Goal: Information Seeking & Learning: Compare options

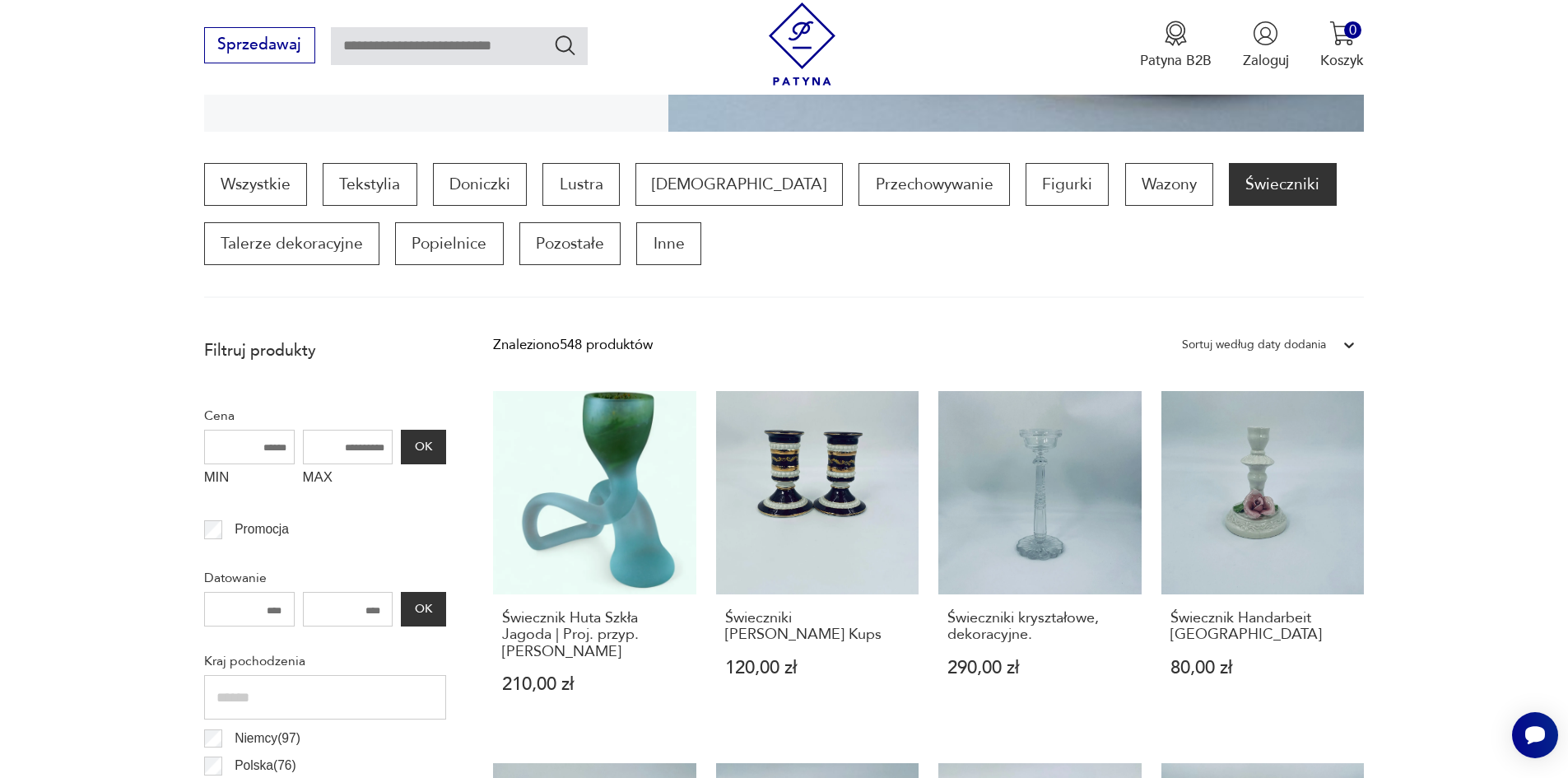
click at [1311, 344] on div "Sortuj według daty dodania" at bounding box center [1253, 345] width 144 height 21
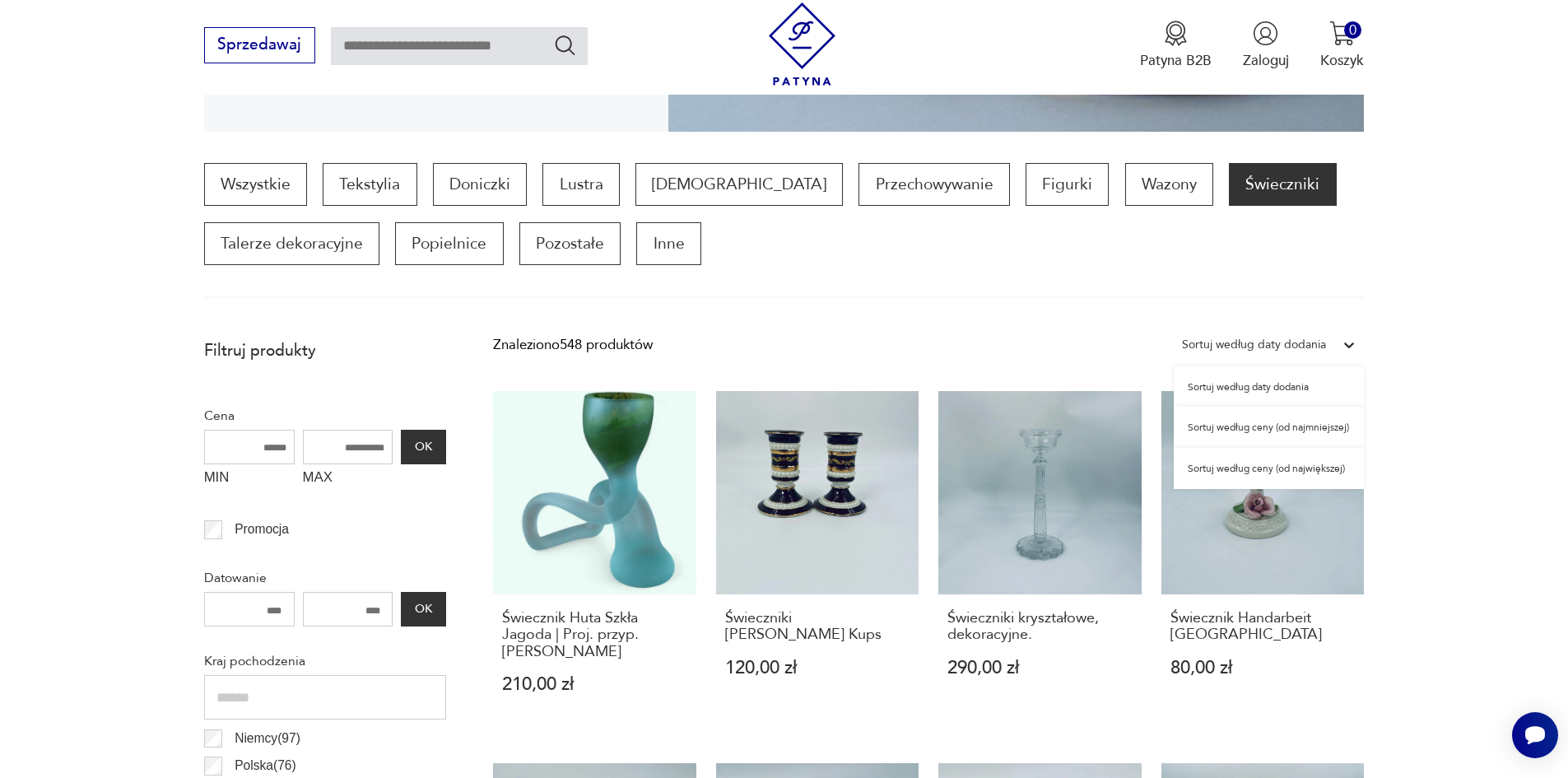
click at [1333, 420] on div "Sortuj według ceny (od najmniejszej)" at bounding box center [1269, 427] width 190 height 41
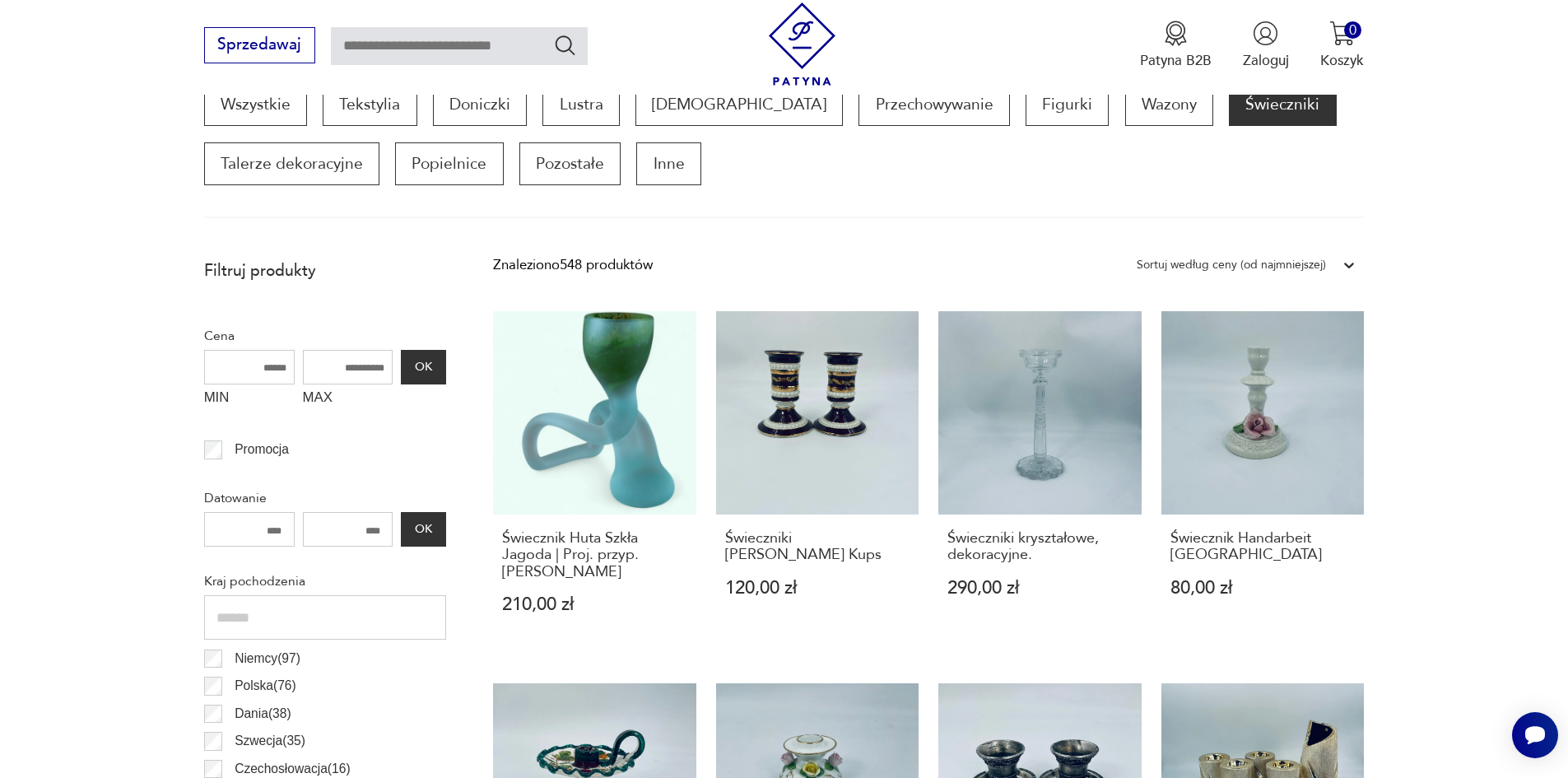
scroll to position [549, 0]
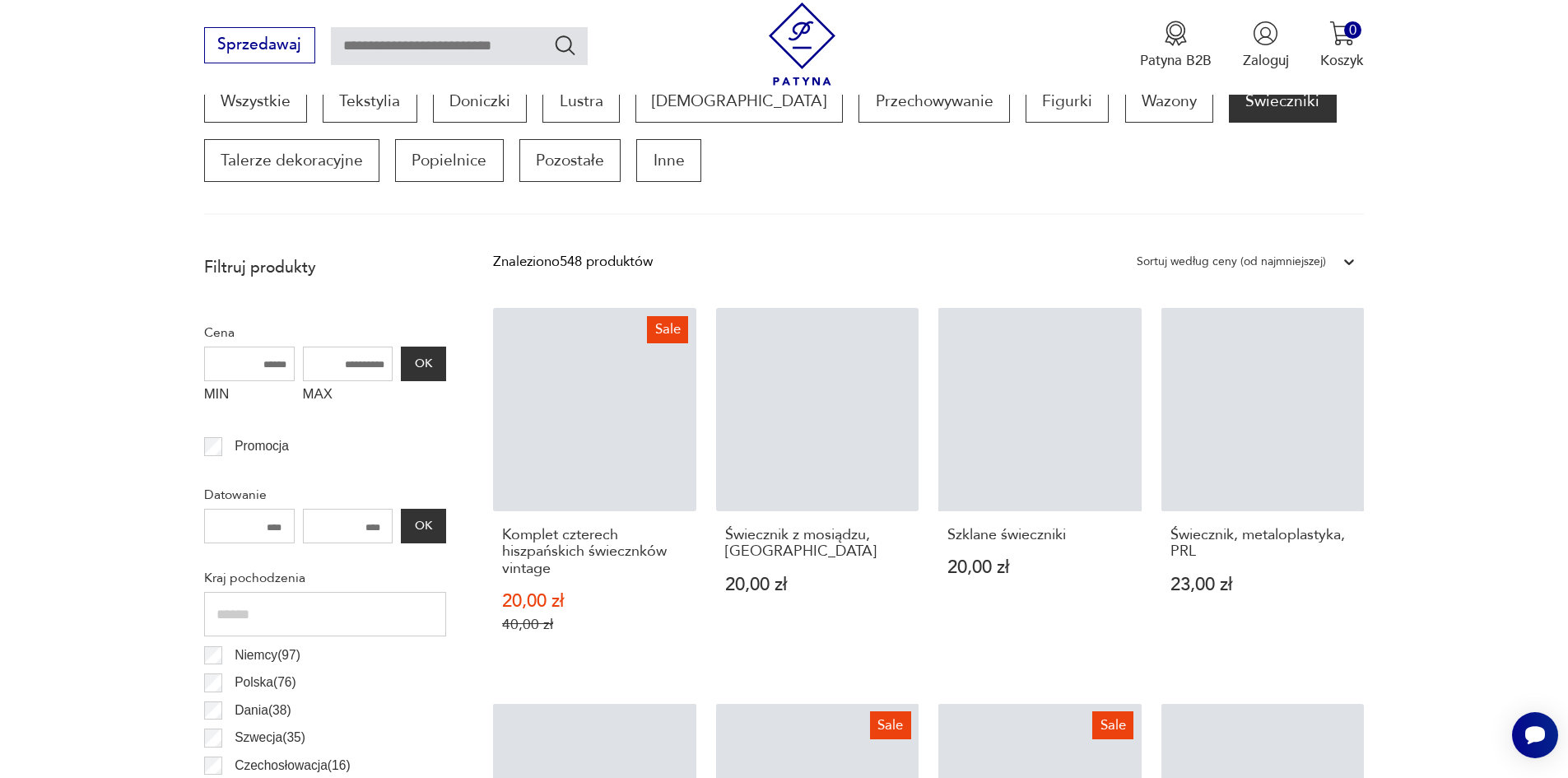
click at [1310, 265] on div "Sortuj według ceny (od najmniejszej)" at bounding box center [1231, 262] width 190 height 21
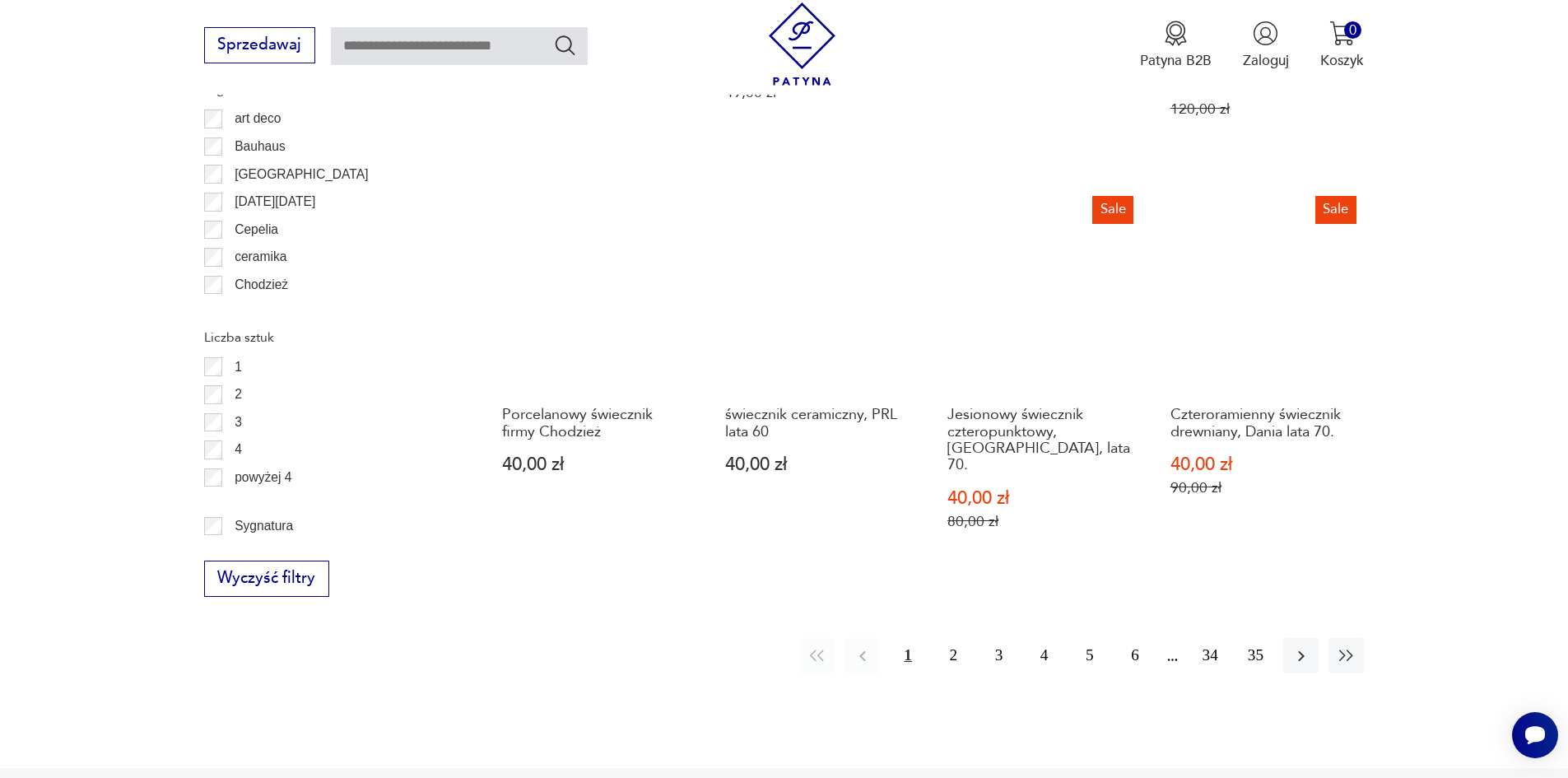
scroll to position [1948, 0]
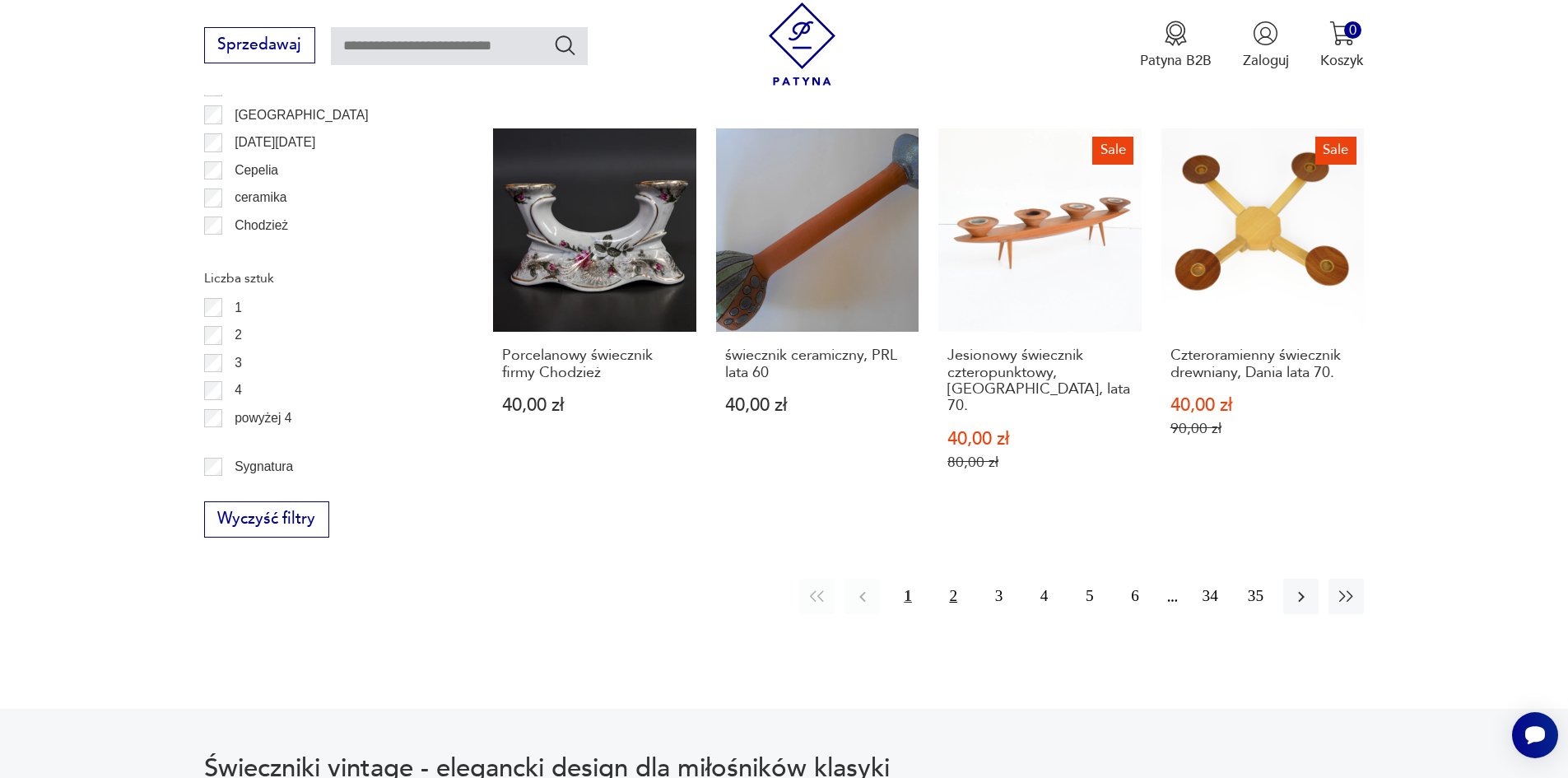
click at [947, 579] on button "2" at bounding box center [953, 596] width 35 height 35
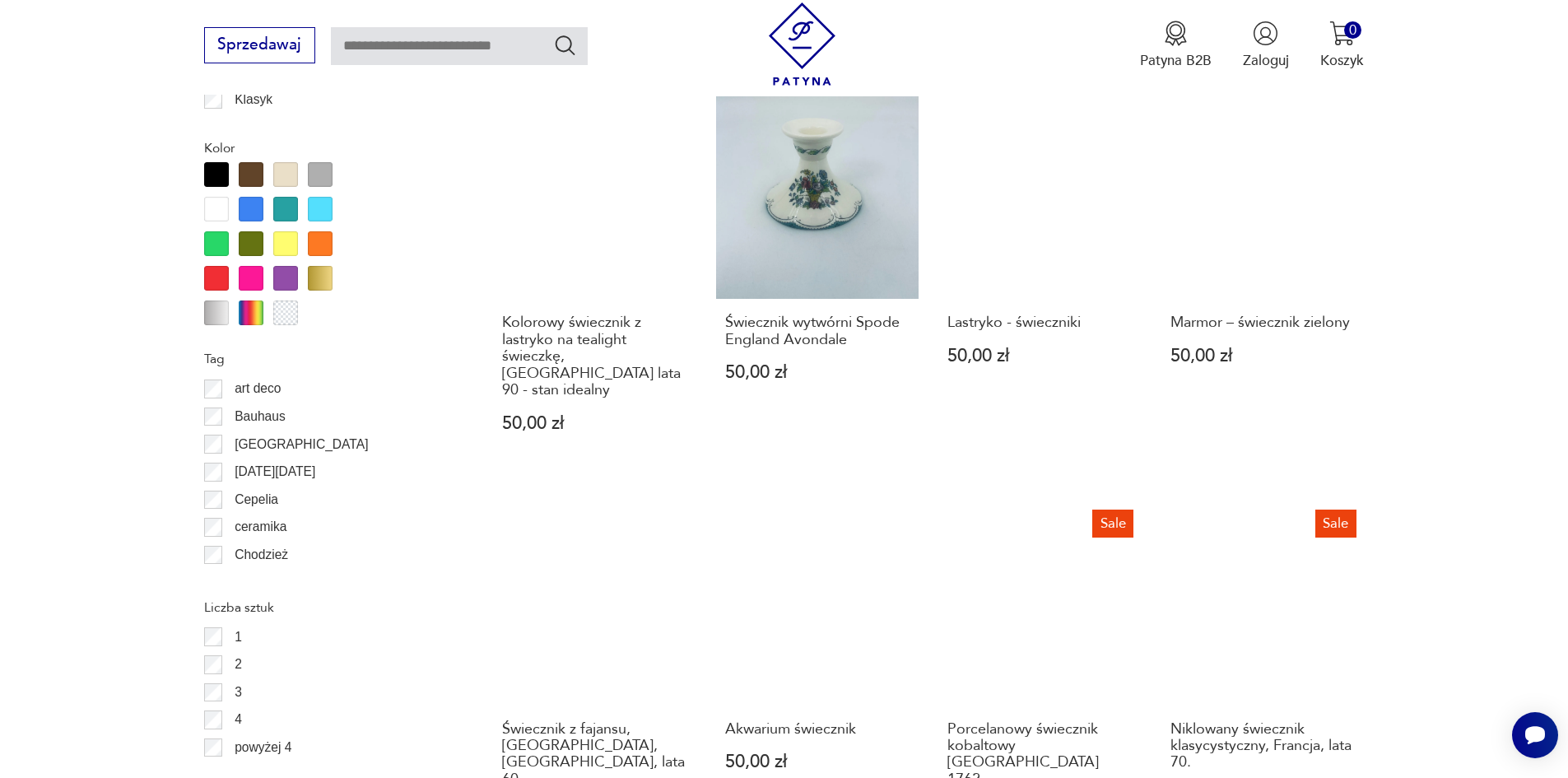
scroll to position [1866, 0]
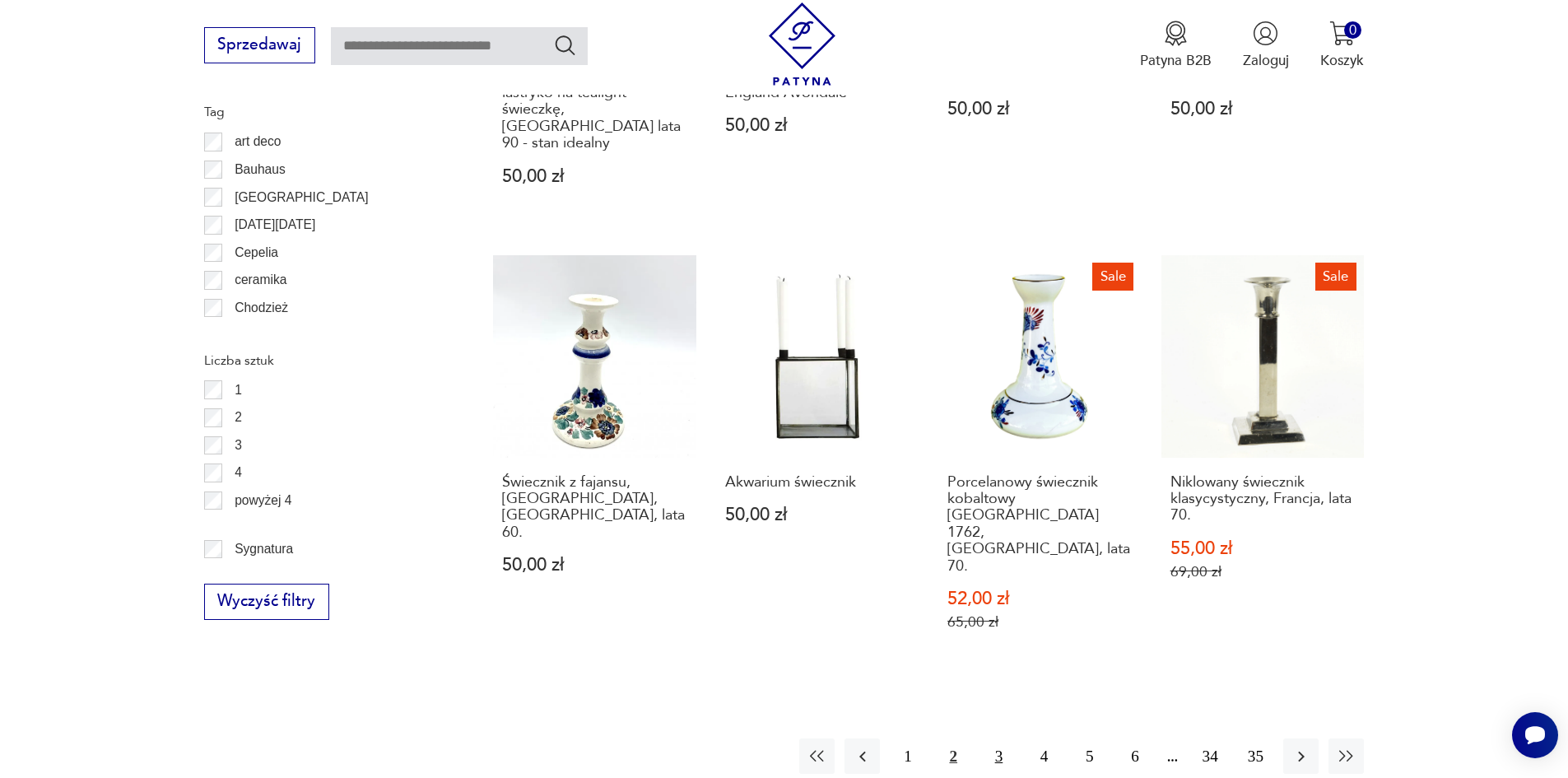
click at [996, 738] on button "3" at bounding box center [999, 756] width 35 height 35
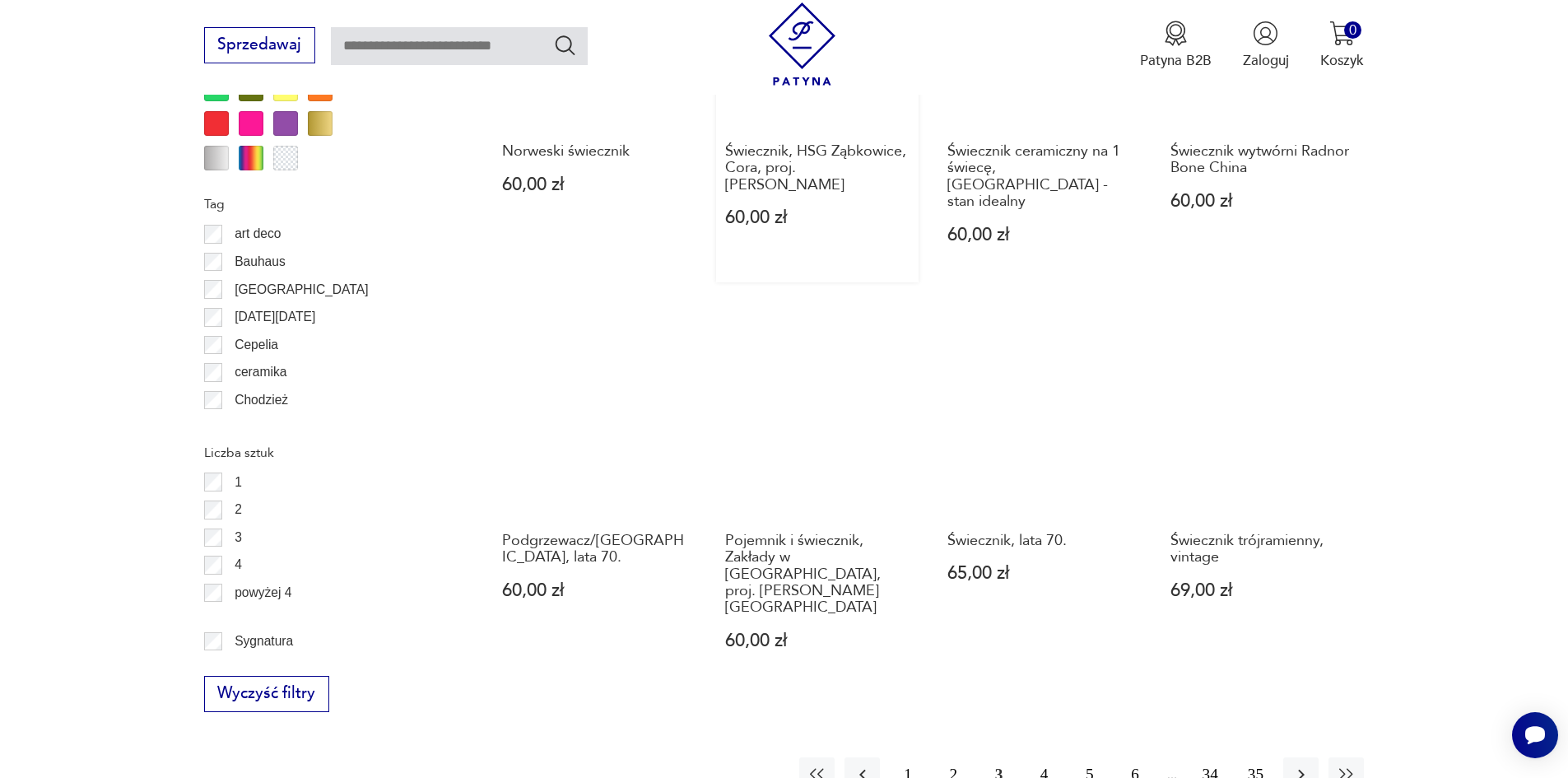
scroll to position [1784, 0]
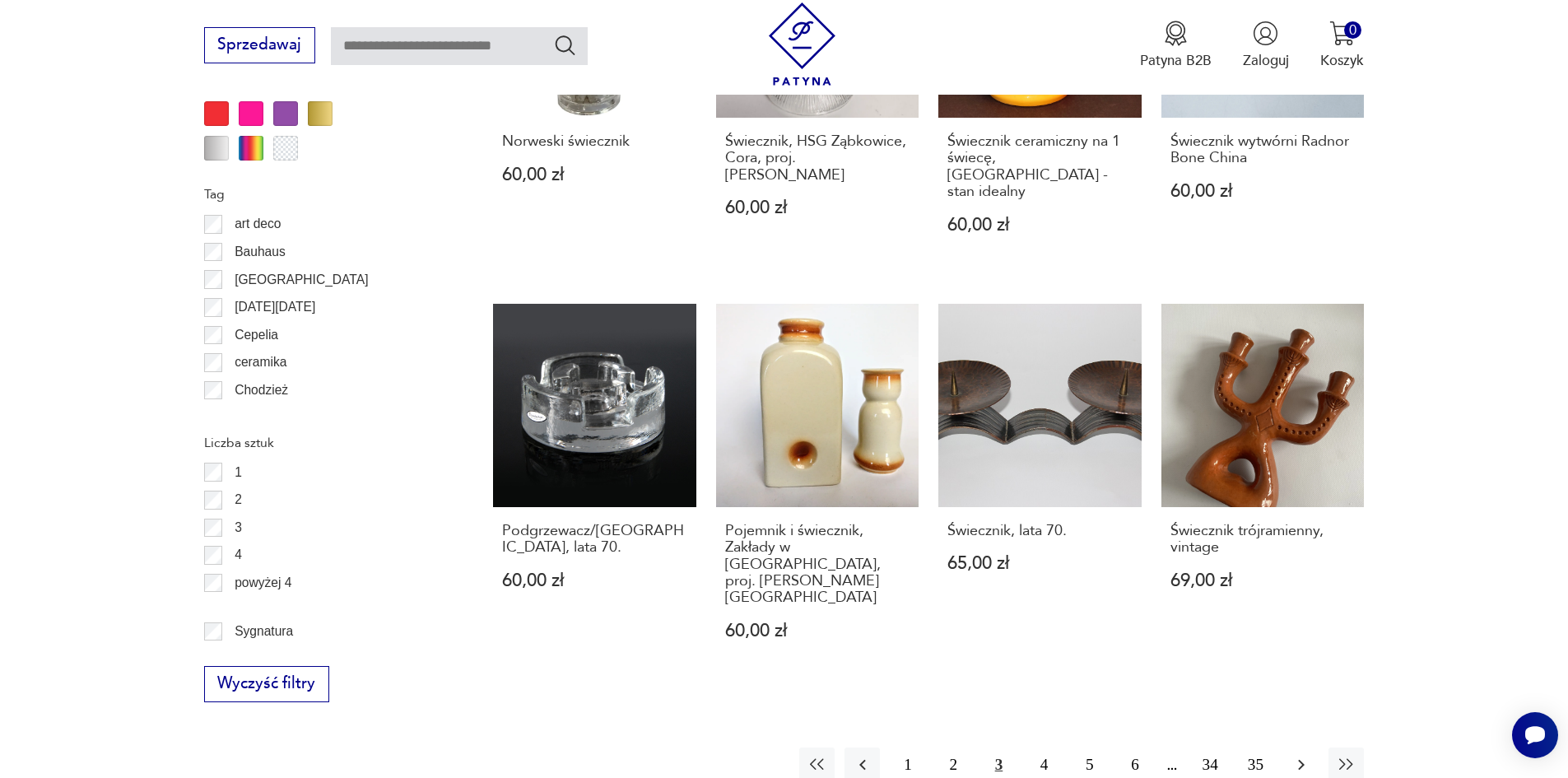
click at [1291, 755] on icon "button" at bounding box center [1301, 765] width 19 height 19
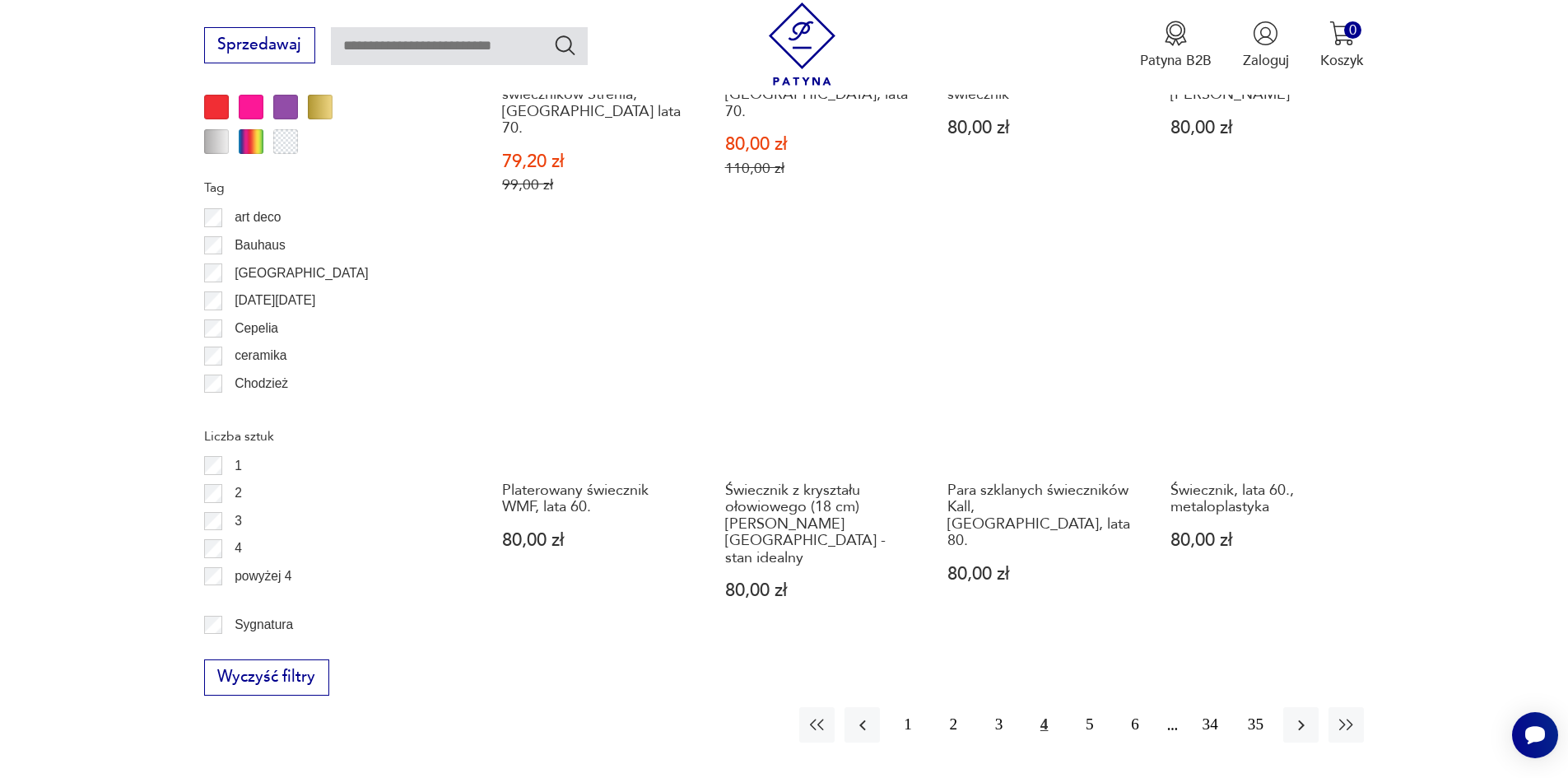
scroll to position [1866, 0]
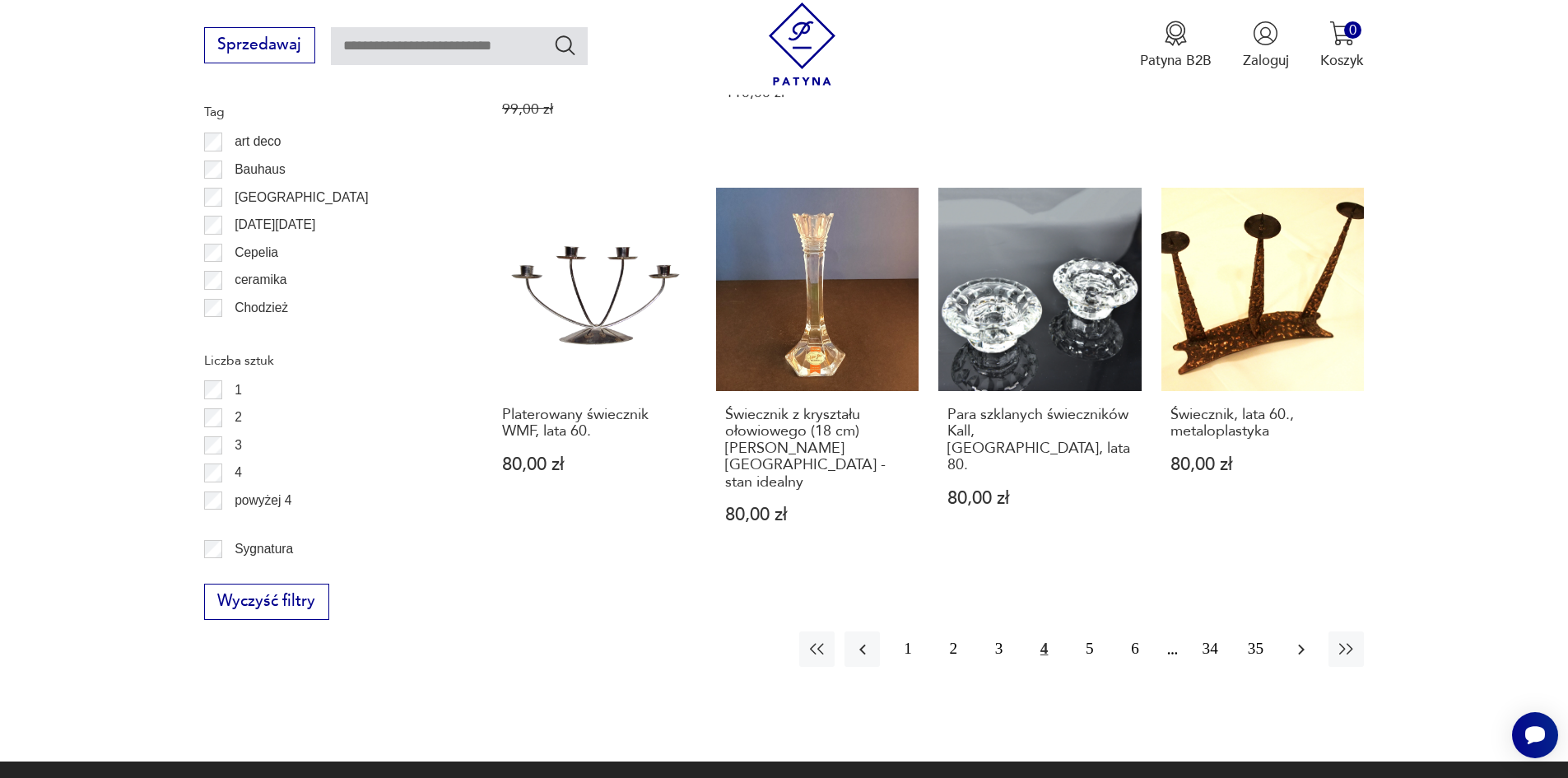
click at [1299, 640] on icon "button" at bounding box center [1301, 649] width 19 height 19
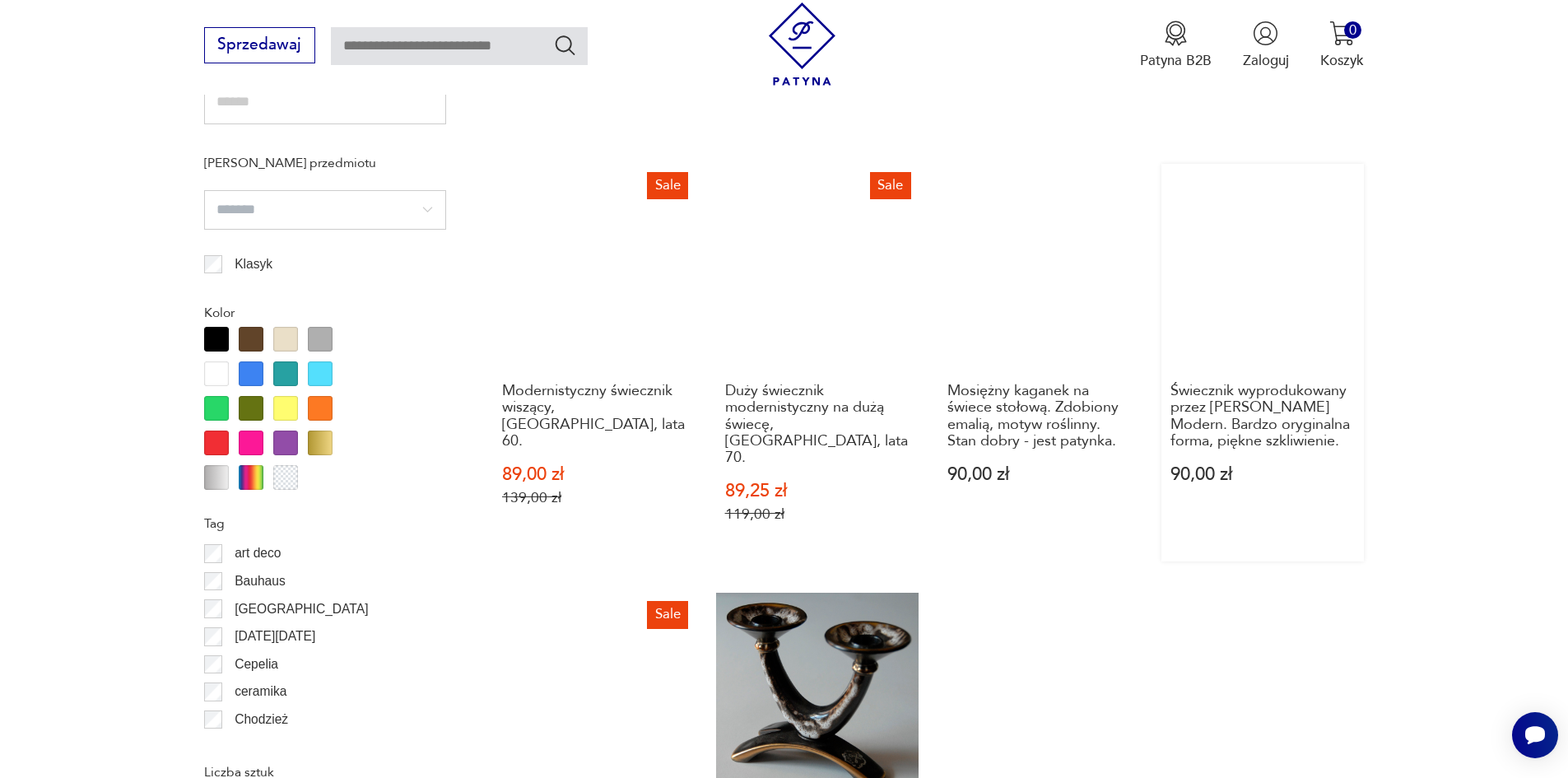
scroll to position [1784, 0]
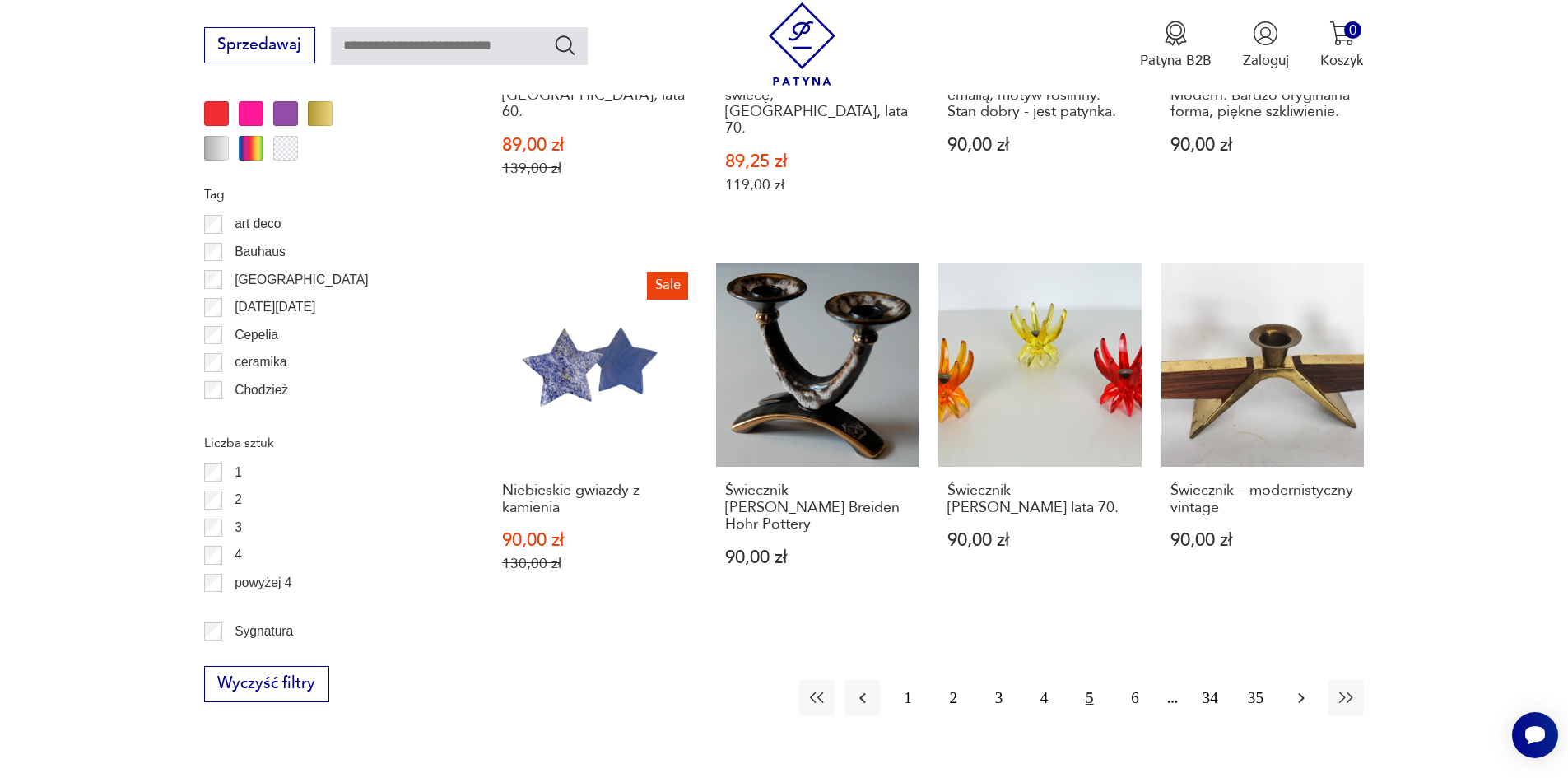
click at [1305, 688] on icon "button" at bounding box center [1301, 698] width 19 height 19
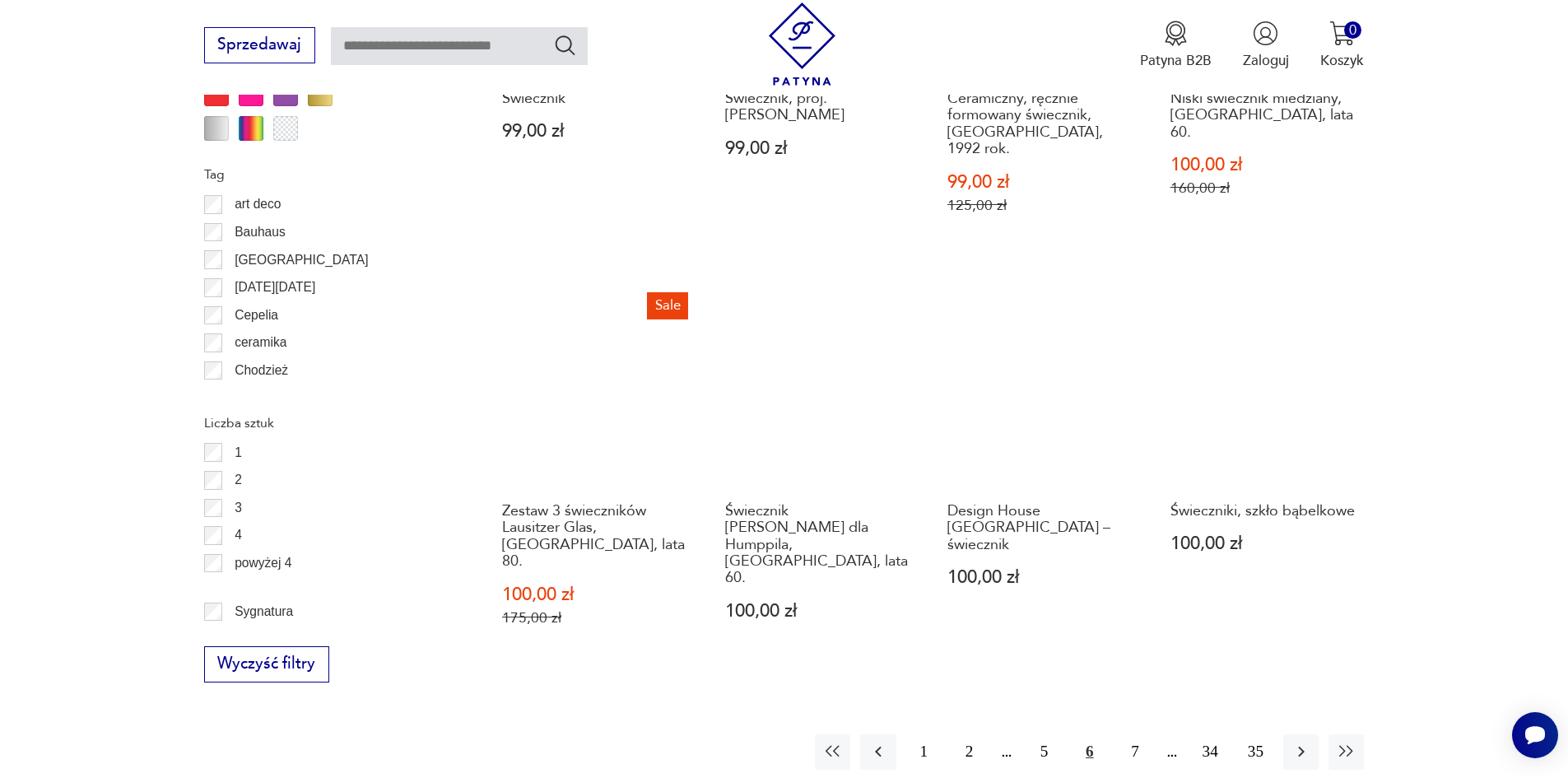
scroll to position [1948, 0]
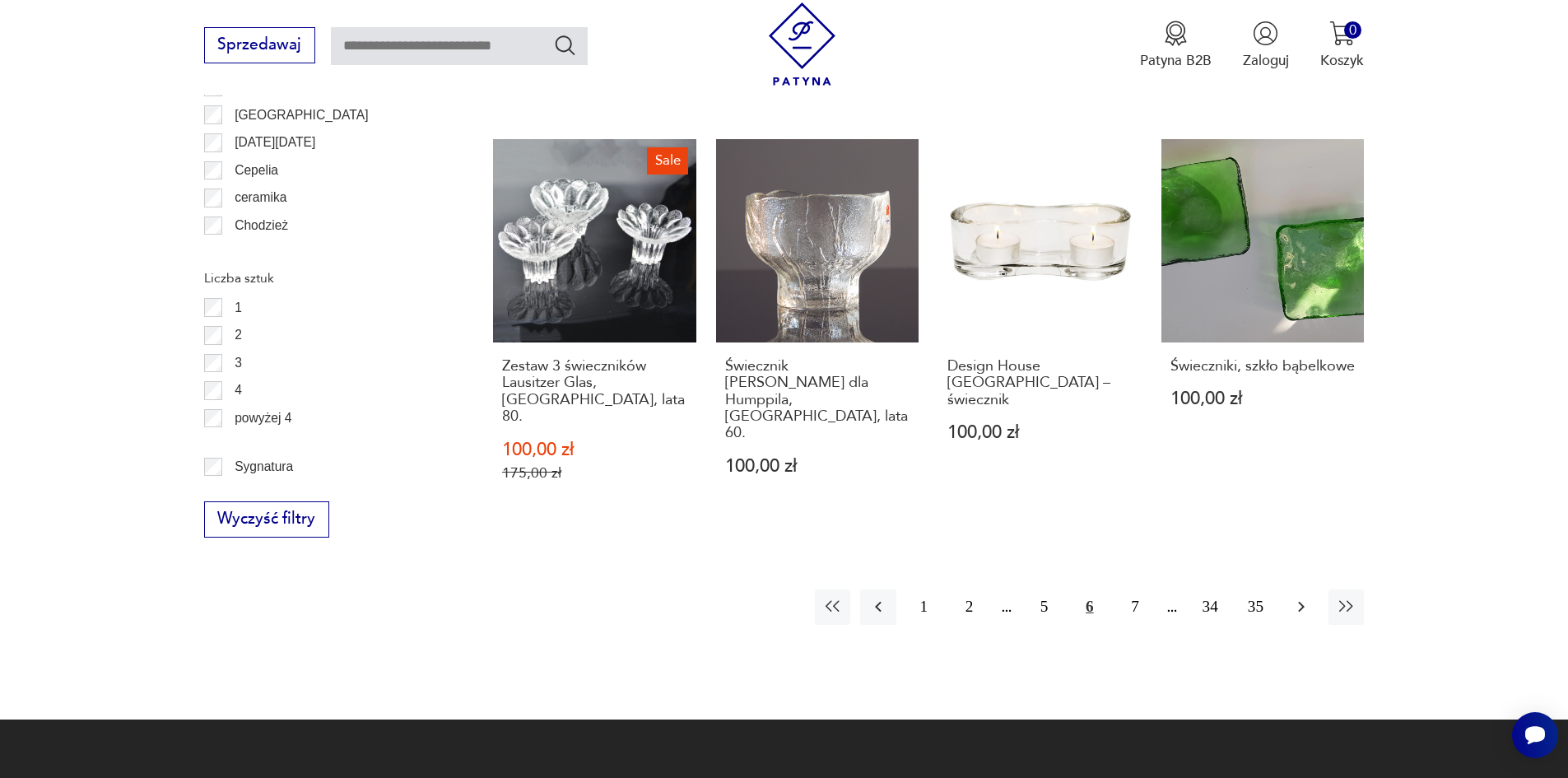
click at [1298, 597] on icon "button" at bounding box center [1301, 607] width 19 height 19
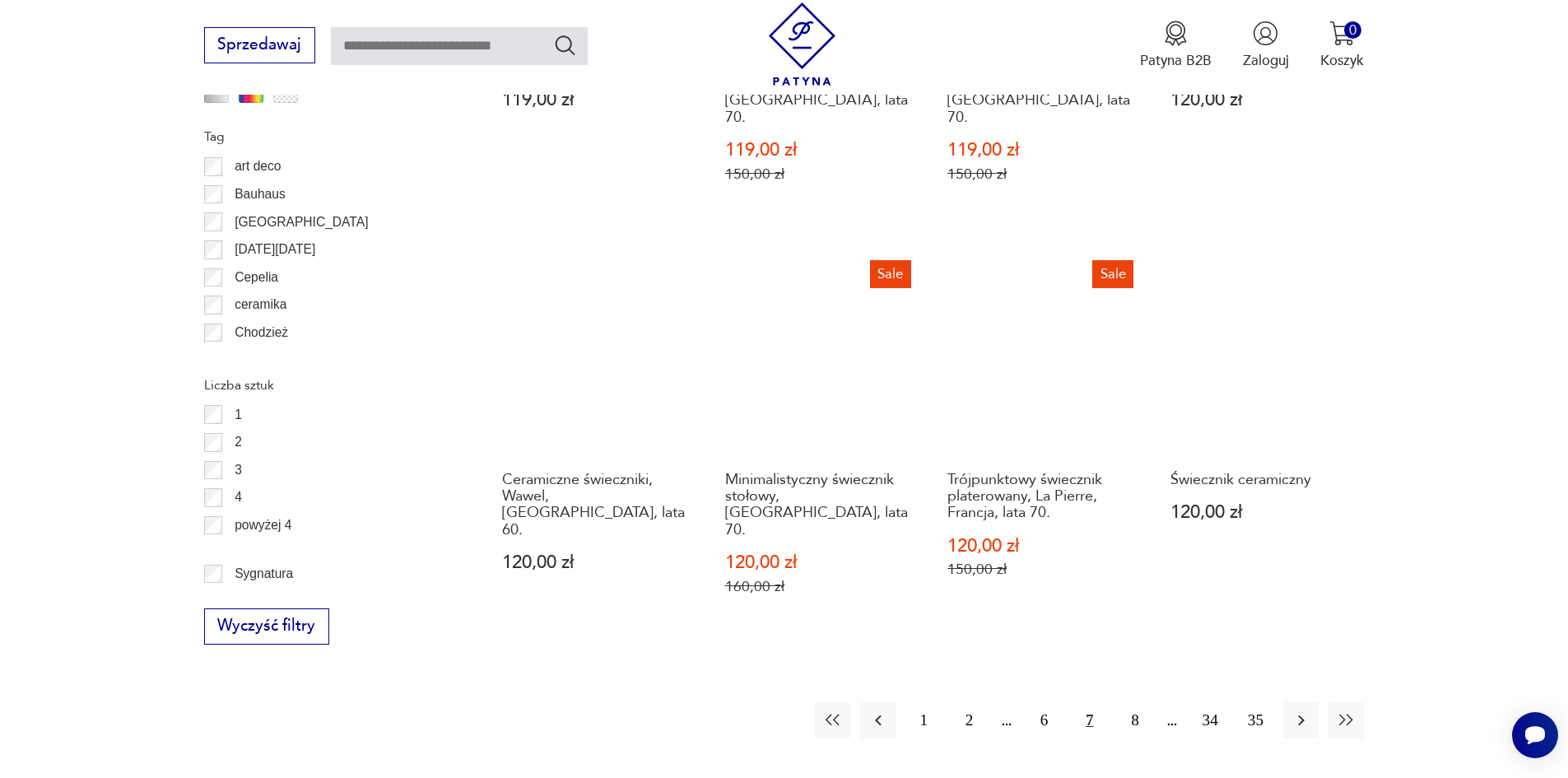
scroll to position [1866, 0]
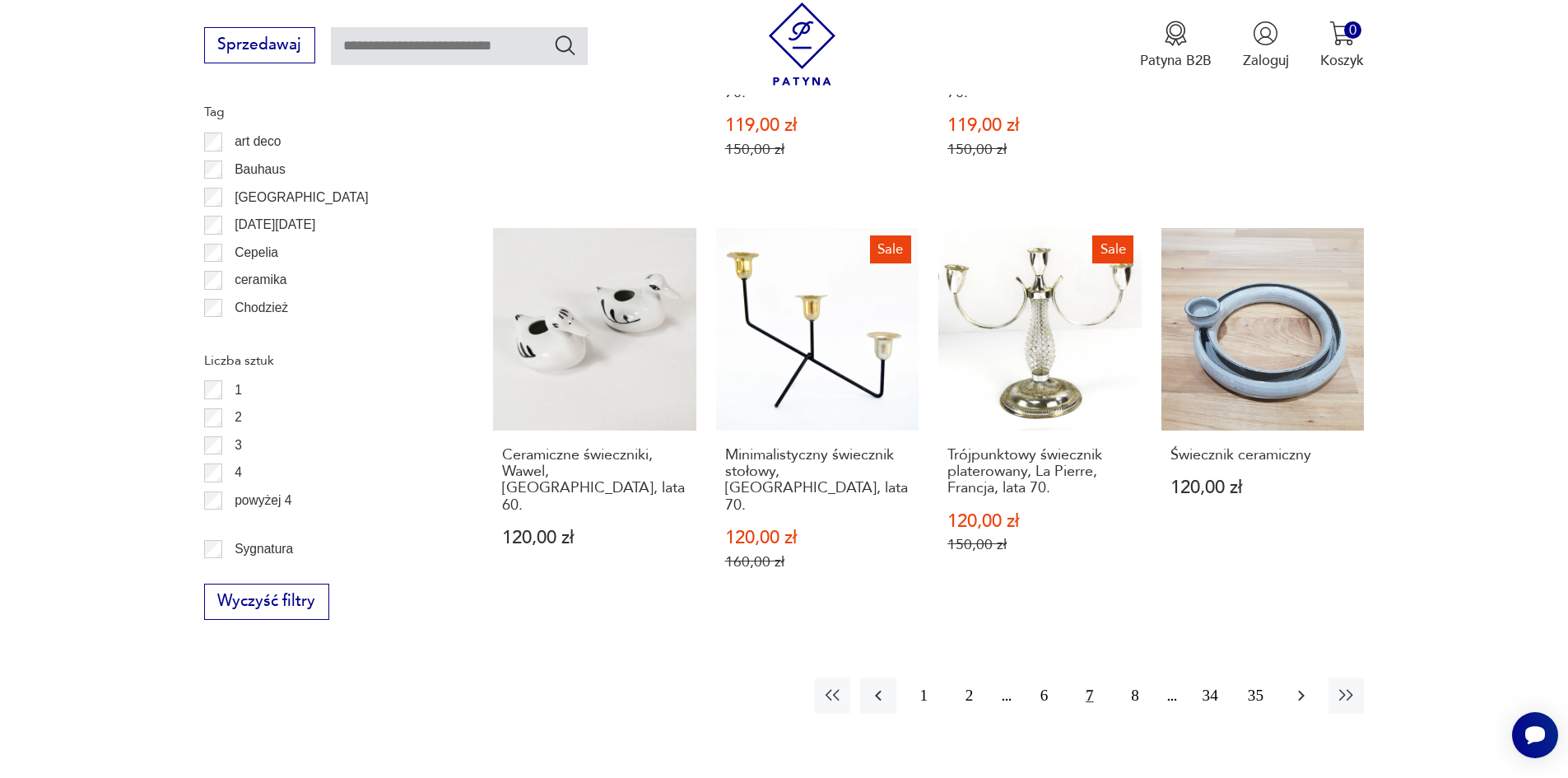
click at [1301, 686] on icon "button" at bounding box center [1301, 696] width 19 height 19
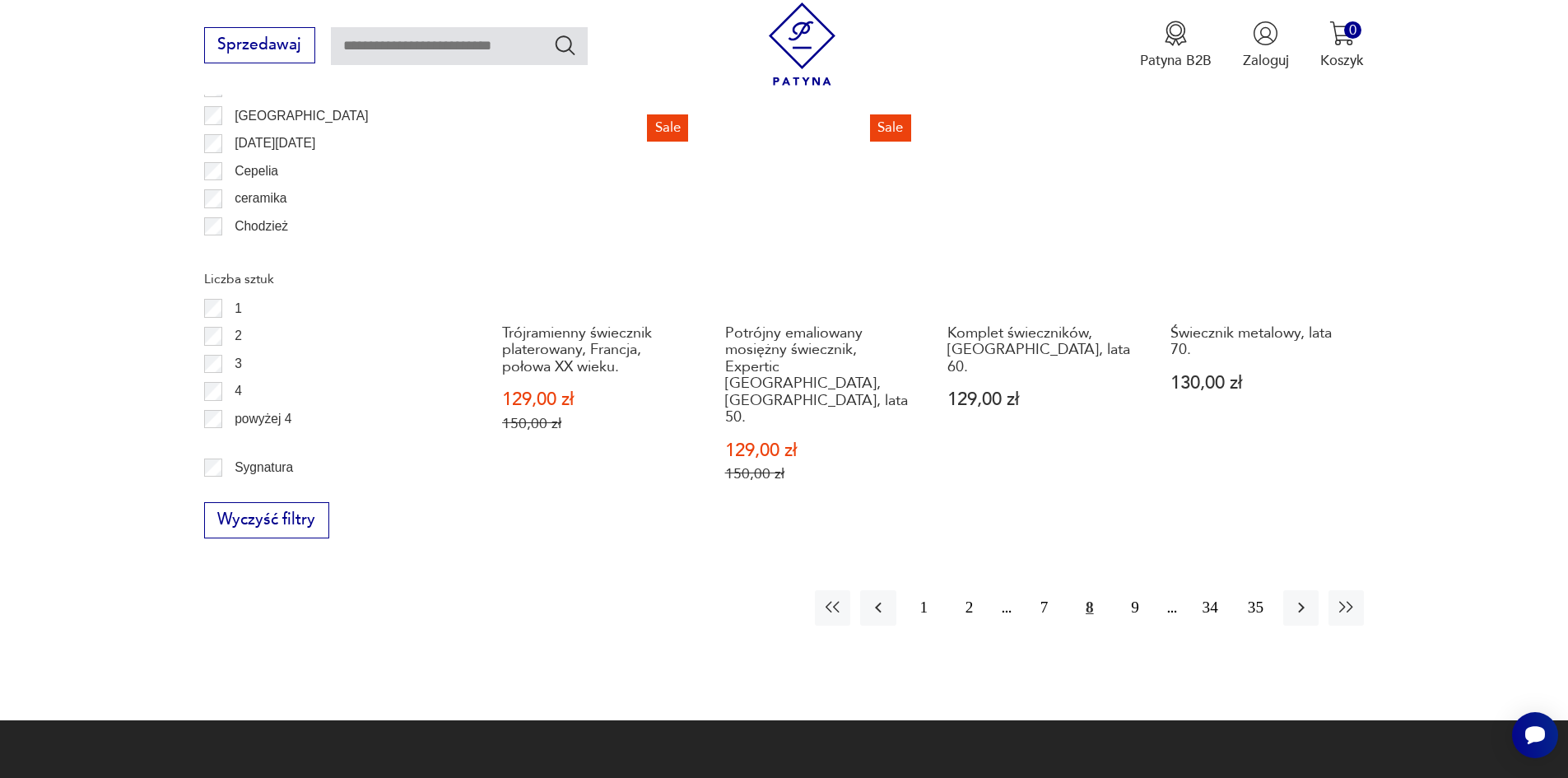
scroll to position [1948, 0]
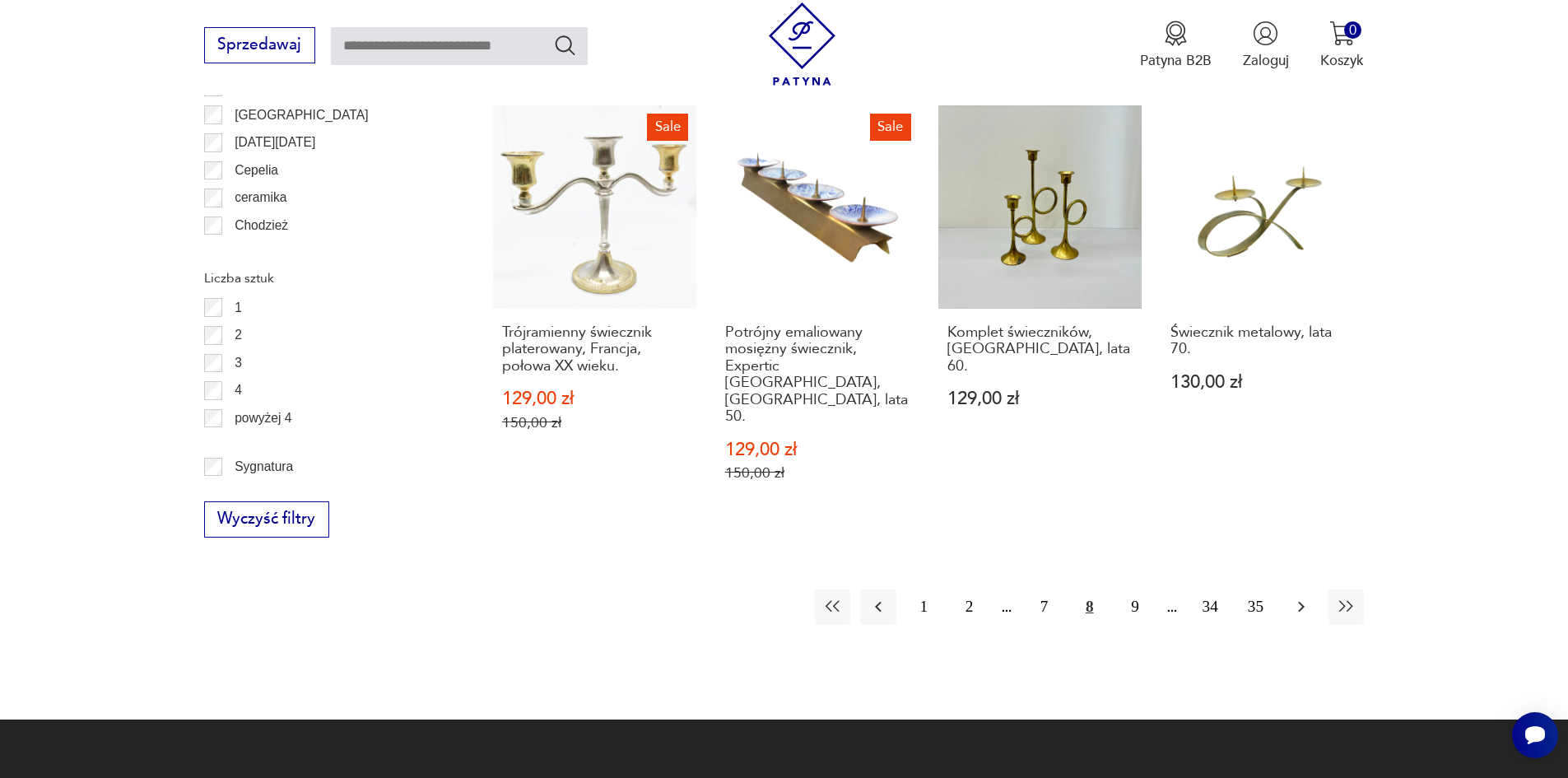
click at [1308, 597] on icon "button" at bounding box center [1301, 607] width 19 height 19
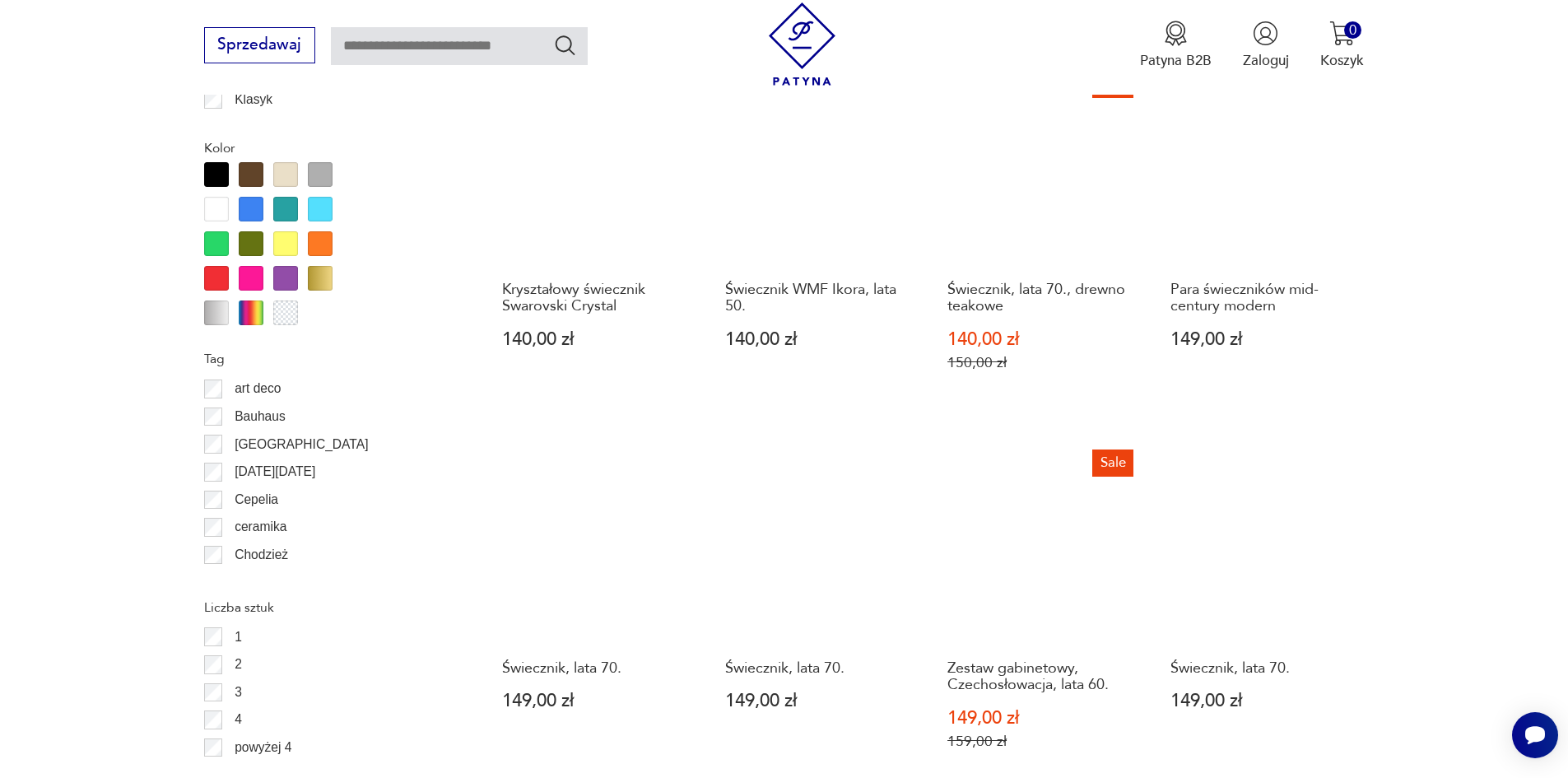
scroll to position [1948, 0]
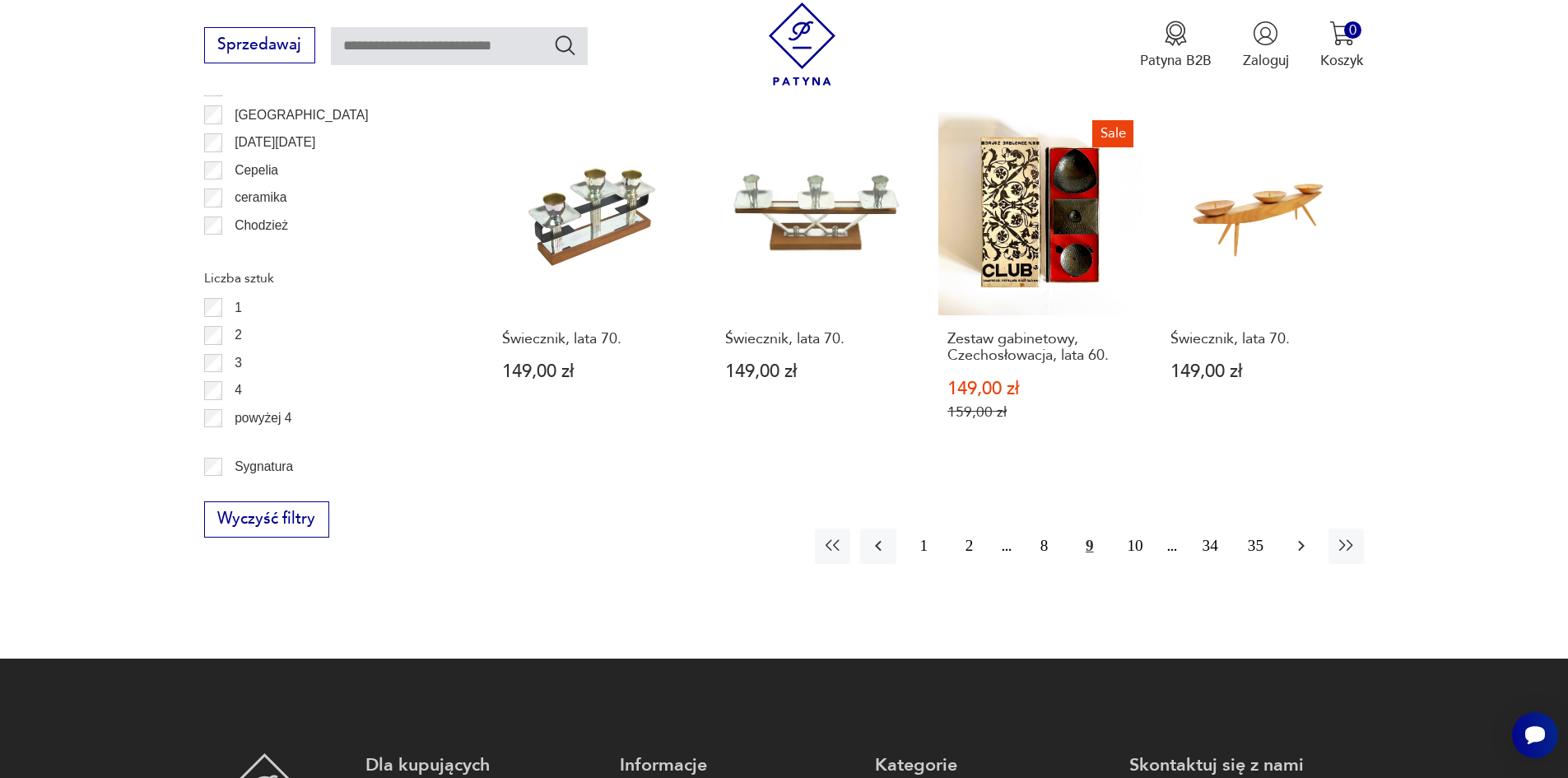
click at [1299, 541] on icon "button" at bounding box center [1301, 546] width 6 height 11
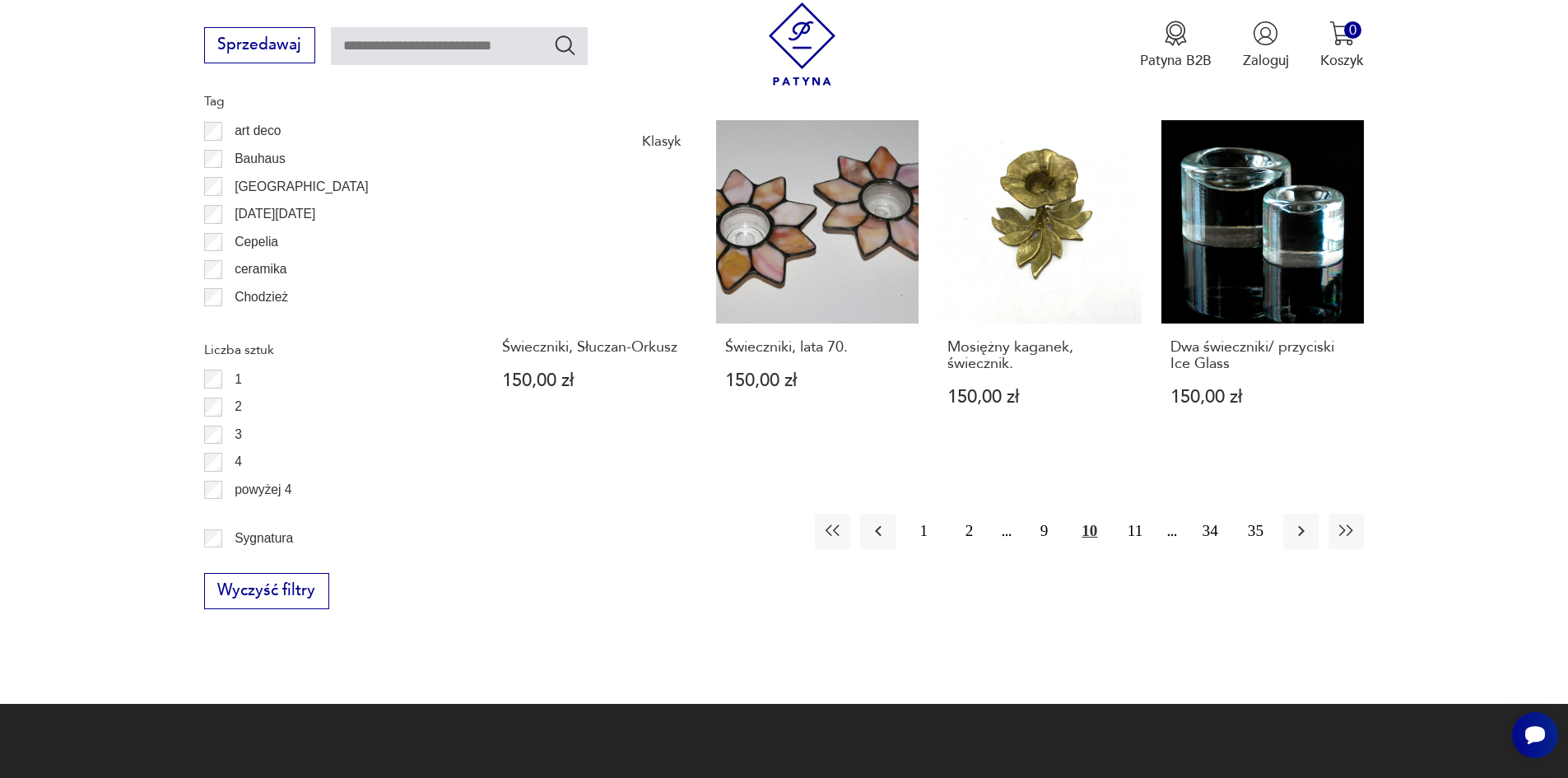
scroll to position [1948, 0]
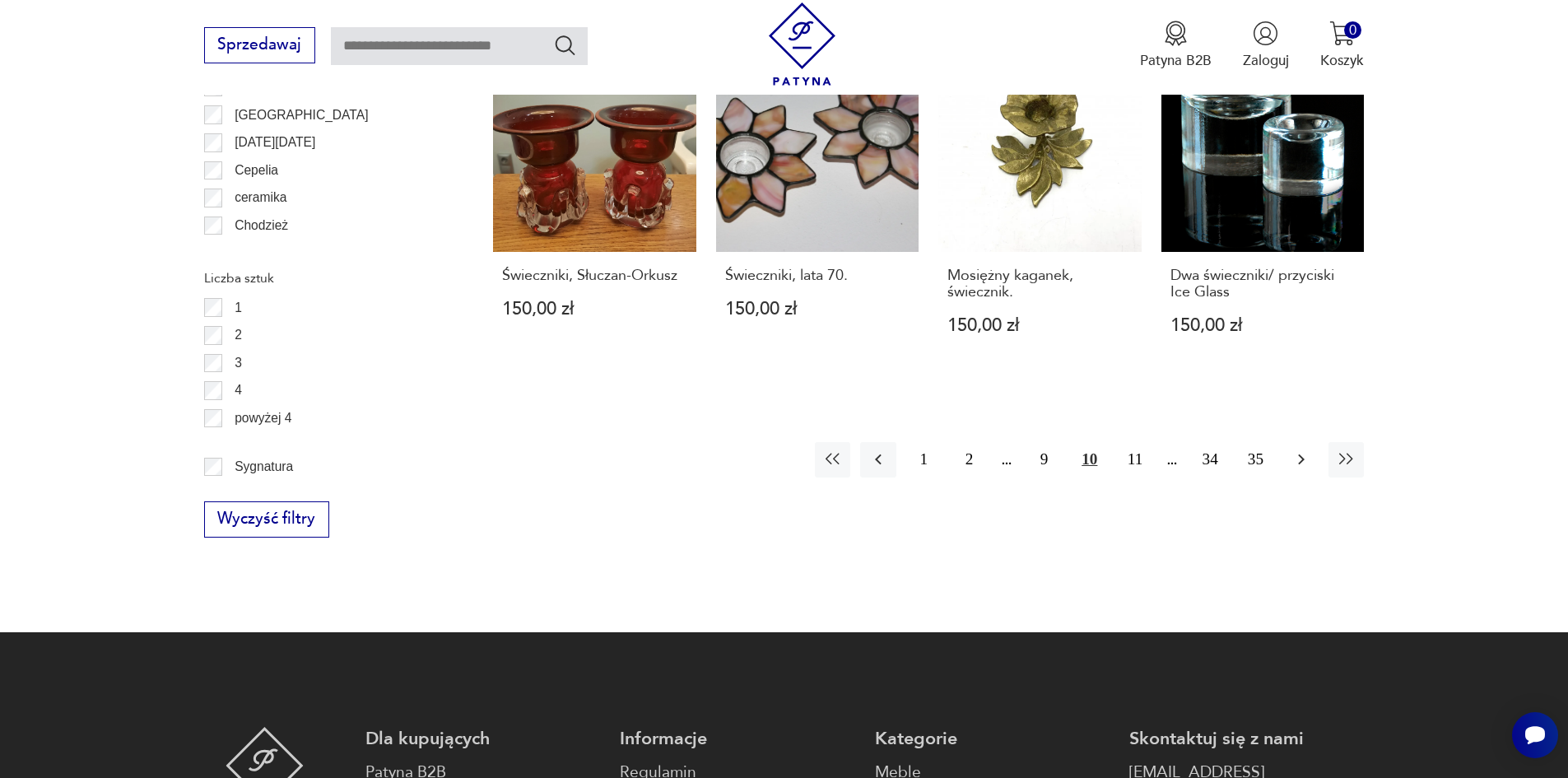
click at [1293, 450] on icon "button" at bounding box center [1301, 460] width 19 height 19
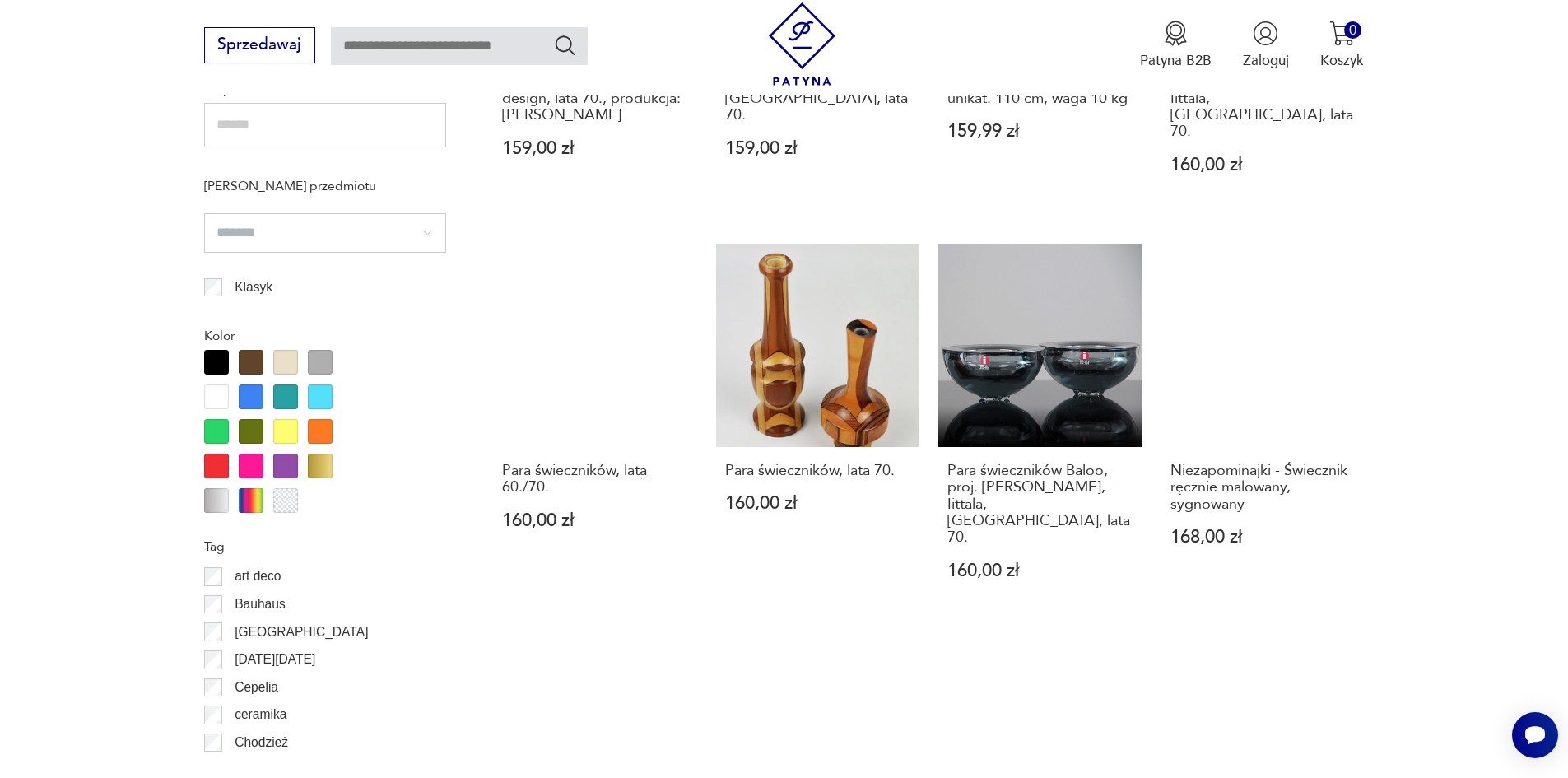
scroll to position [1454, 0]
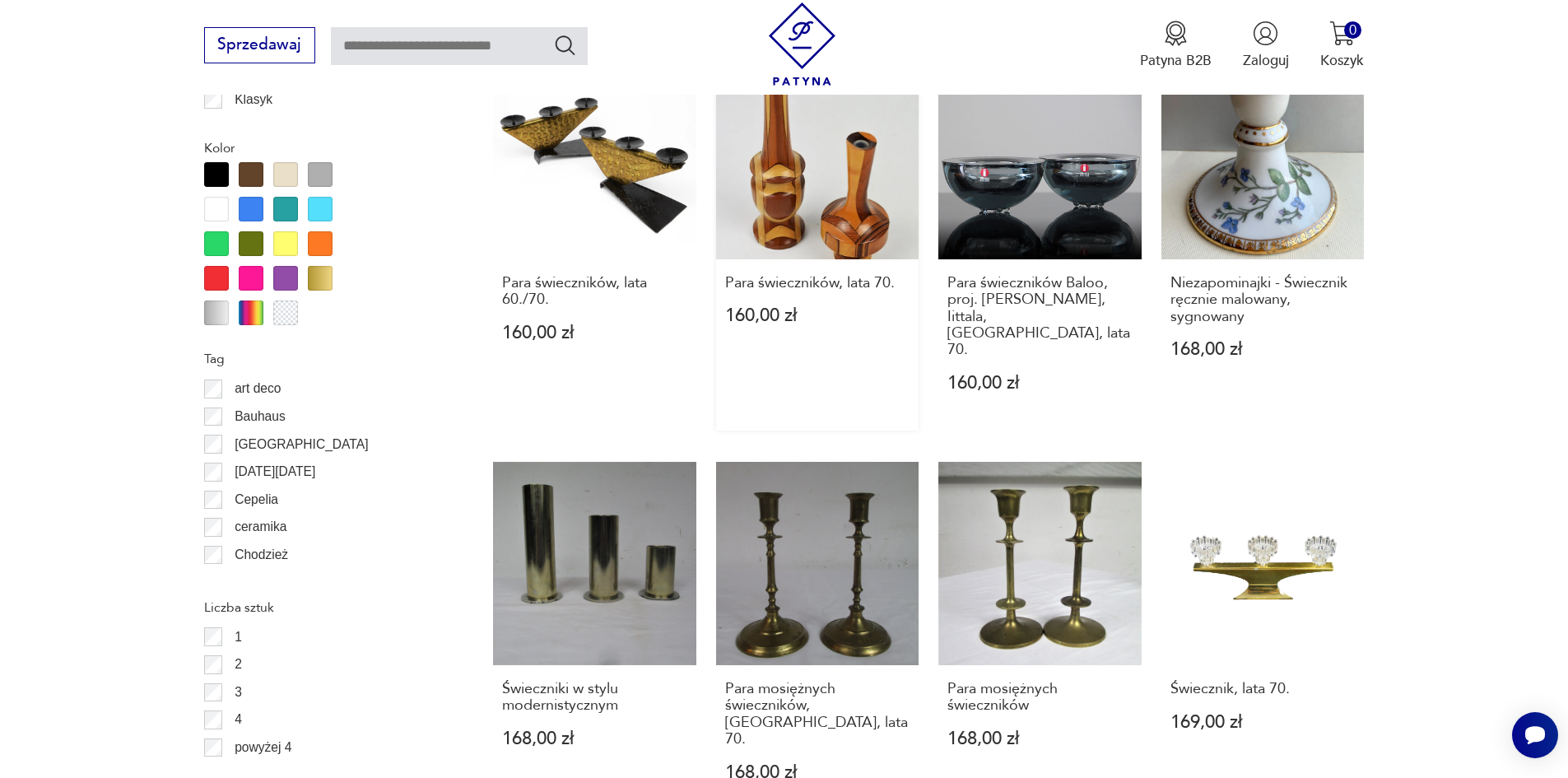
click at [859, 176] on link "Para świeczników, lata 70. 160,00 zł" at bounding box center [818, 243] width 204 height 375
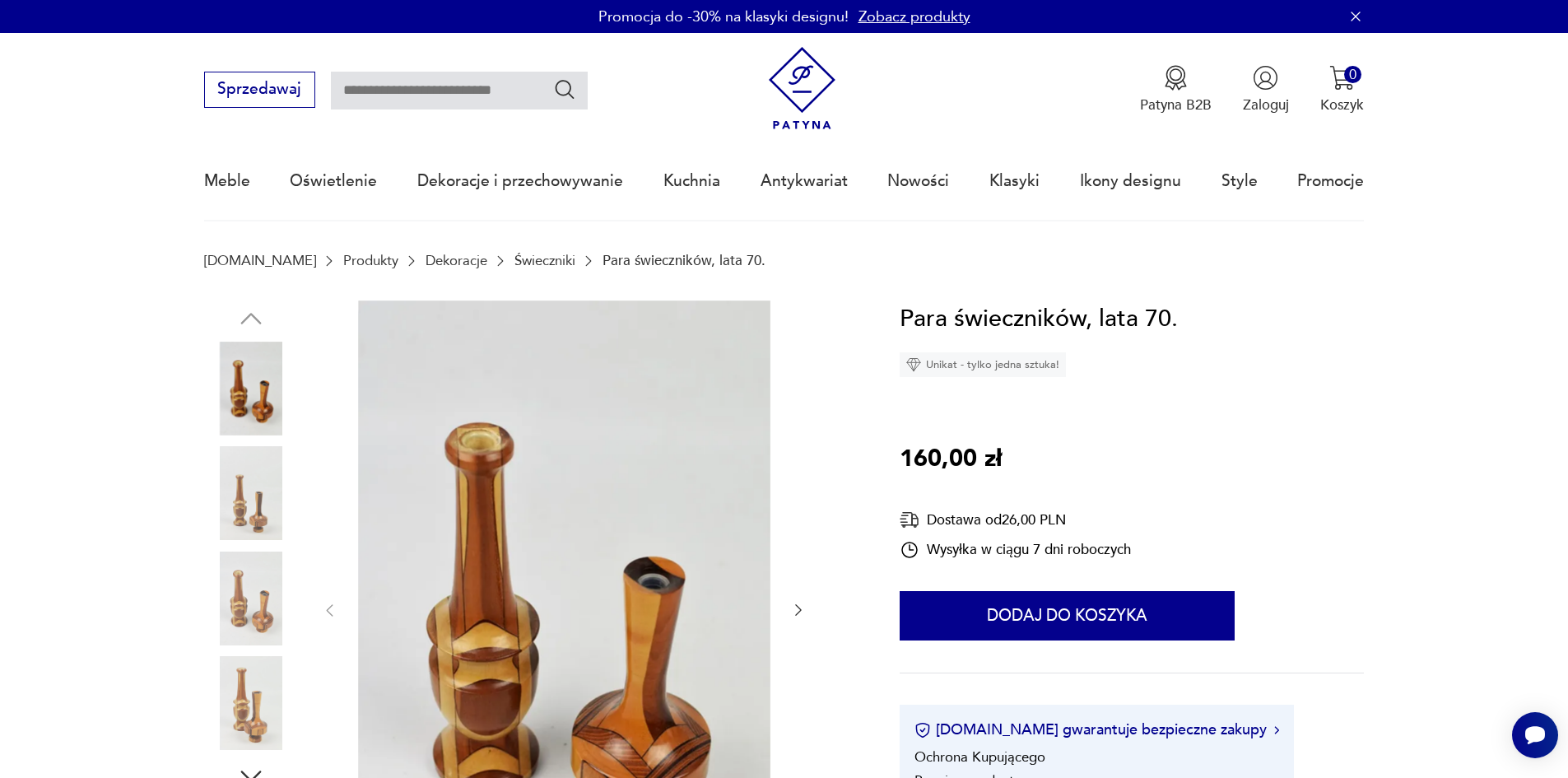
click at [251, 512] on img at bounding box center [250, 493] width 93 height 94
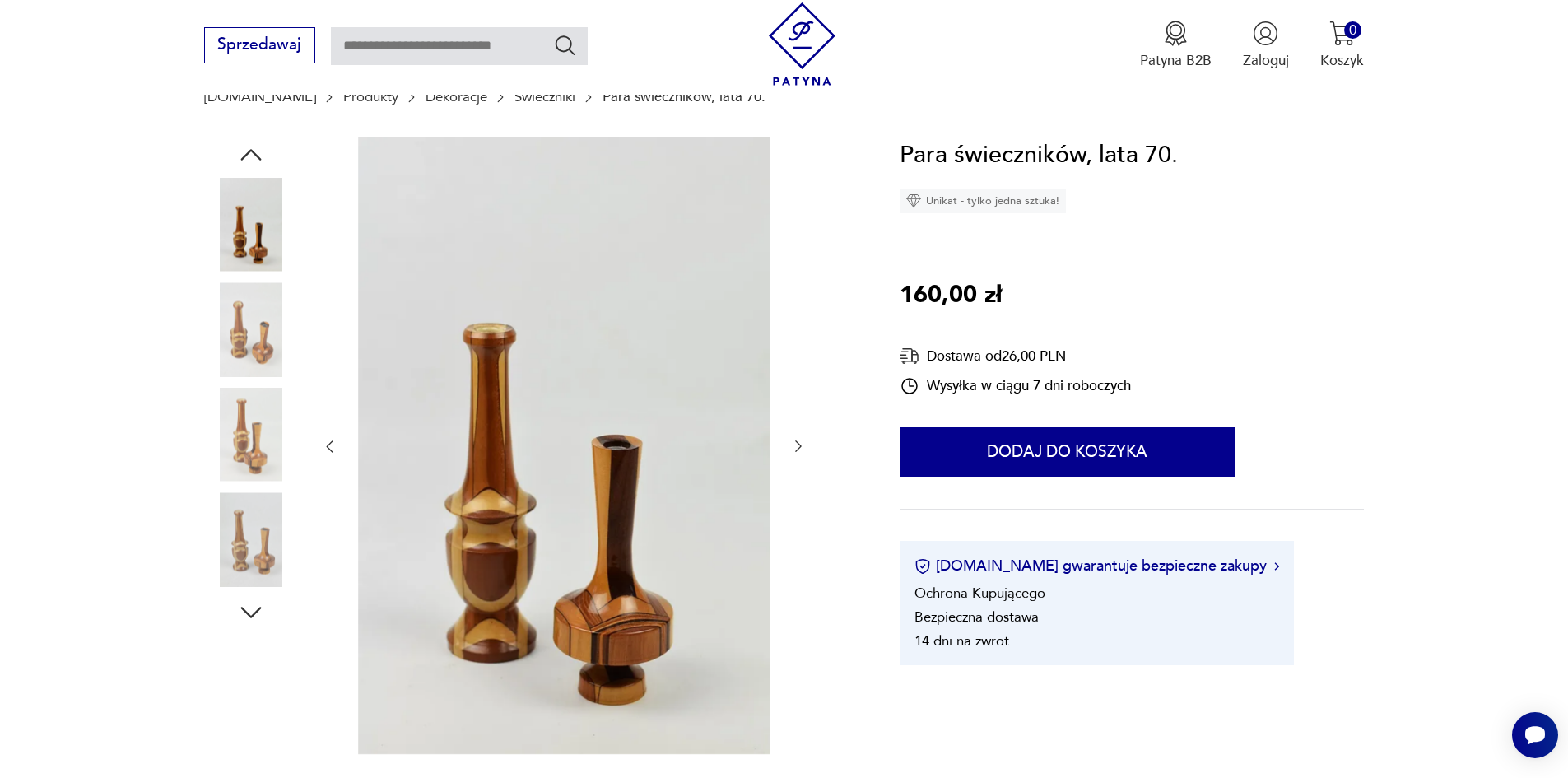
scroll to position [165, 0]
click at [293, 418] on img at bounding box center [250, 434] width 93 height 94
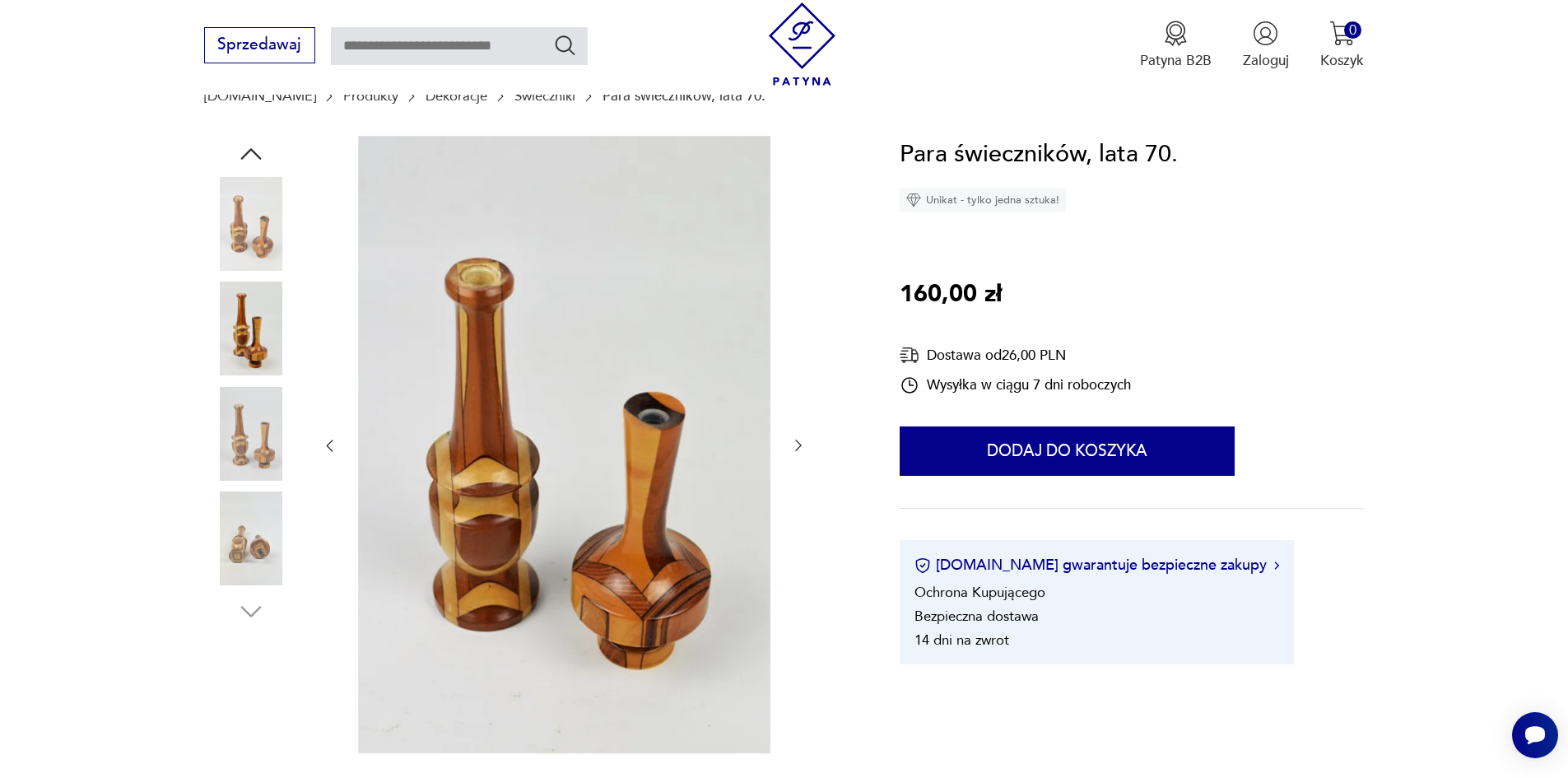
click at [277, 545] on img at bounding box center [250, 538] width 93 height 94
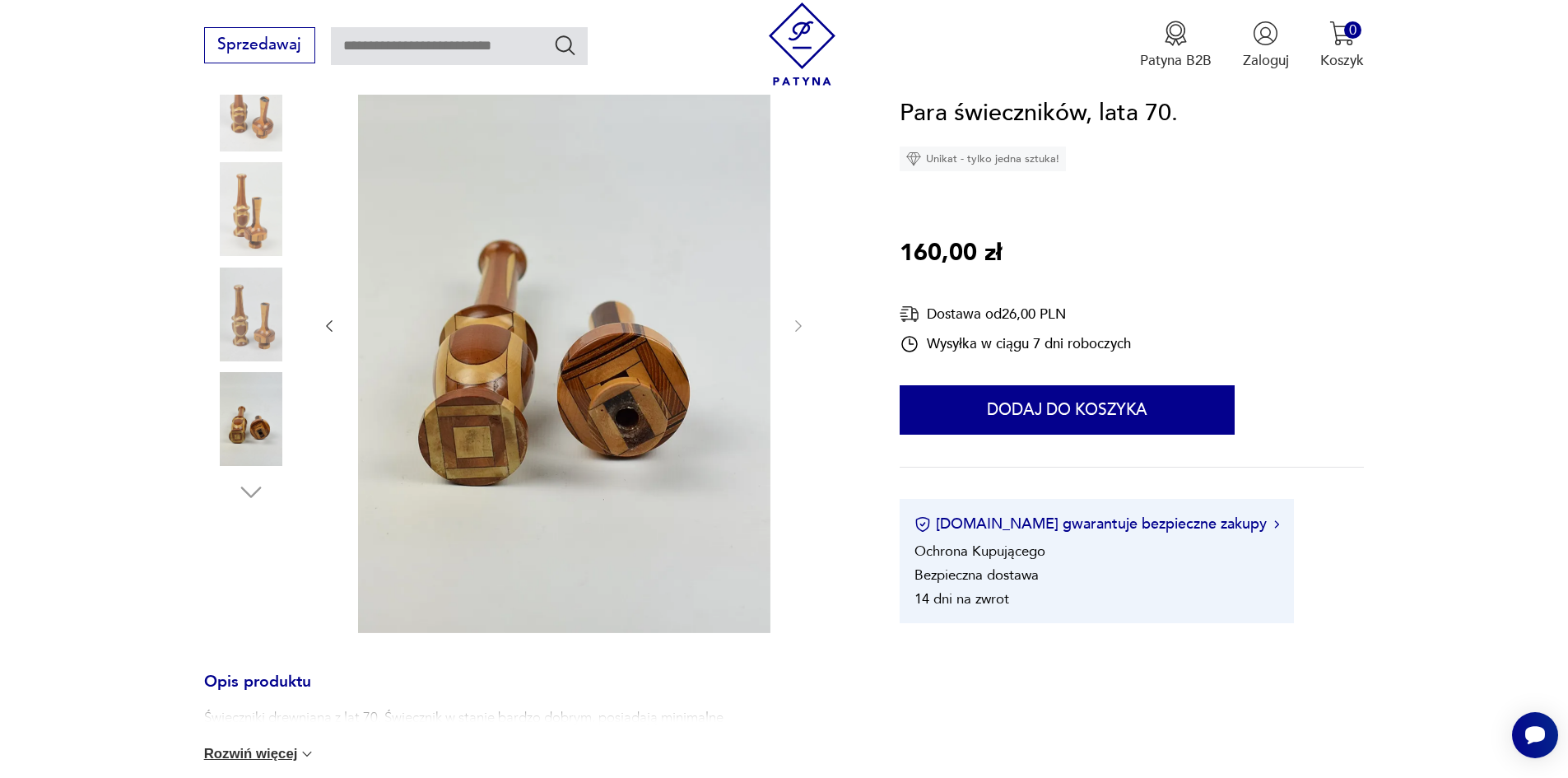
scroll to position [412, 0]
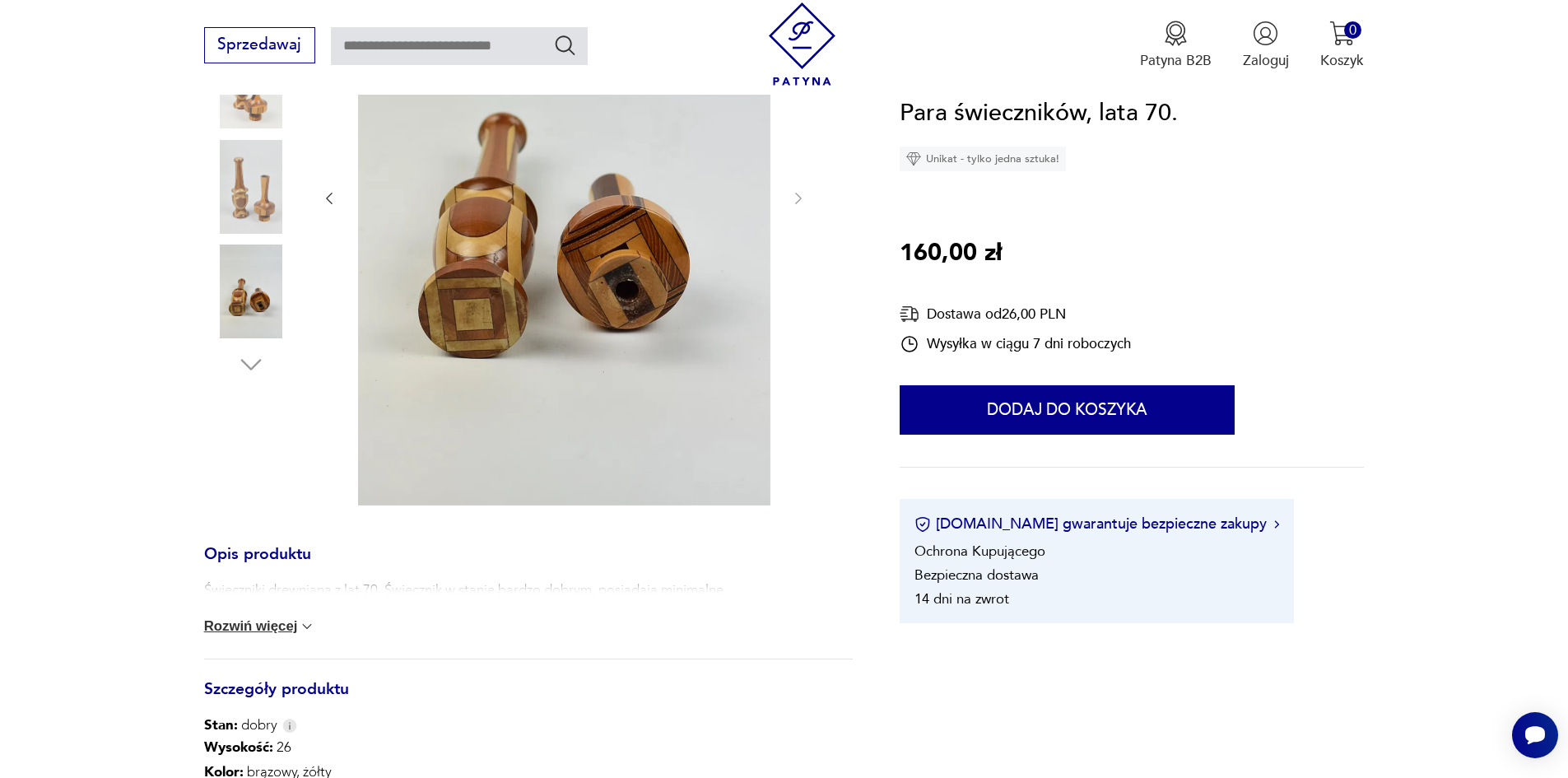
click at [283, 611] on div "Świeczniki drewniana z lat 70. Świecznik w stanie bardzo dobrym, posiadają mini…" at bounding box center [528, 619] width 649 height 79
click at [274, 630] on button "Rozwiń więcej" at bounding box center [259, 626] width 112 height 17
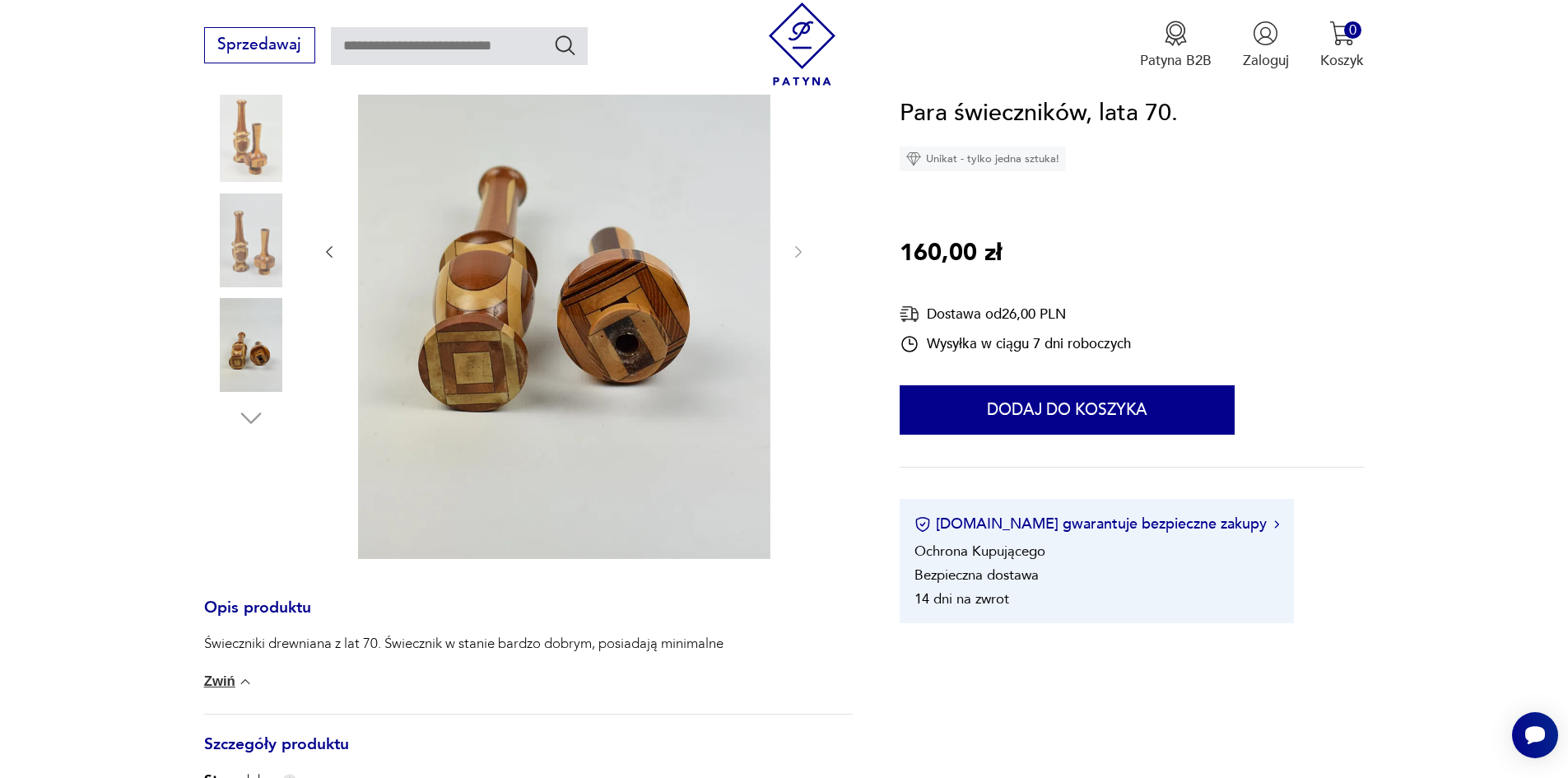
scroll to position [329, 0]
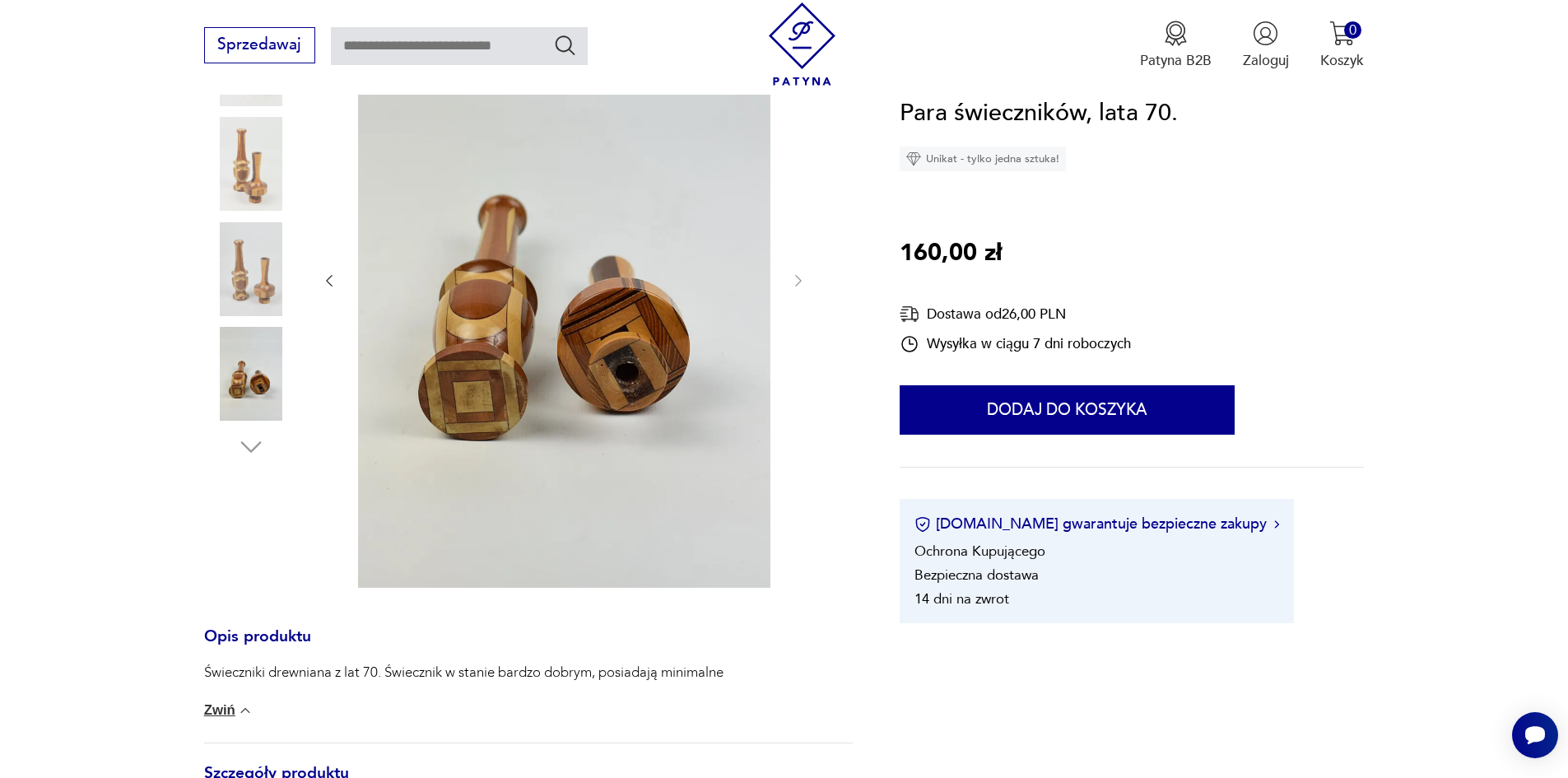
click at [248, 183] on img at bounding box center [250, 164] width 93 height 94
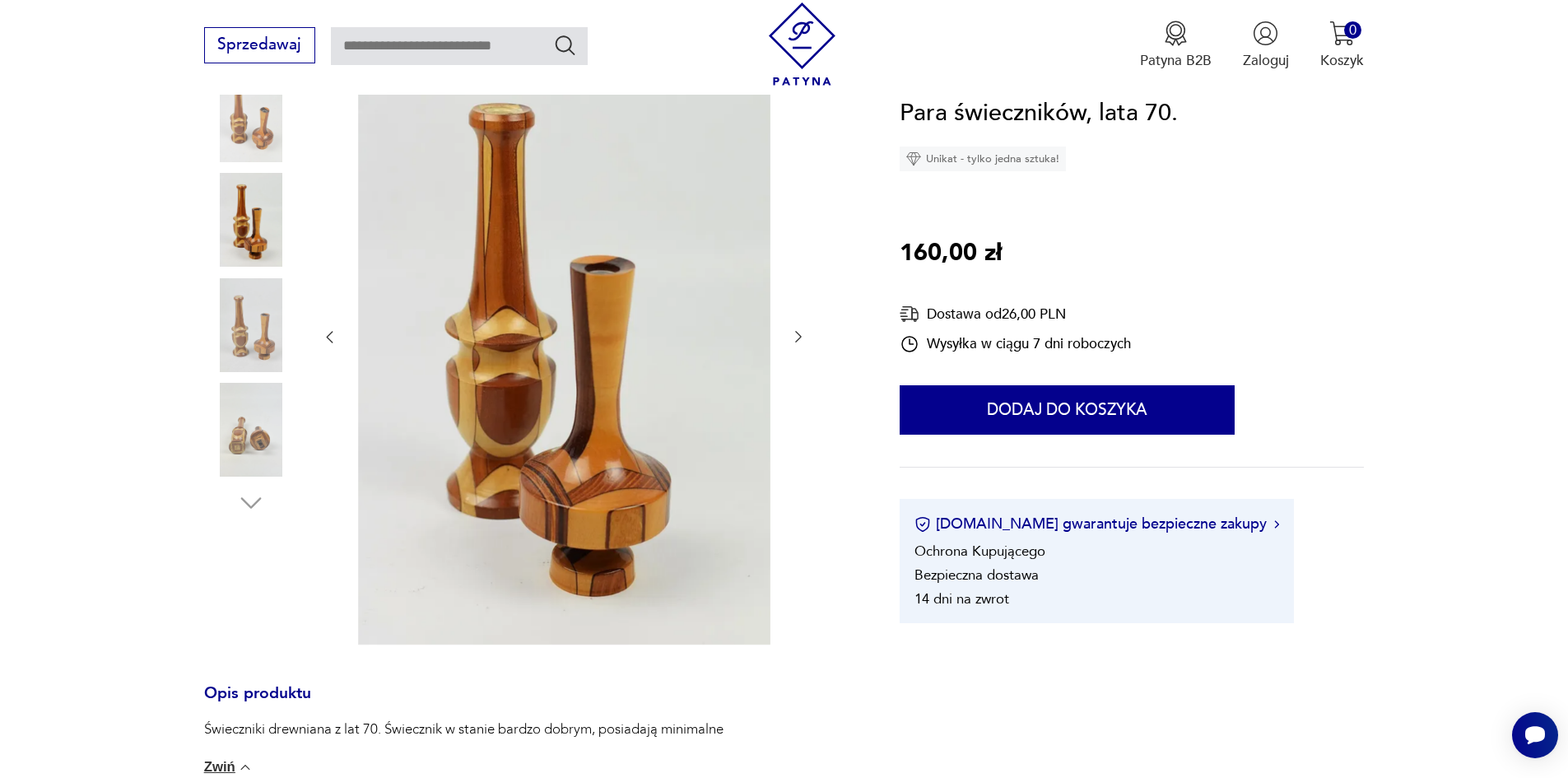
scroll to position [166, 0]
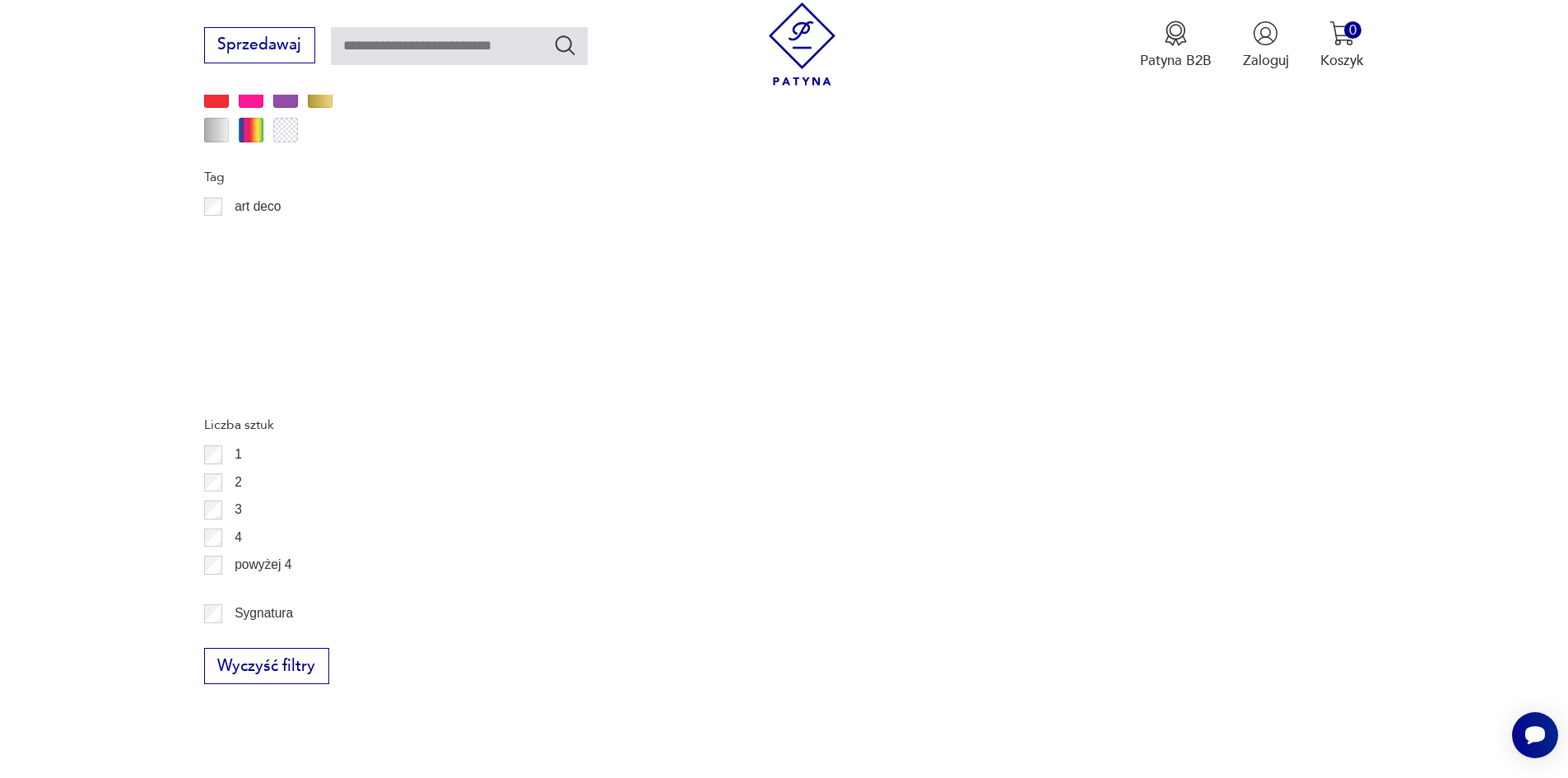
scroll to position [1801, 0]
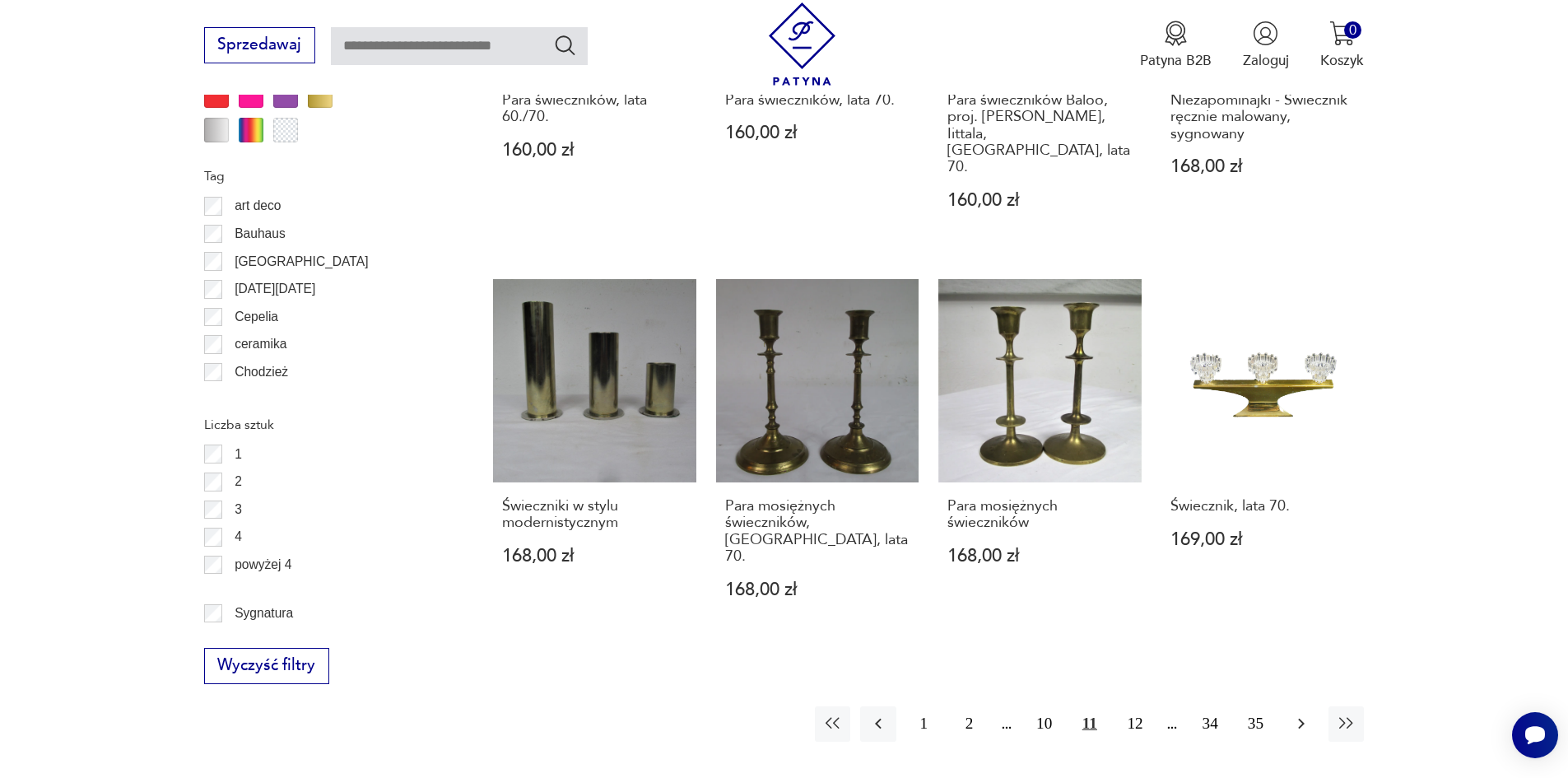
click at [1301, 719] on icon "button" at bounding box center [1301, 724] width 6 height 11
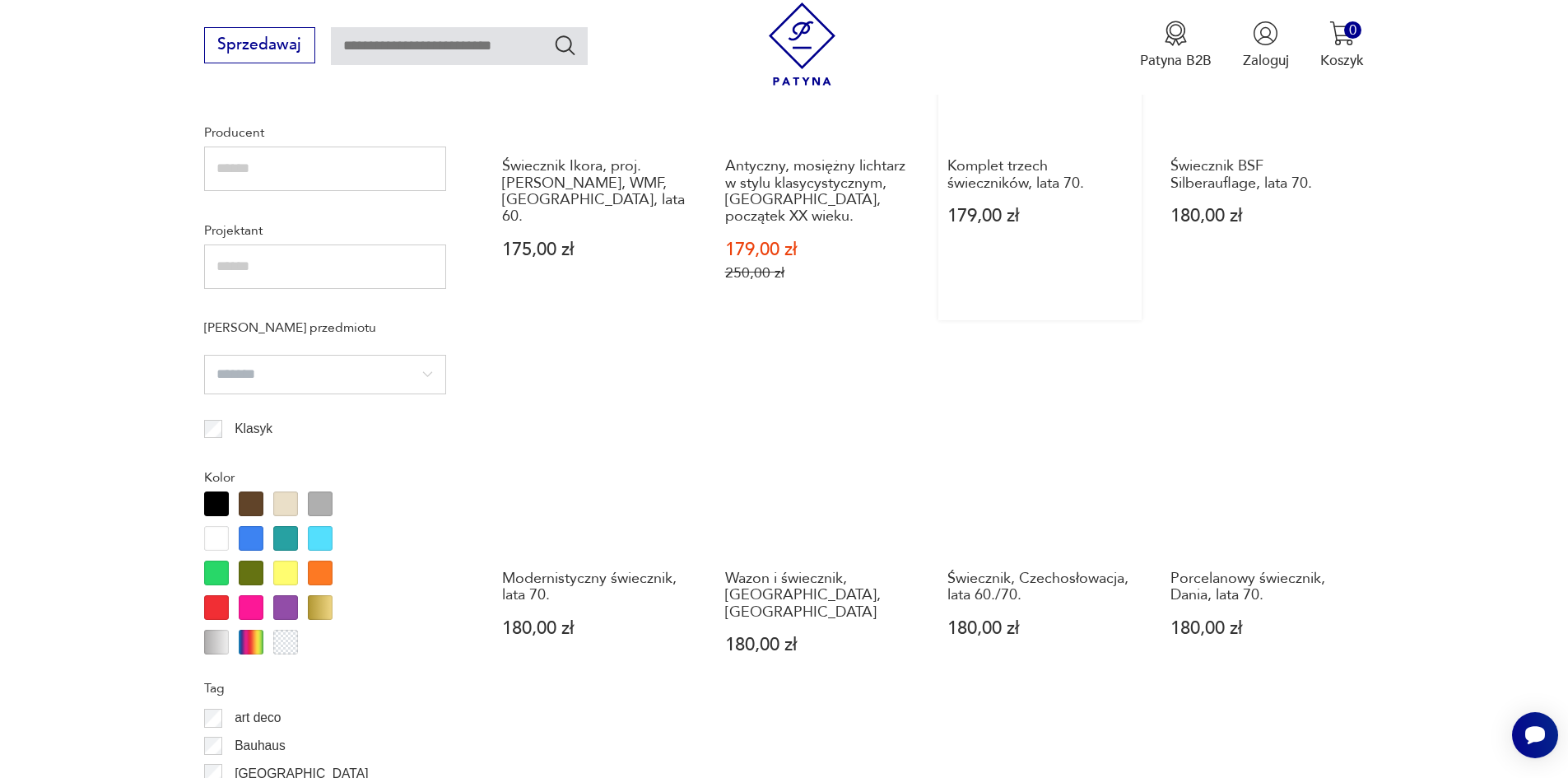
scroll to position [1619, 0]
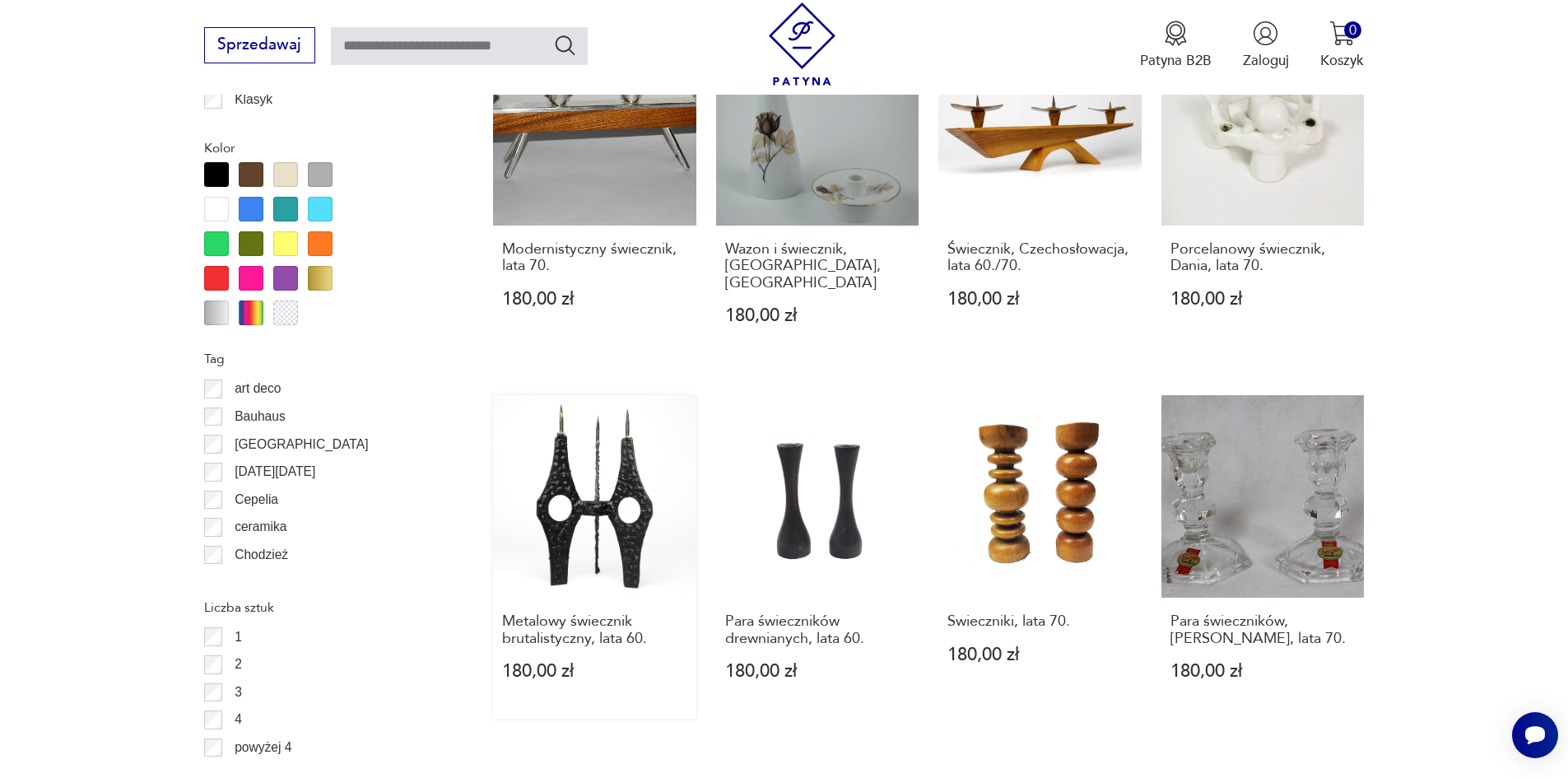
click at [622, 493] on link "Metalowy świecznik brutalistyczny, lata 60. 180,00 zł" at bounding box center [594, 557] width 204 height 325
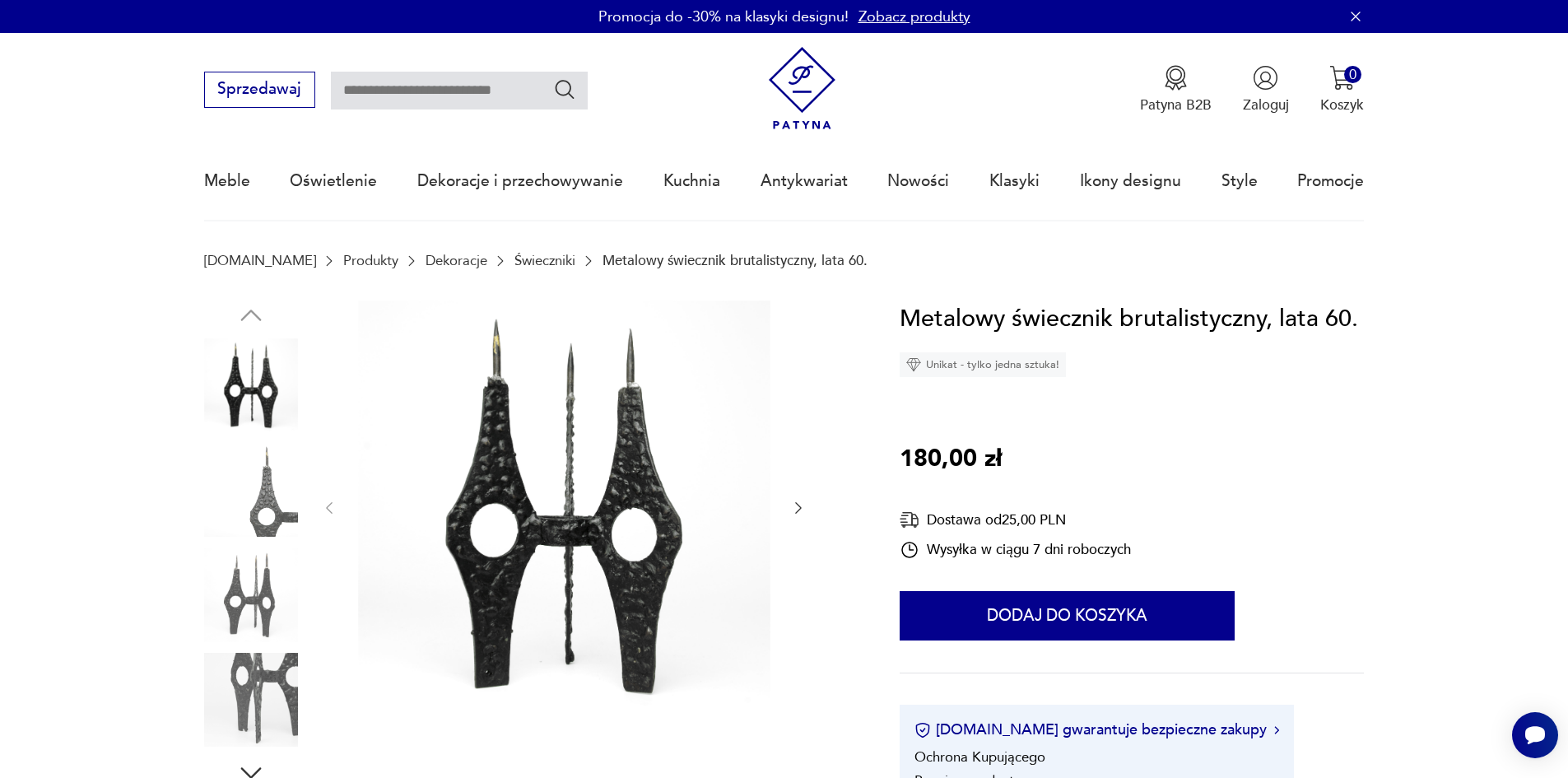
click at [796, 510] on icon "button" at bounding box center [798, 508] width 17 height 17
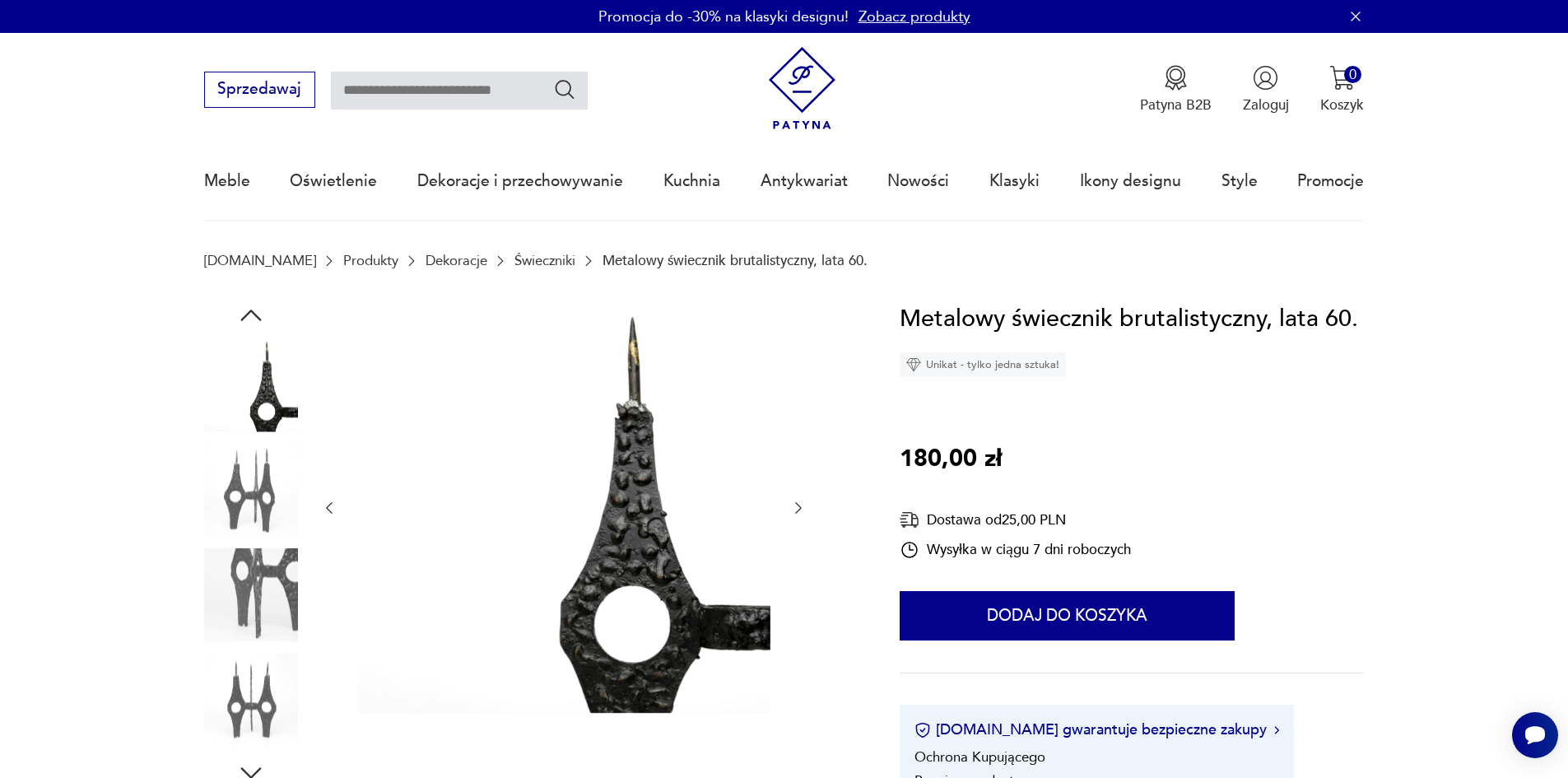
click at [796, 510] on icon "button" at bounding box center [798, 508] width 17 height 17
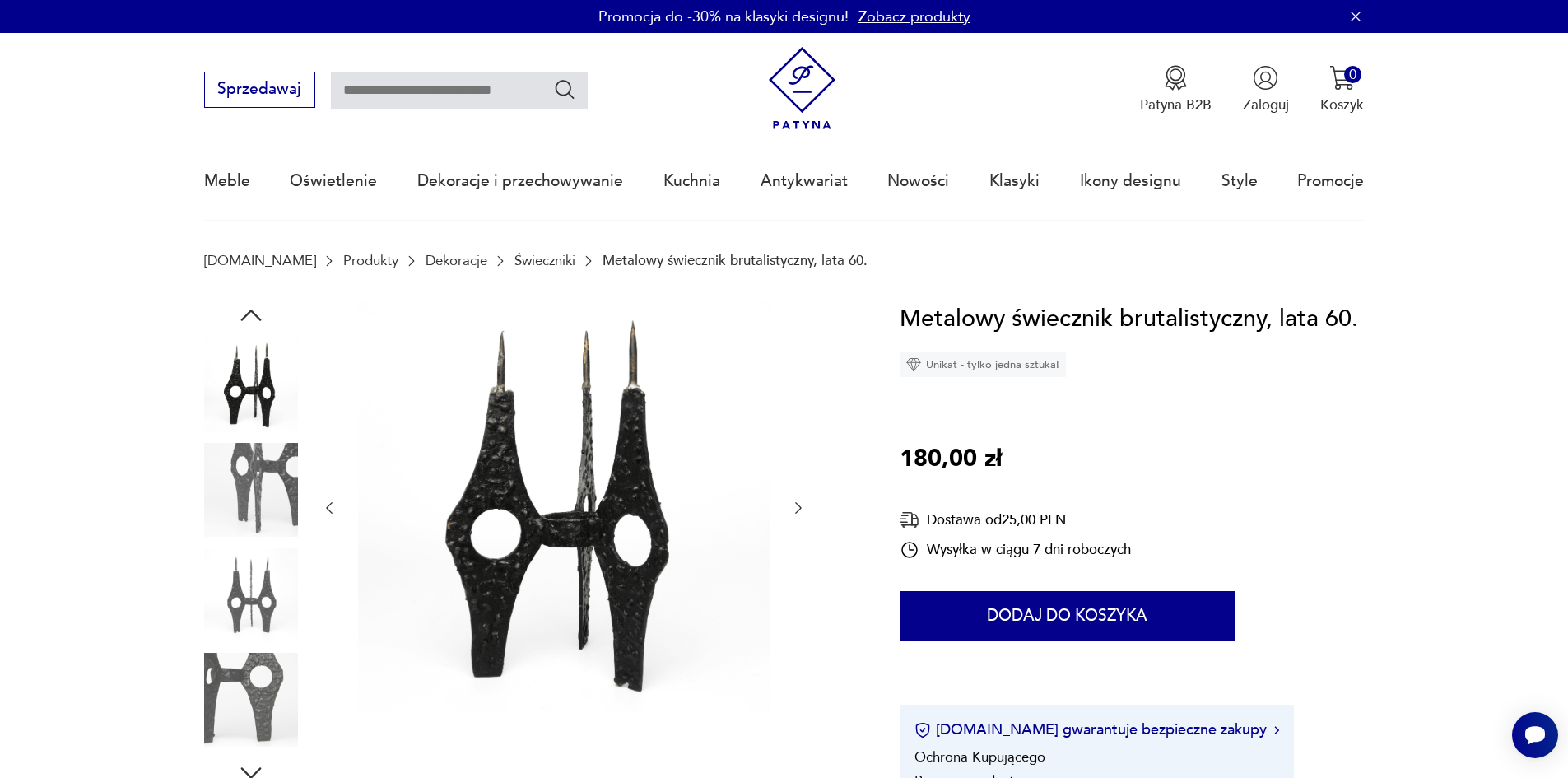
click at [796, 510] on icon "button" at bounding box center [798, 508] width 17 height 17
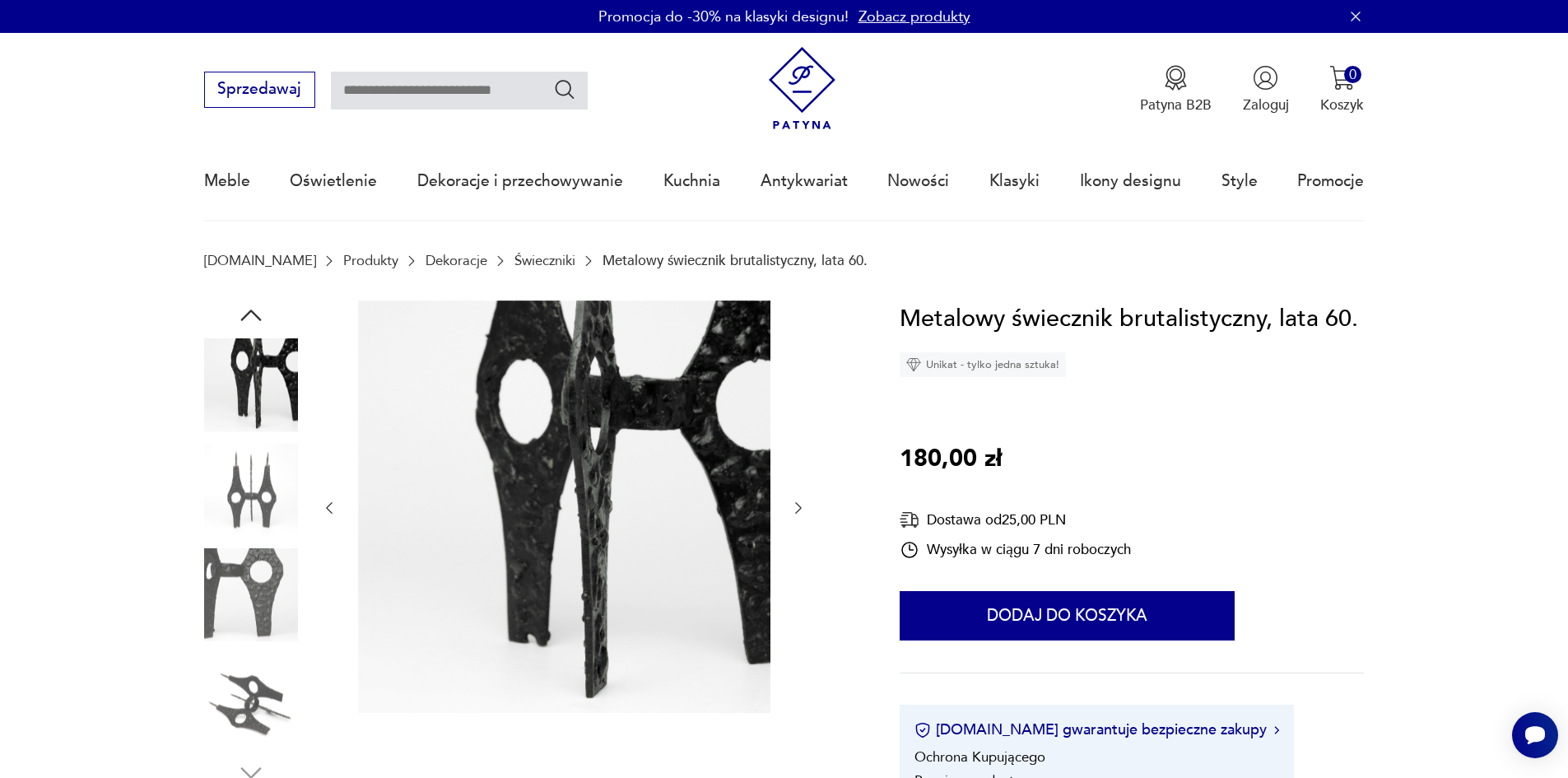
click at [437, 106] on input "text" at bounding box center [459, 90] width 257 height 38
type input "**********"
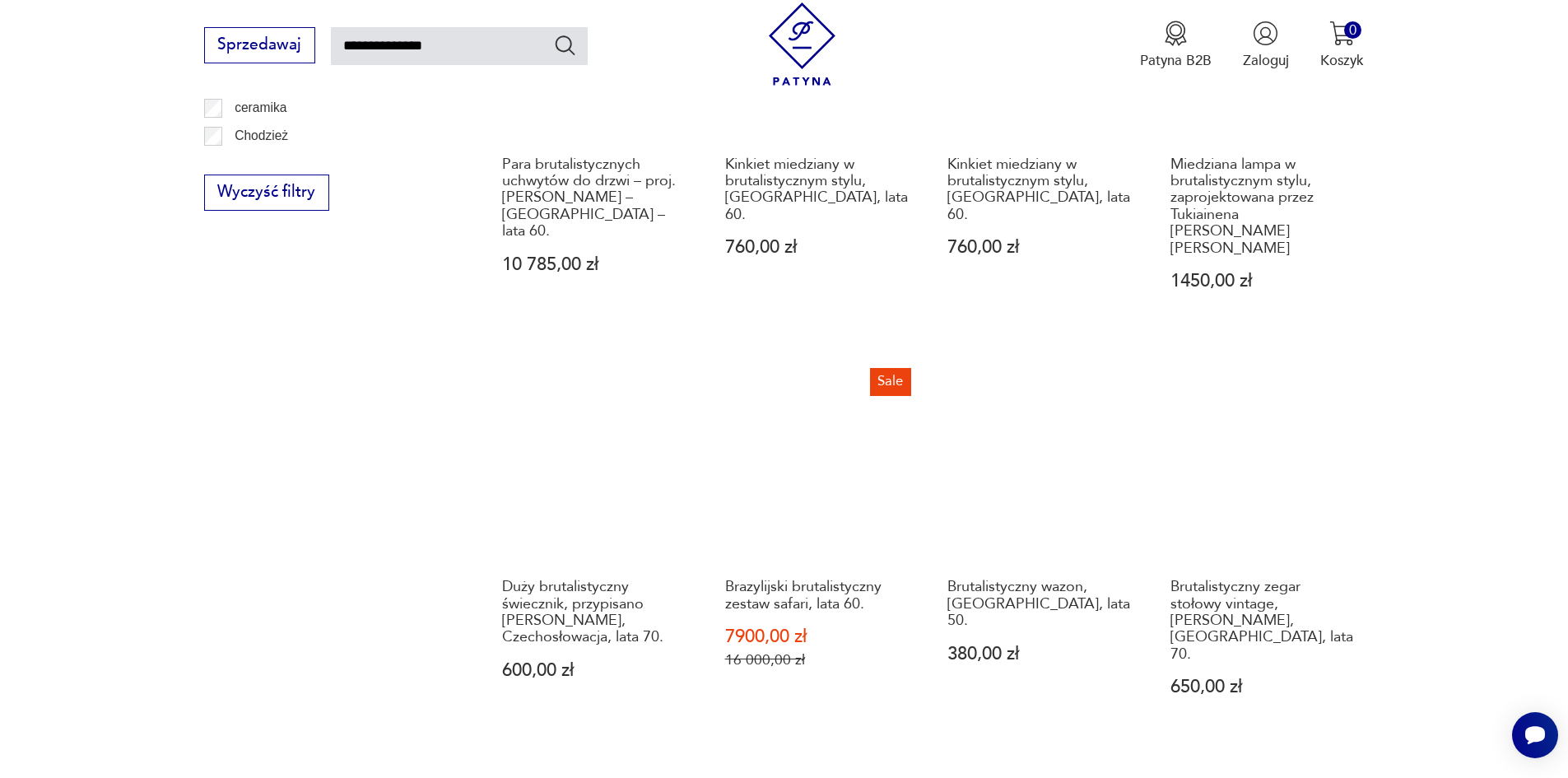
scroll to position [1412, 0]
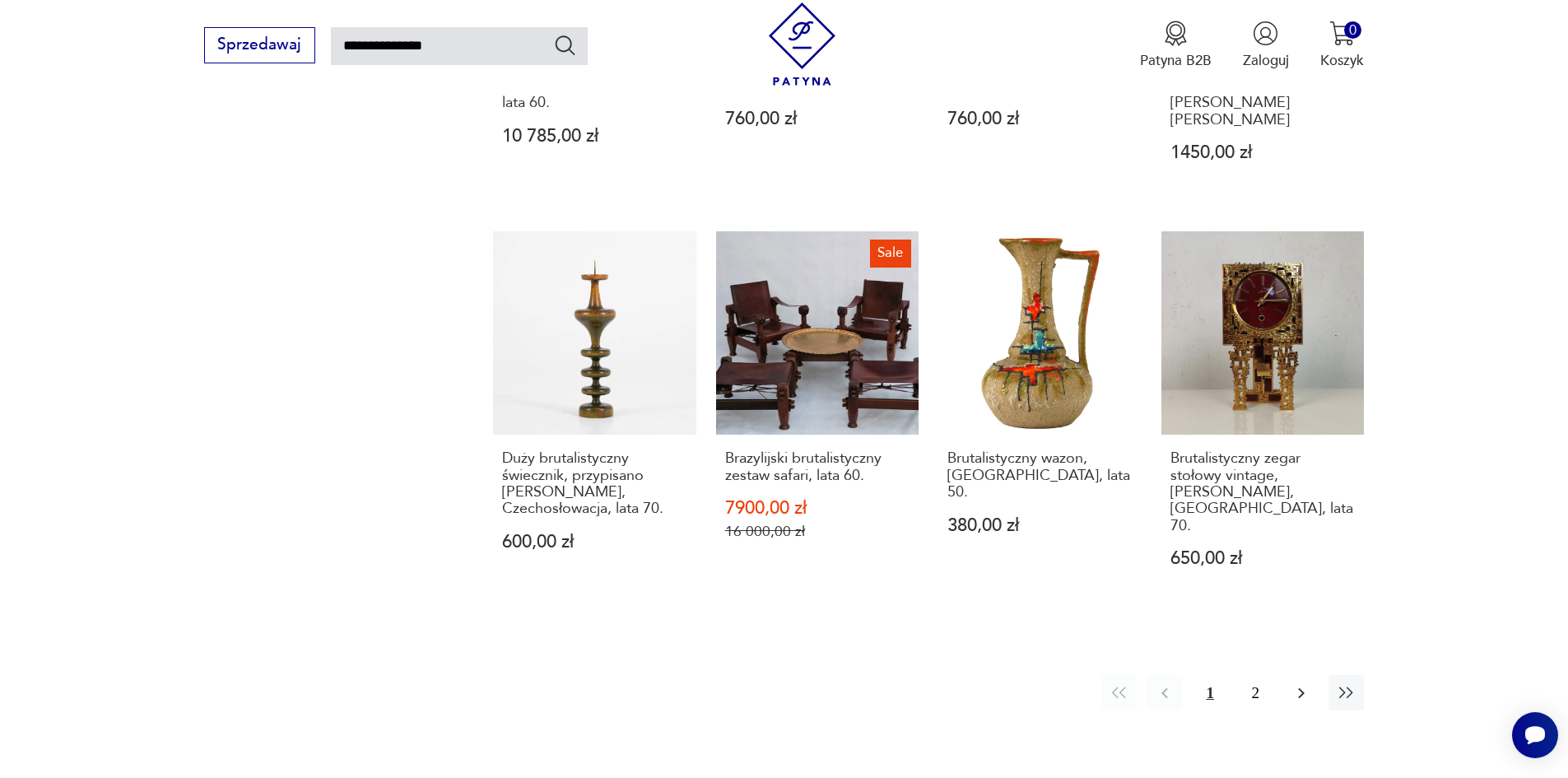
click at [1307, 684] on icon "button" at bounding box center [1301, 693] width 19 height 19
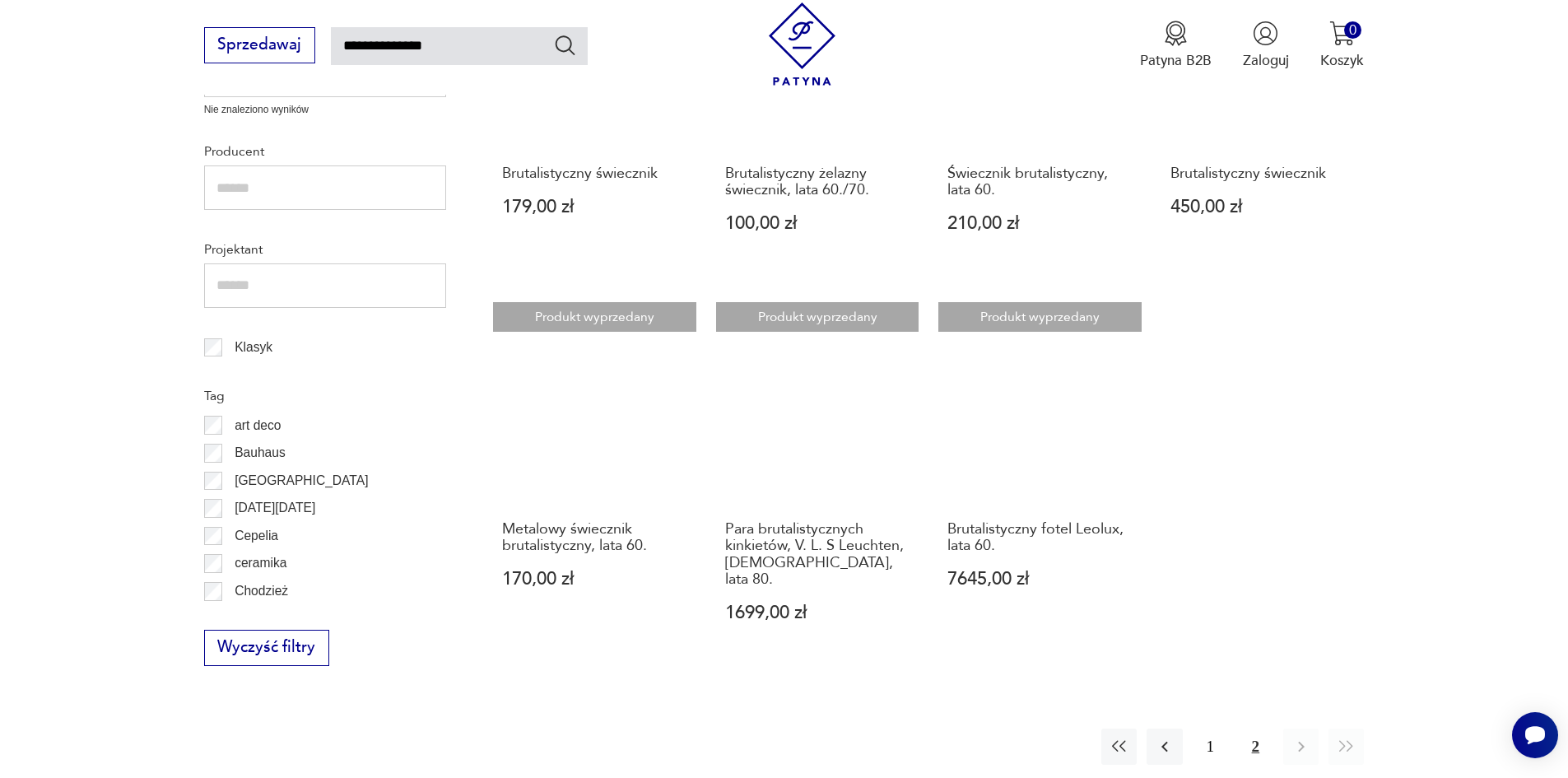
scroll to position [835, 0]
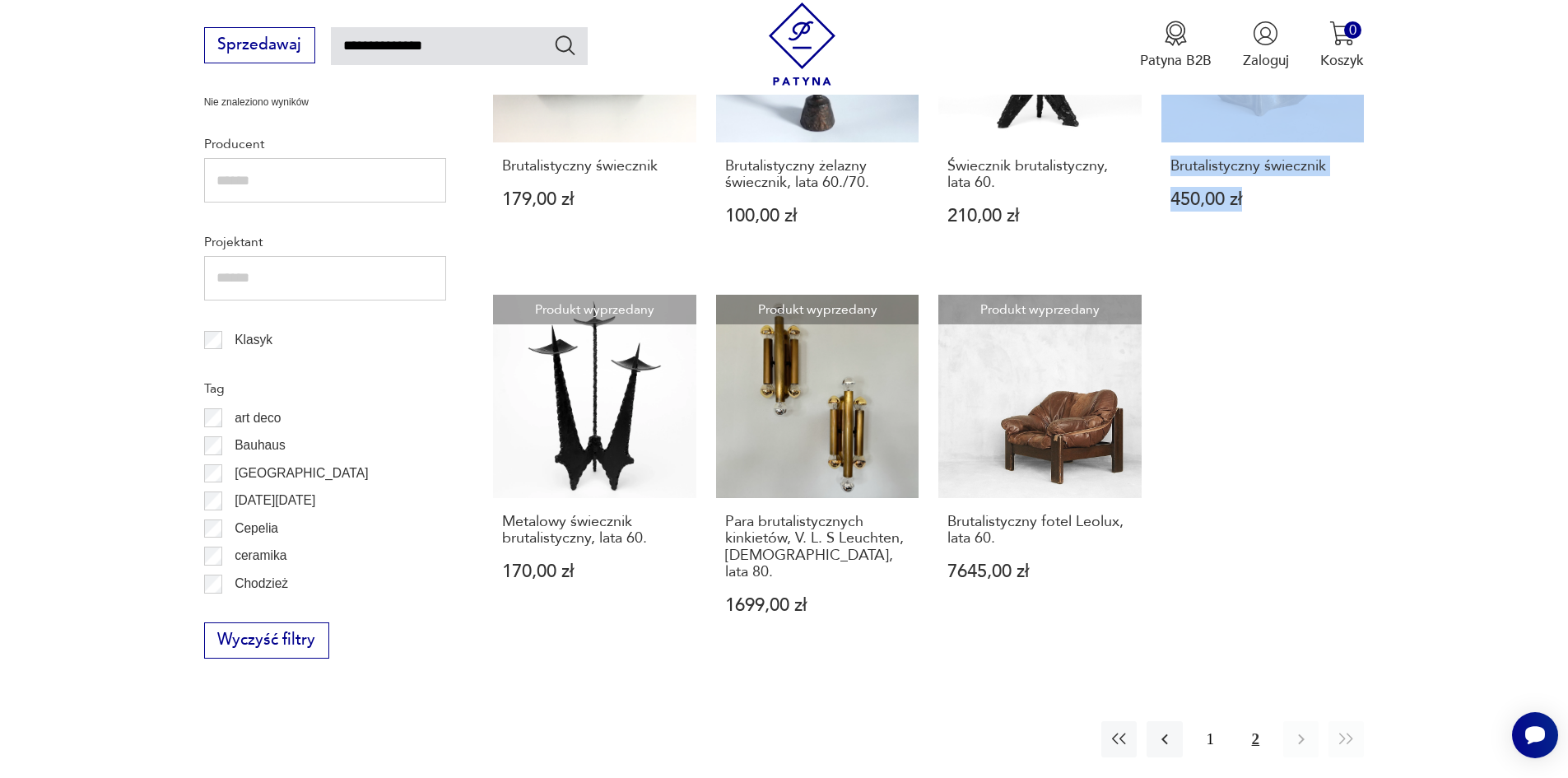
drag, startPoint x: 1573, startPoint y: 404, endPoint x: 1579, endPoint y: 80, distance: 324.1
click at [1567, 80] on html "Cenimy prywatność użytkowników Używamy plików cookie, aby poprawić jakość przeg…" at bounding box center [784, 297] width 1568 height 2265
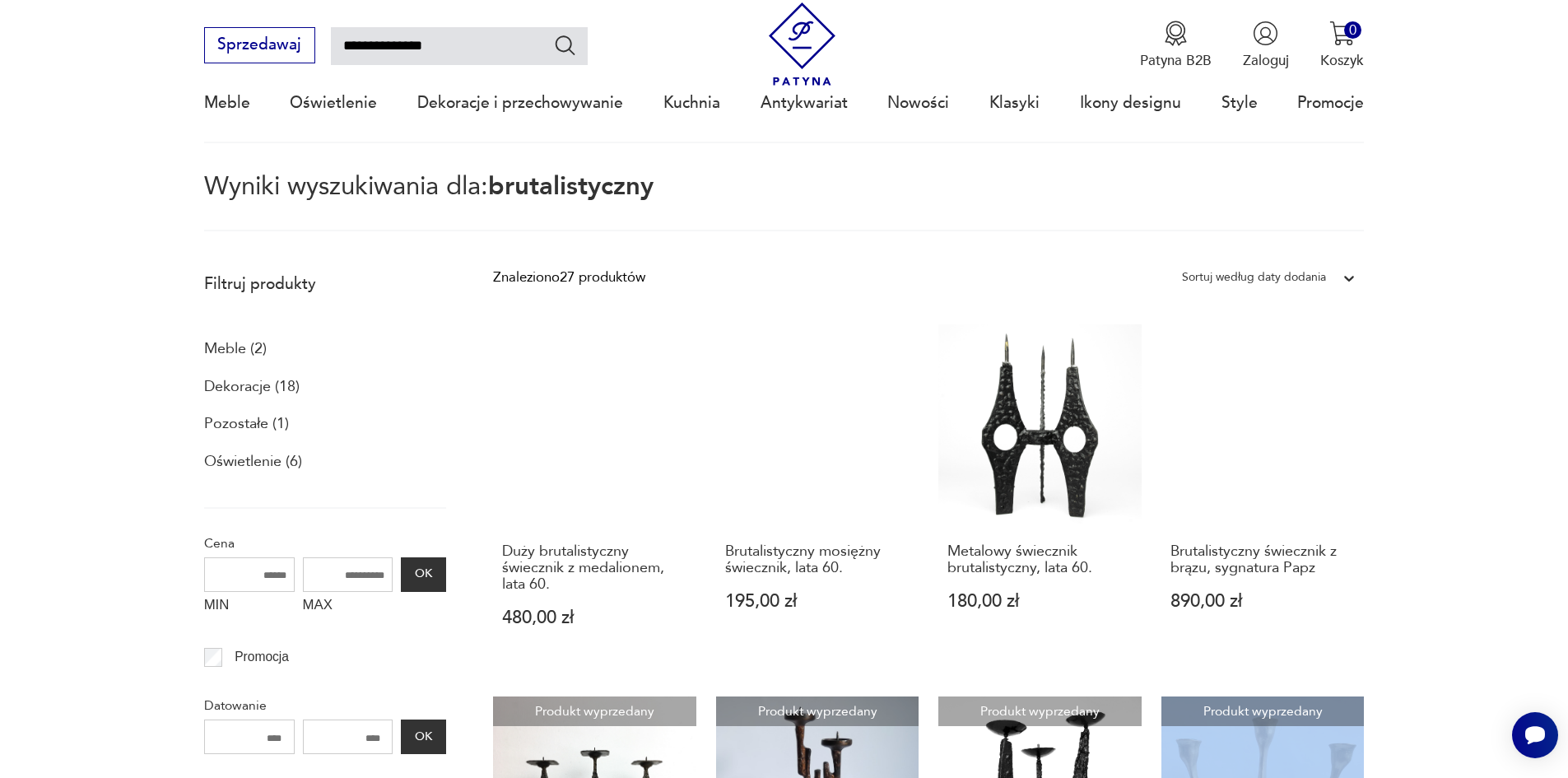
scroll to position [0, 0]
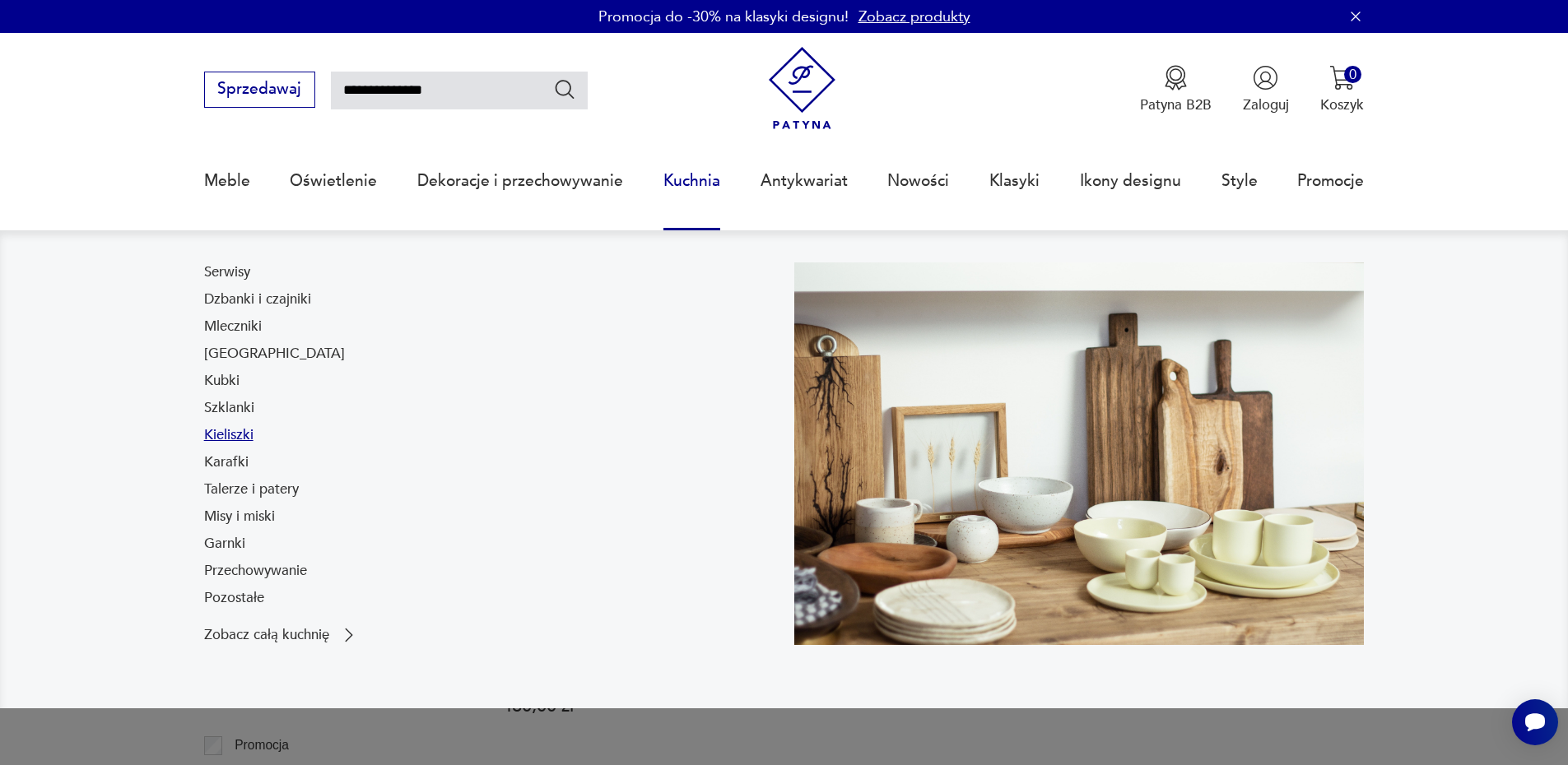
click at [250, 436] on link "Kieliszki" at bounding box center [228, 435] width 49 height 19
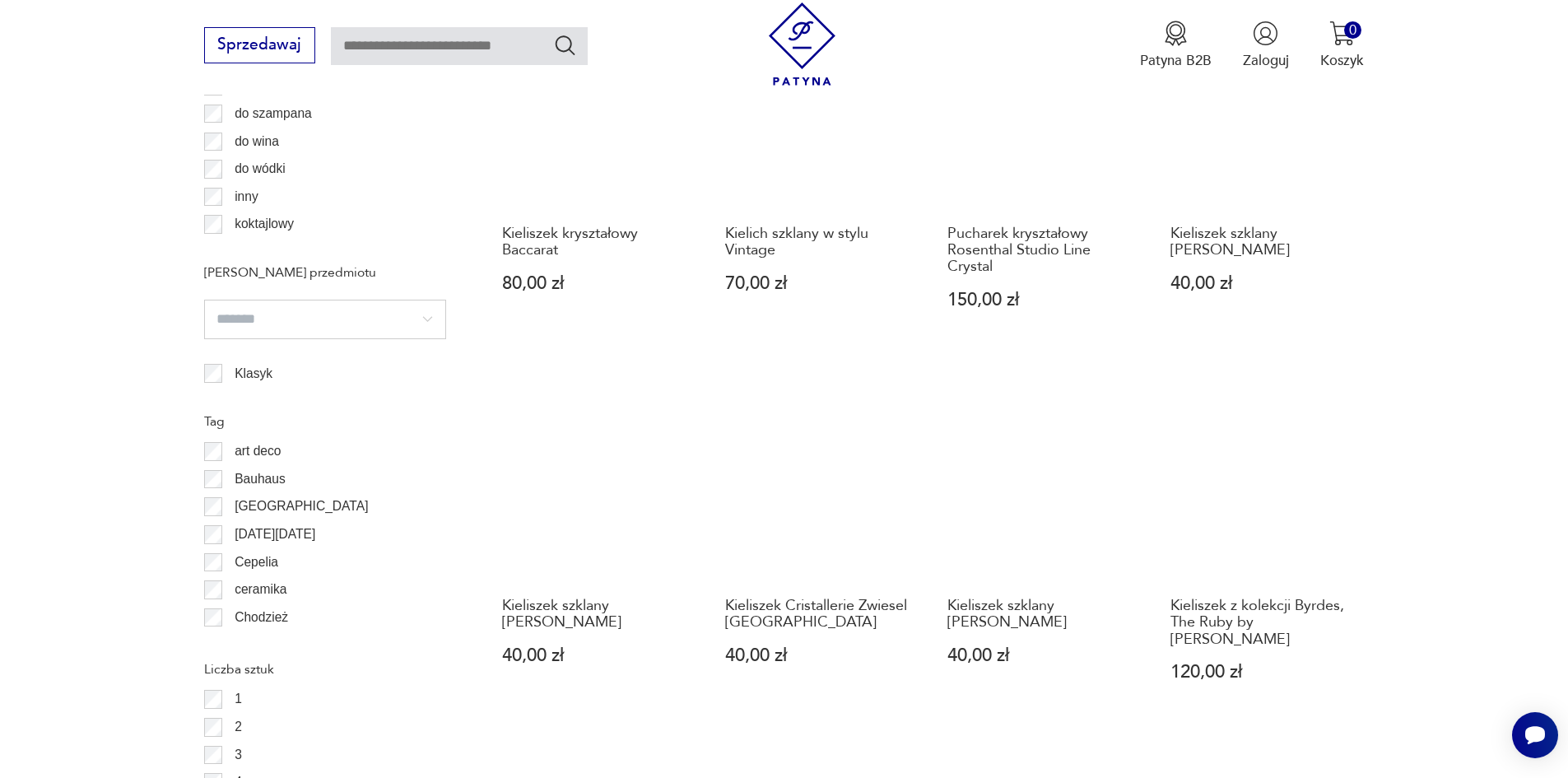
scroll to position [1890, 0]
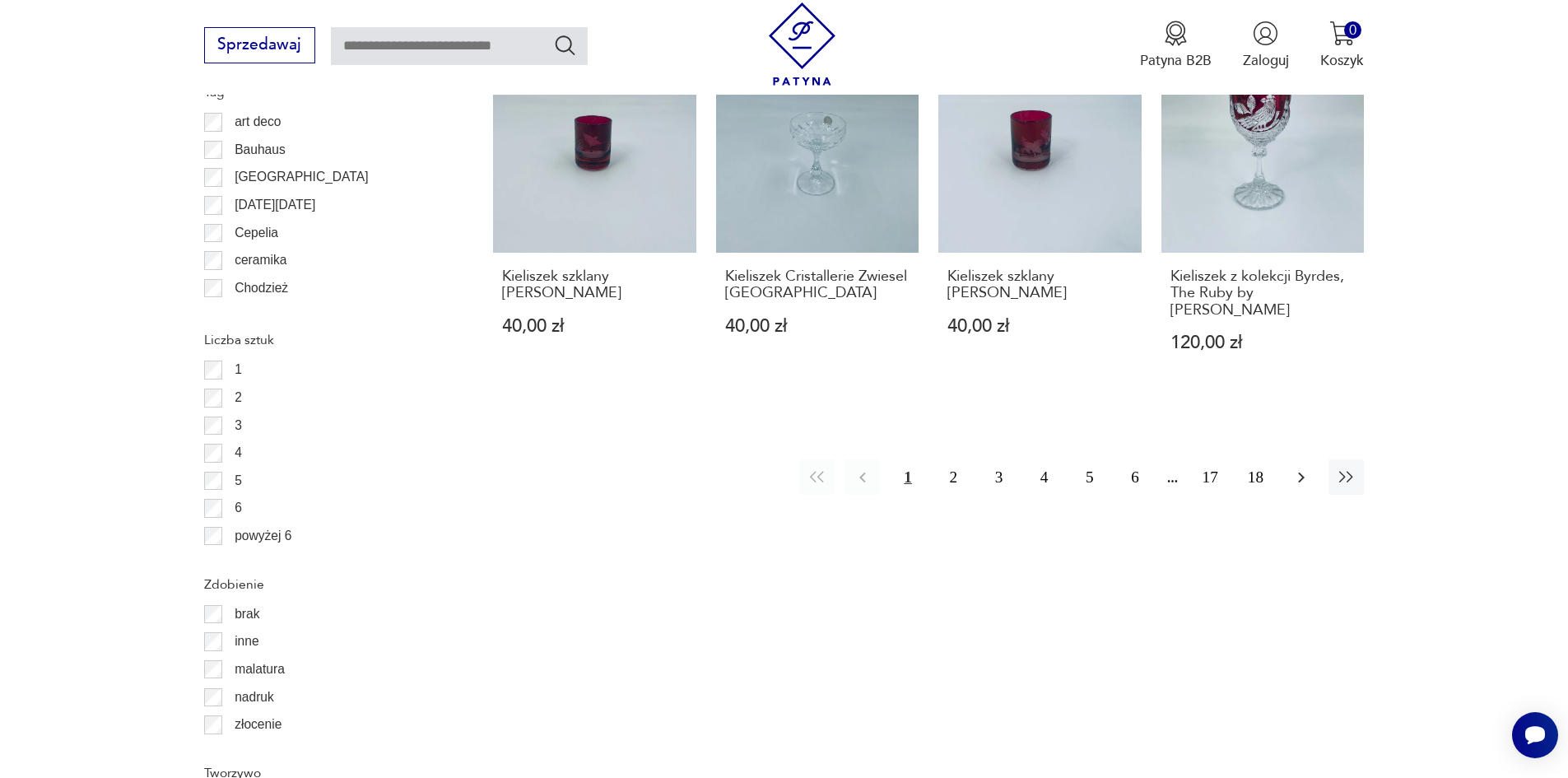
click at [1306, 468] on icon "button" at bounding box center [1301, 477] width 19 height 19
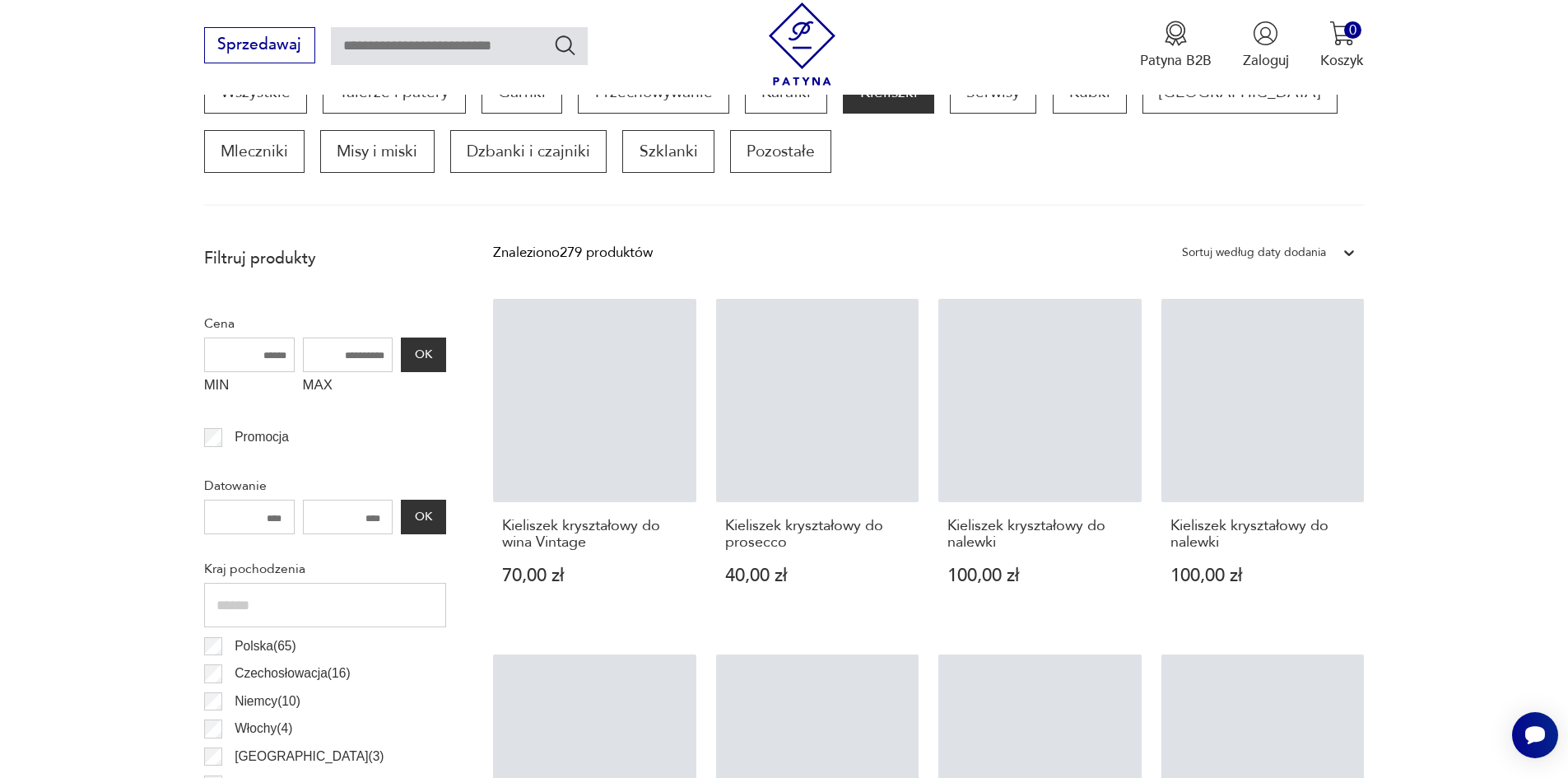
scroll to position [549, 0]
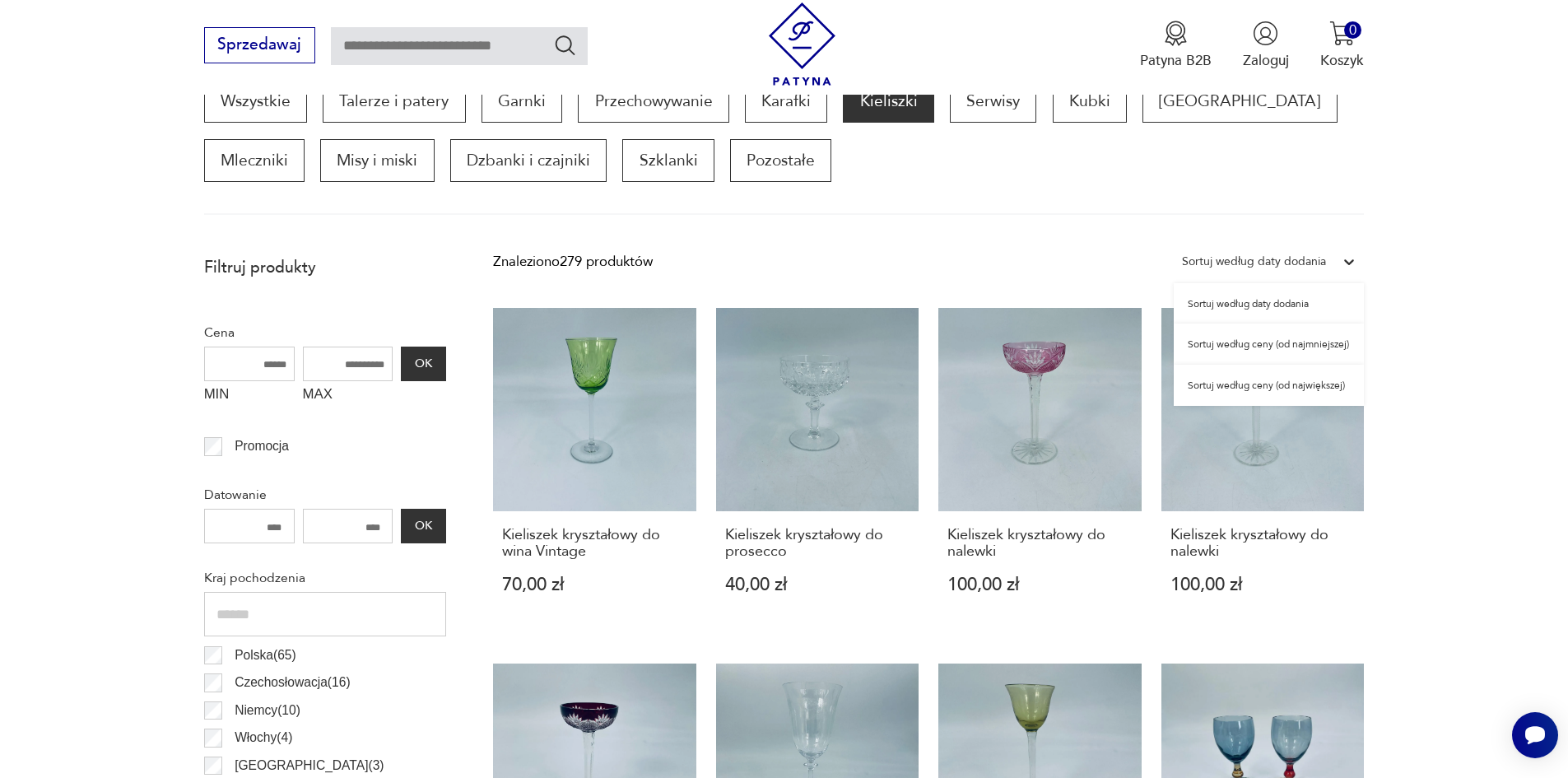
click at [1320, 262] on div "Sortuj według daty dodania" at bounding box center [1253, 262] width 144 height 21
click at [1317, 382] on div "Sortuj według ceny (od największej)" at bounding box center [1269, 385] width 190 height 41
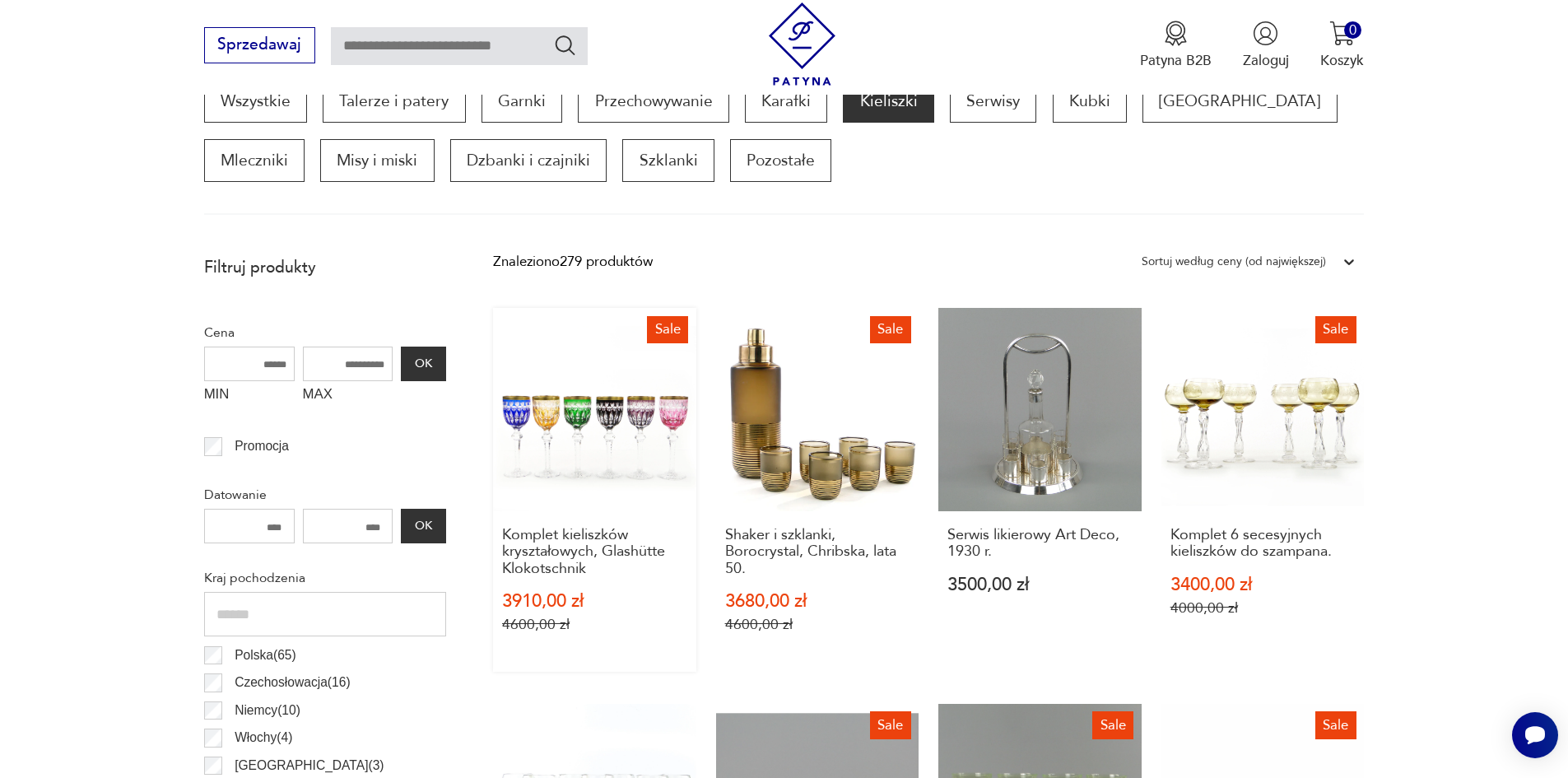
click at [651, 414] on link "Sale Komplet kieliszków kryształowych, Glashütte Klokotschnik 3910,00 zł 4600,0…" at bounding box center [594, 490] width 204 height 364
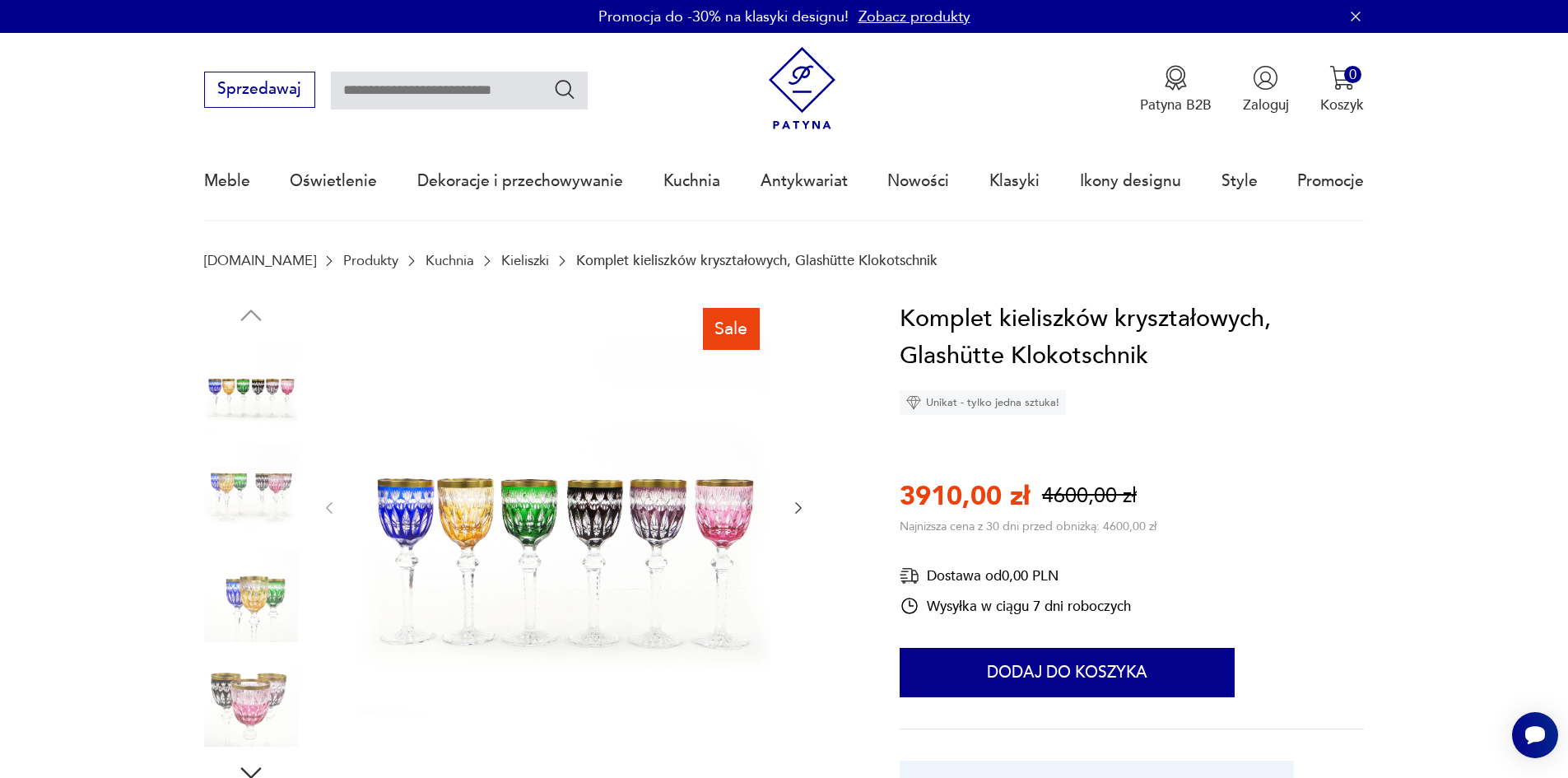
click at [796, 505] on icon "button" at bounding box center [798, 508] width 17 height 17
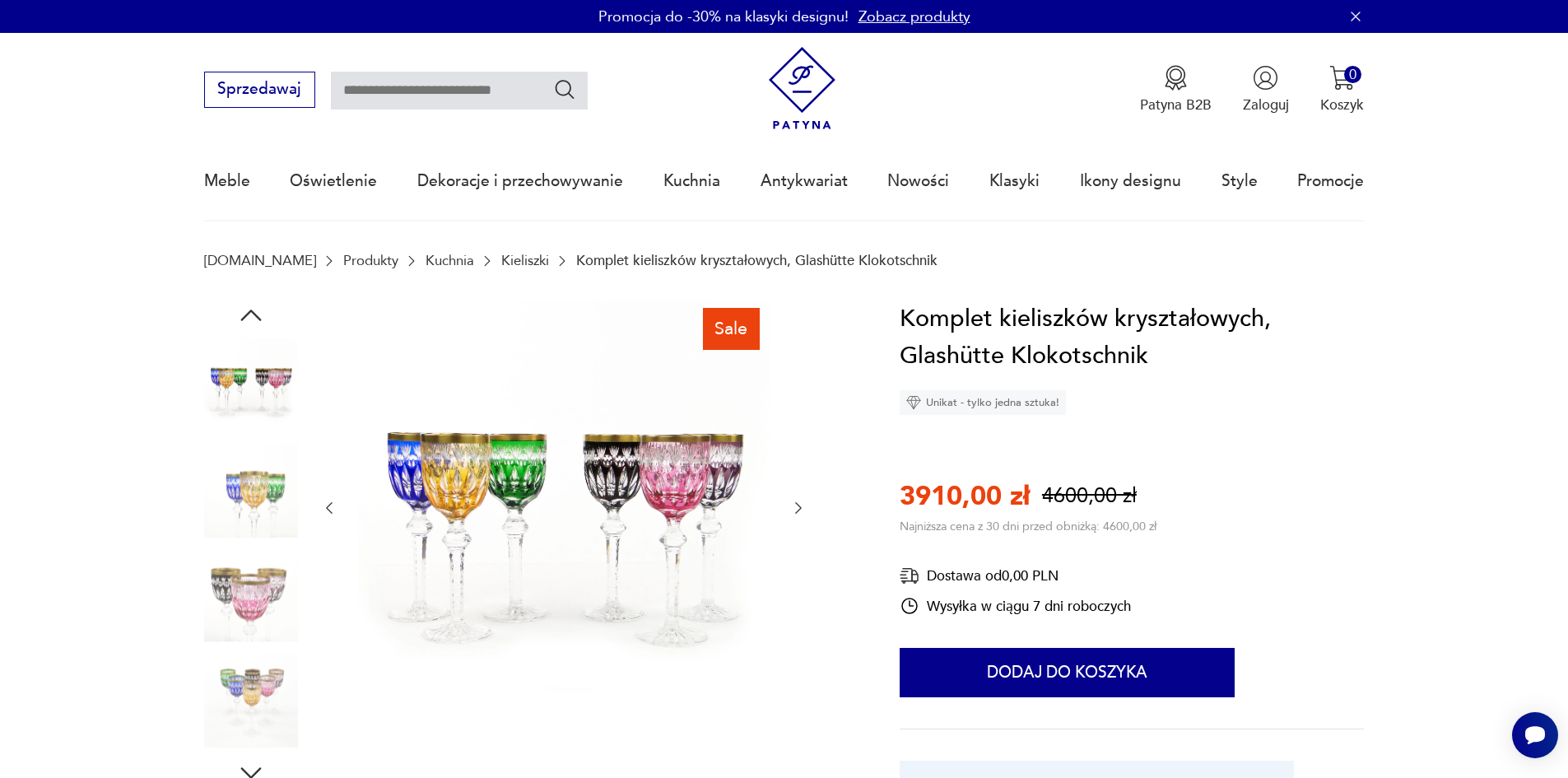
click at [796, 505] on icon "button" at bounding box center [798, 508] width 17 height 17
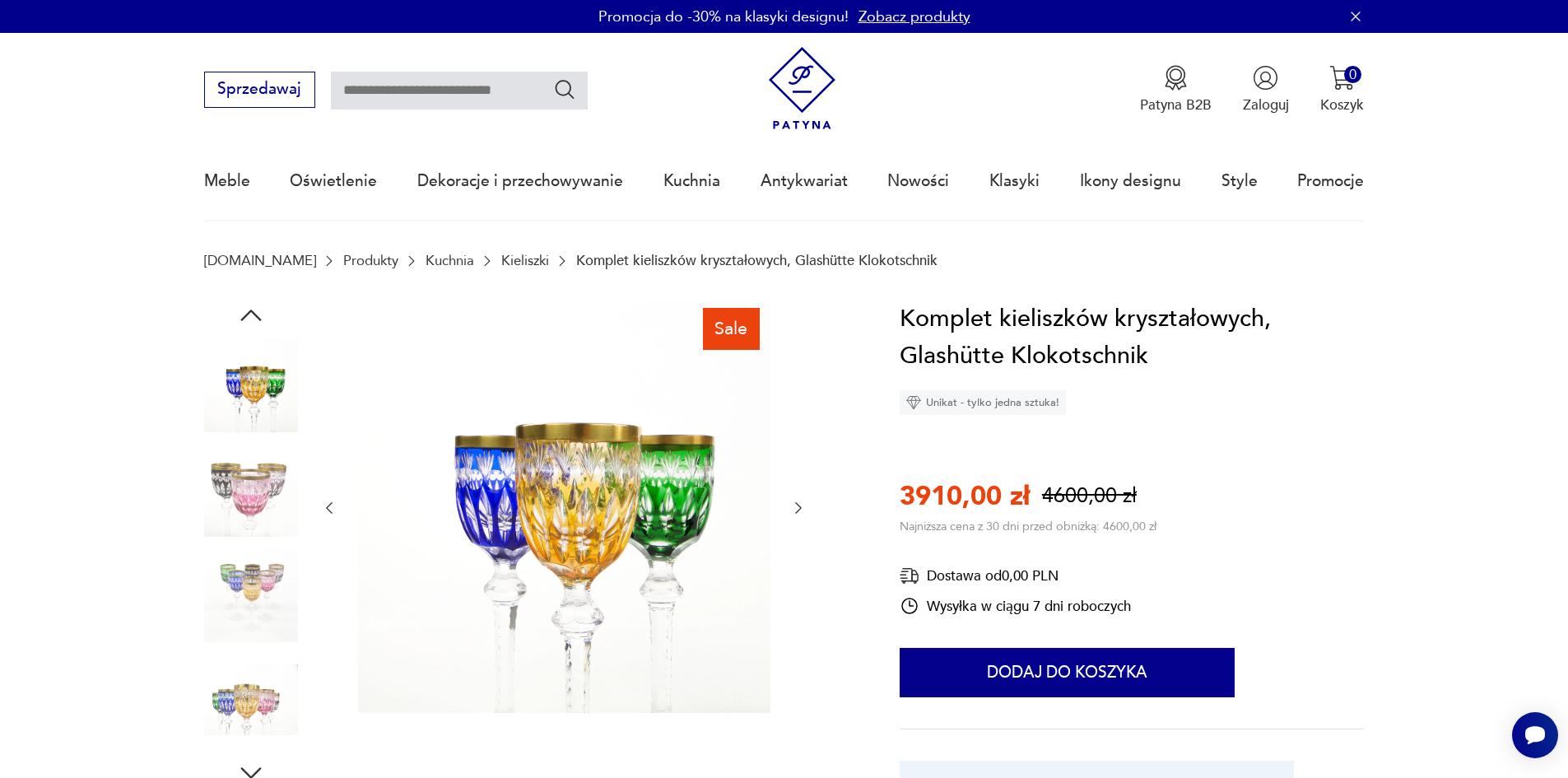
click at [796, 505] on icon "button" at bounding box center [798, 508] width 17 height 17
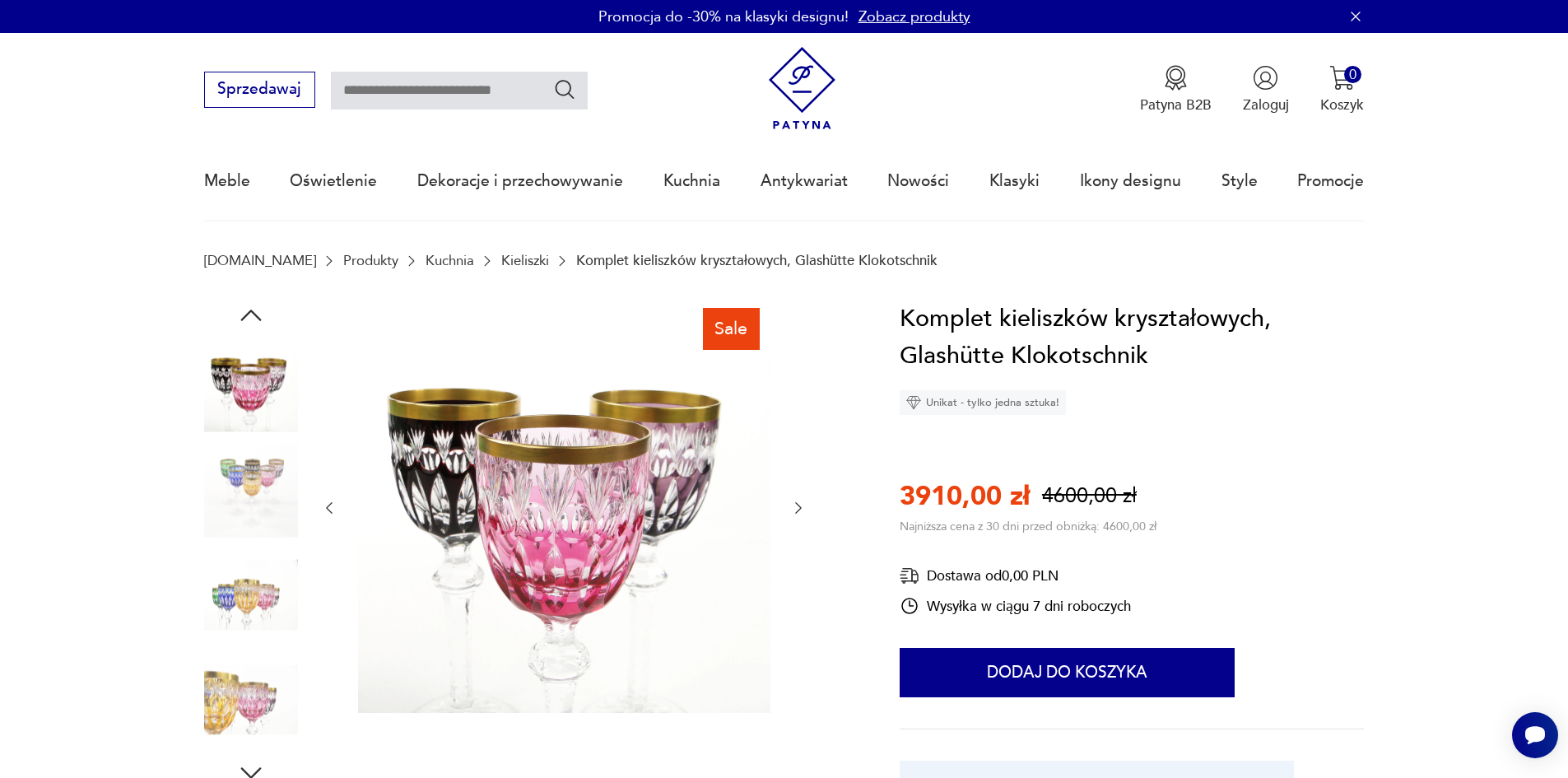
click at [796, 505] on icon "button" at bounding box center [798, 508] width 17 height 17
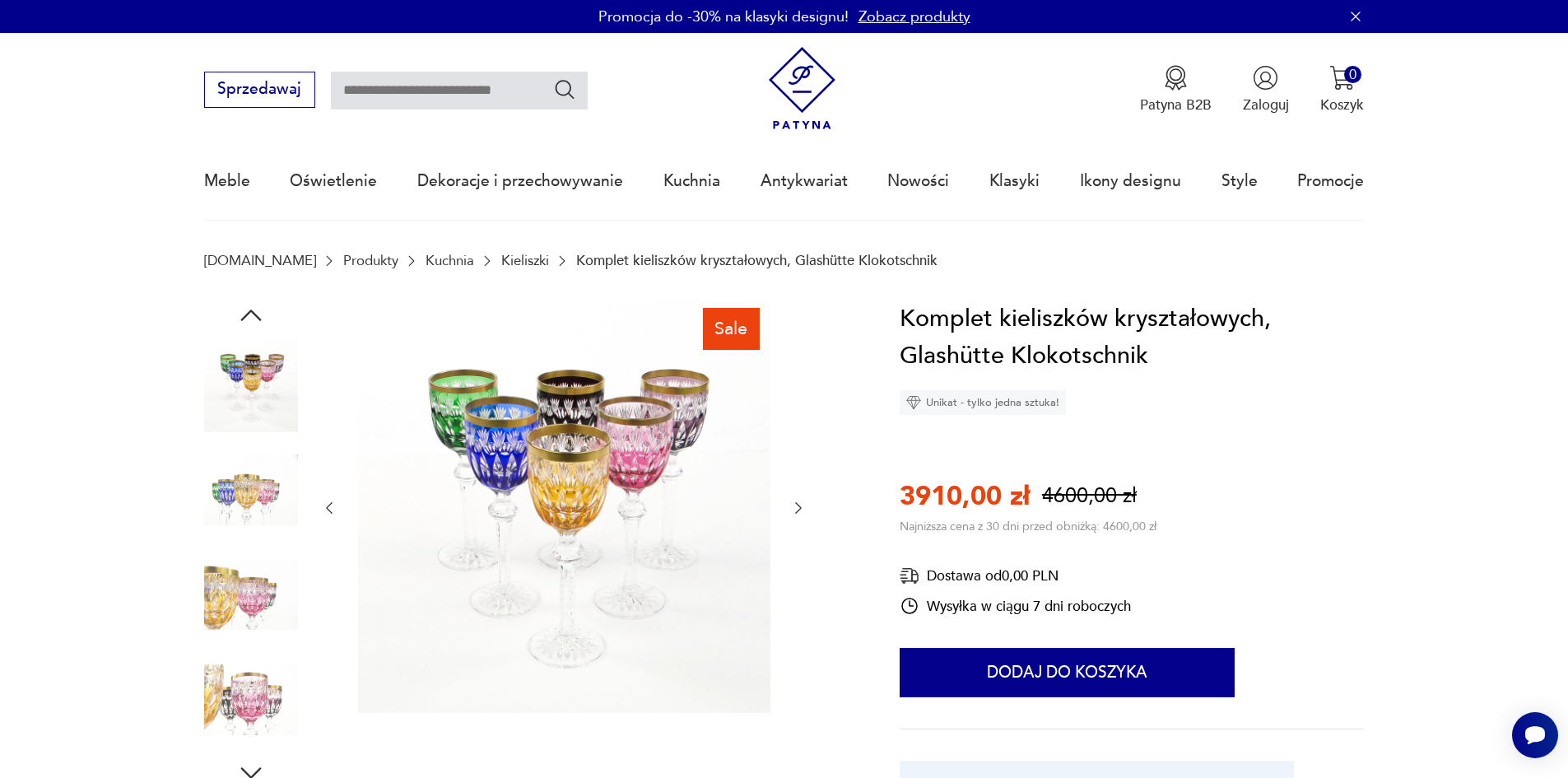
click at [796, 505] on icon "button" at bounding box center [798, 508] width 17 height 17
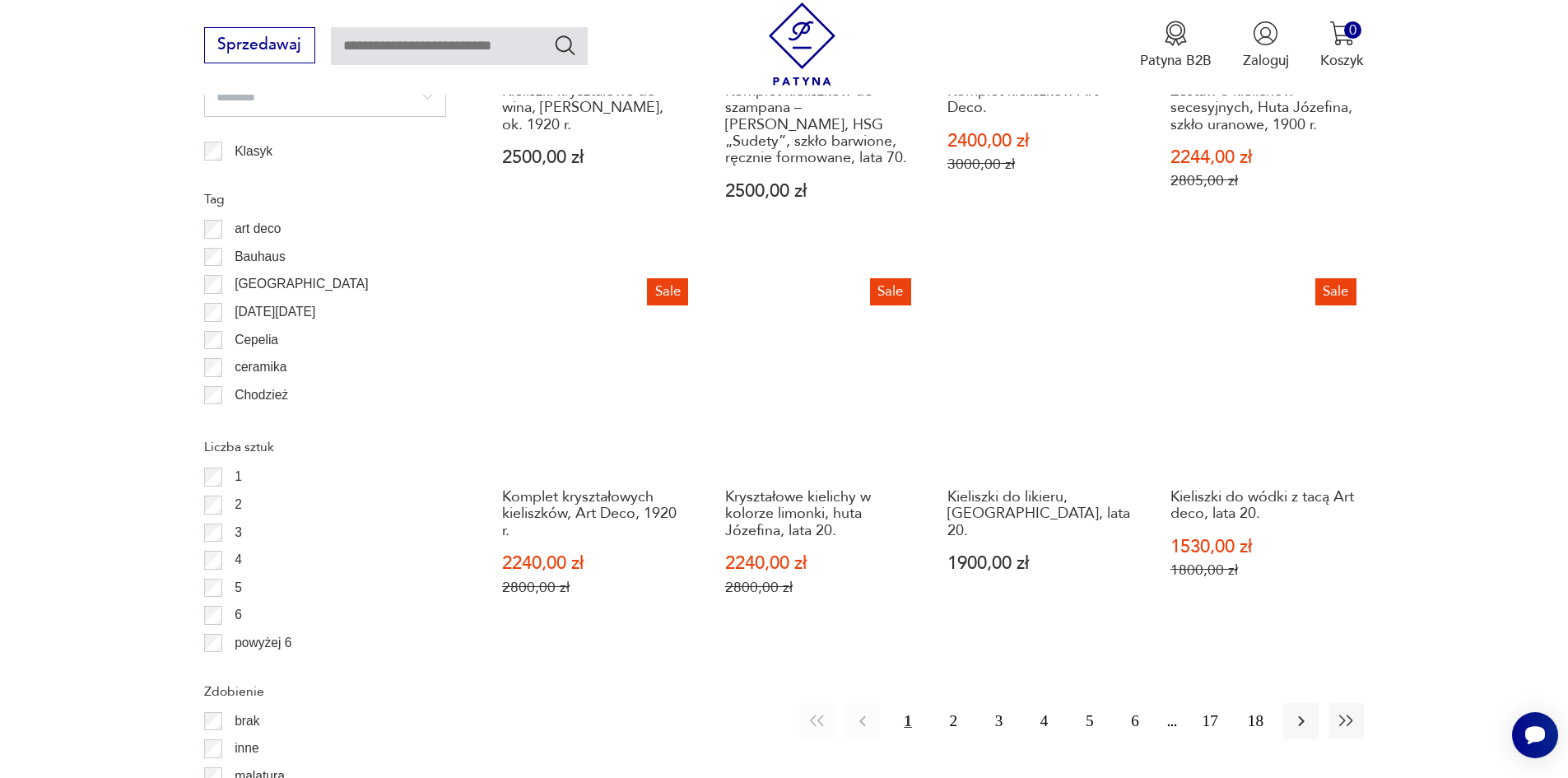
scroll to position [1948, 0]
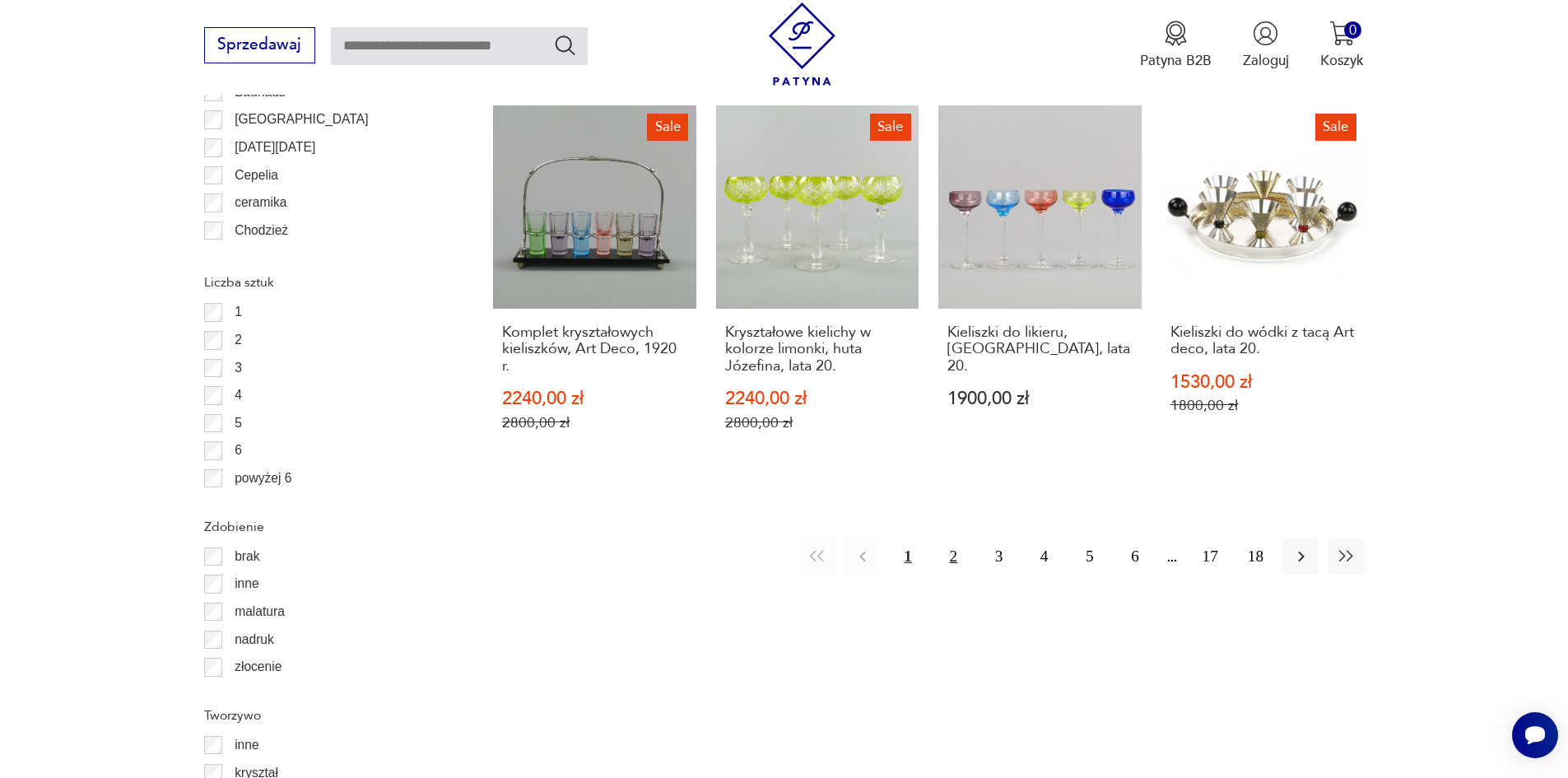
click at [958, 552] on button "2" at bounding box center [953, 556] width 35 height 35
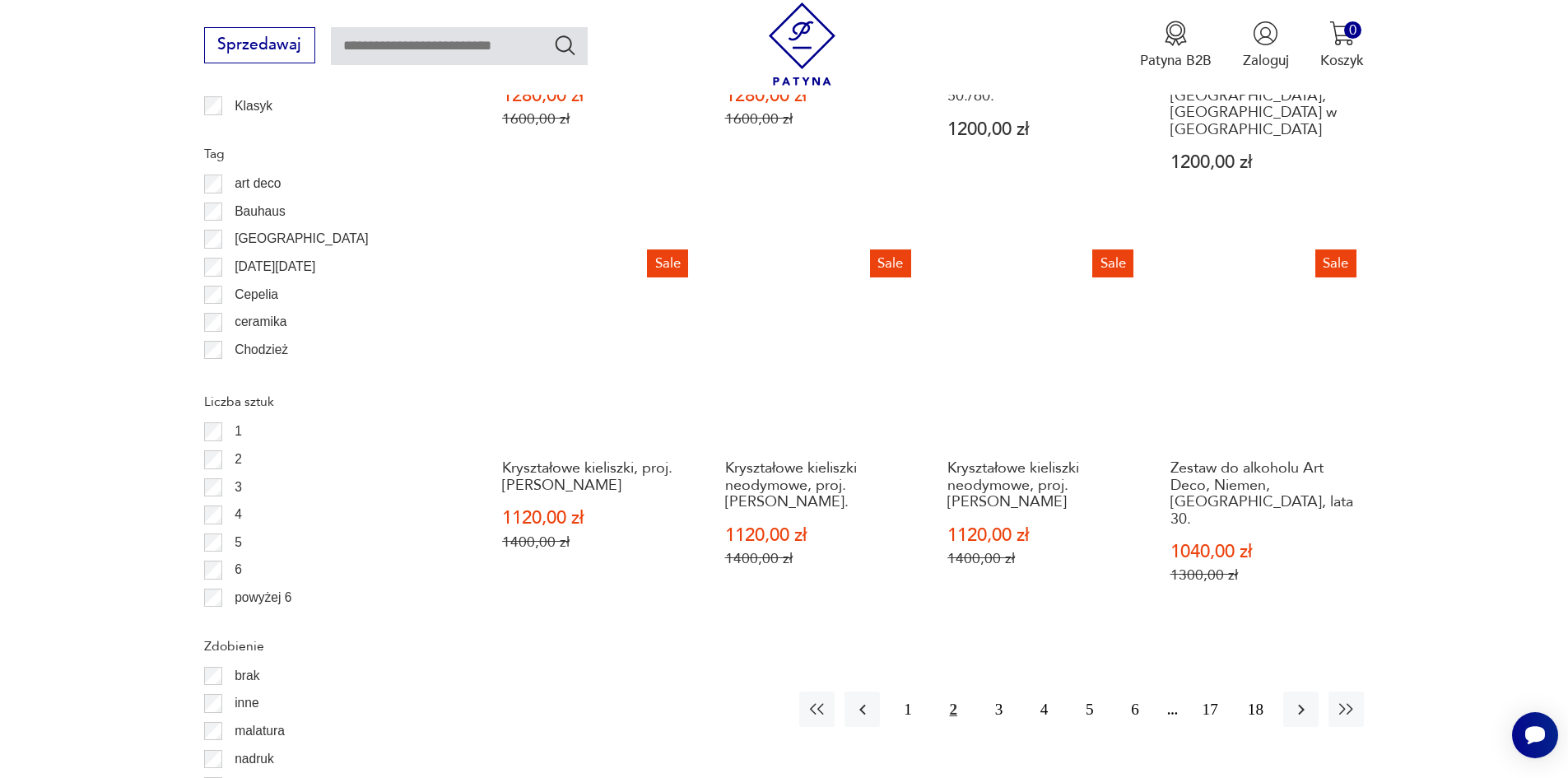
scroll to position [1948, 0]
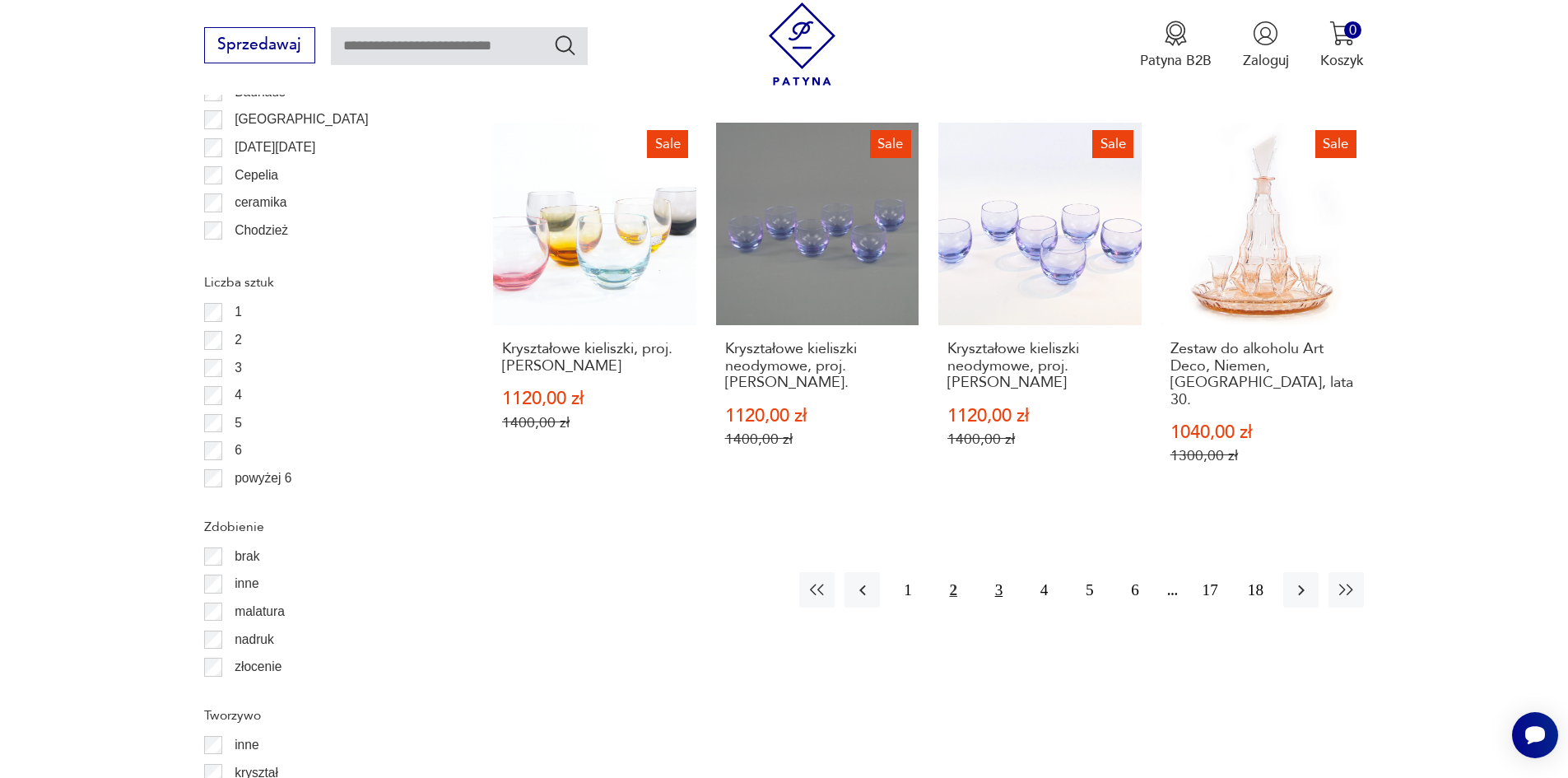
click at [1001, 572] on button "3" at bounding box center [999, 590] width 35 height 35
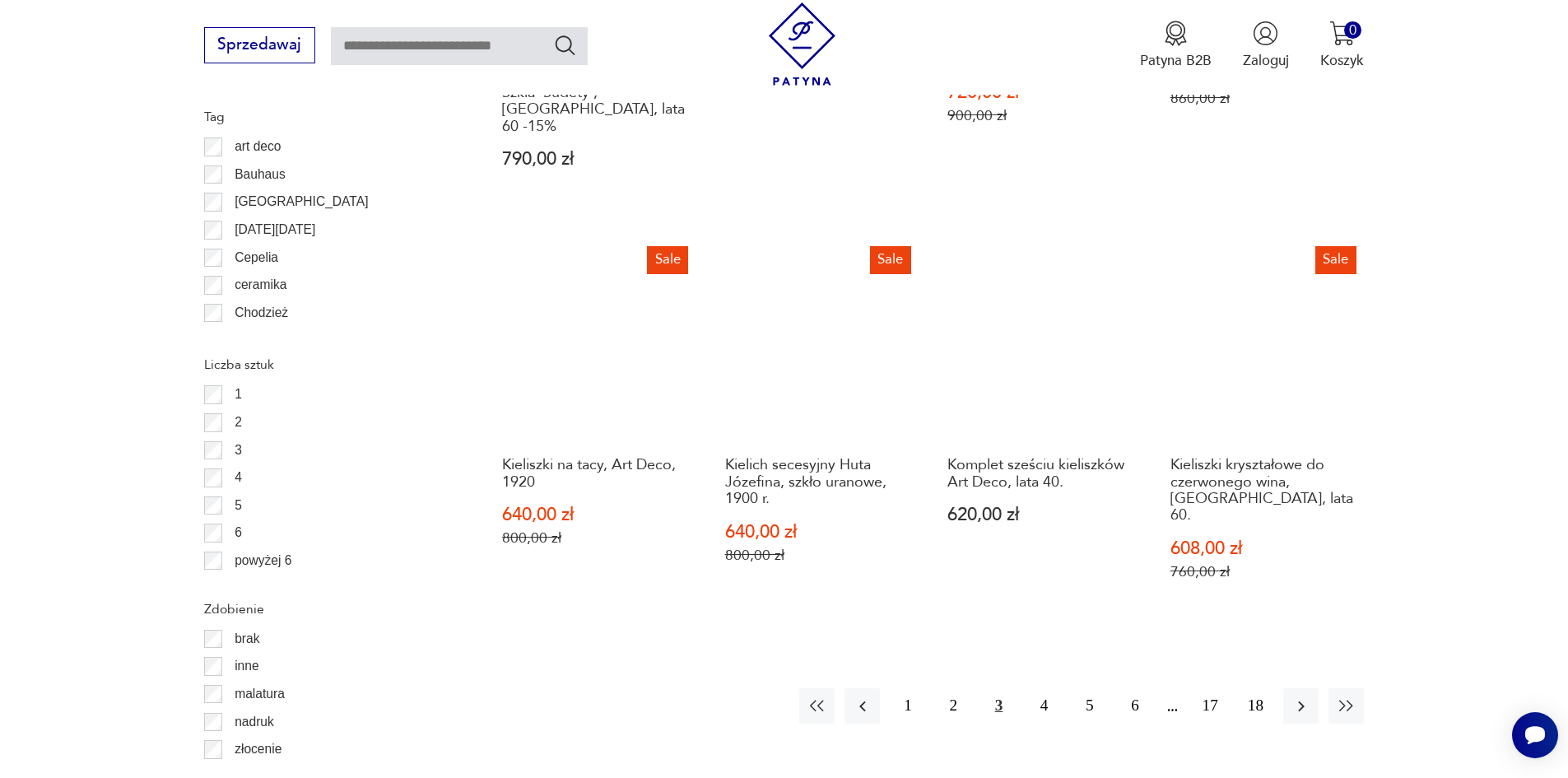
scroll to position [1948, 0]
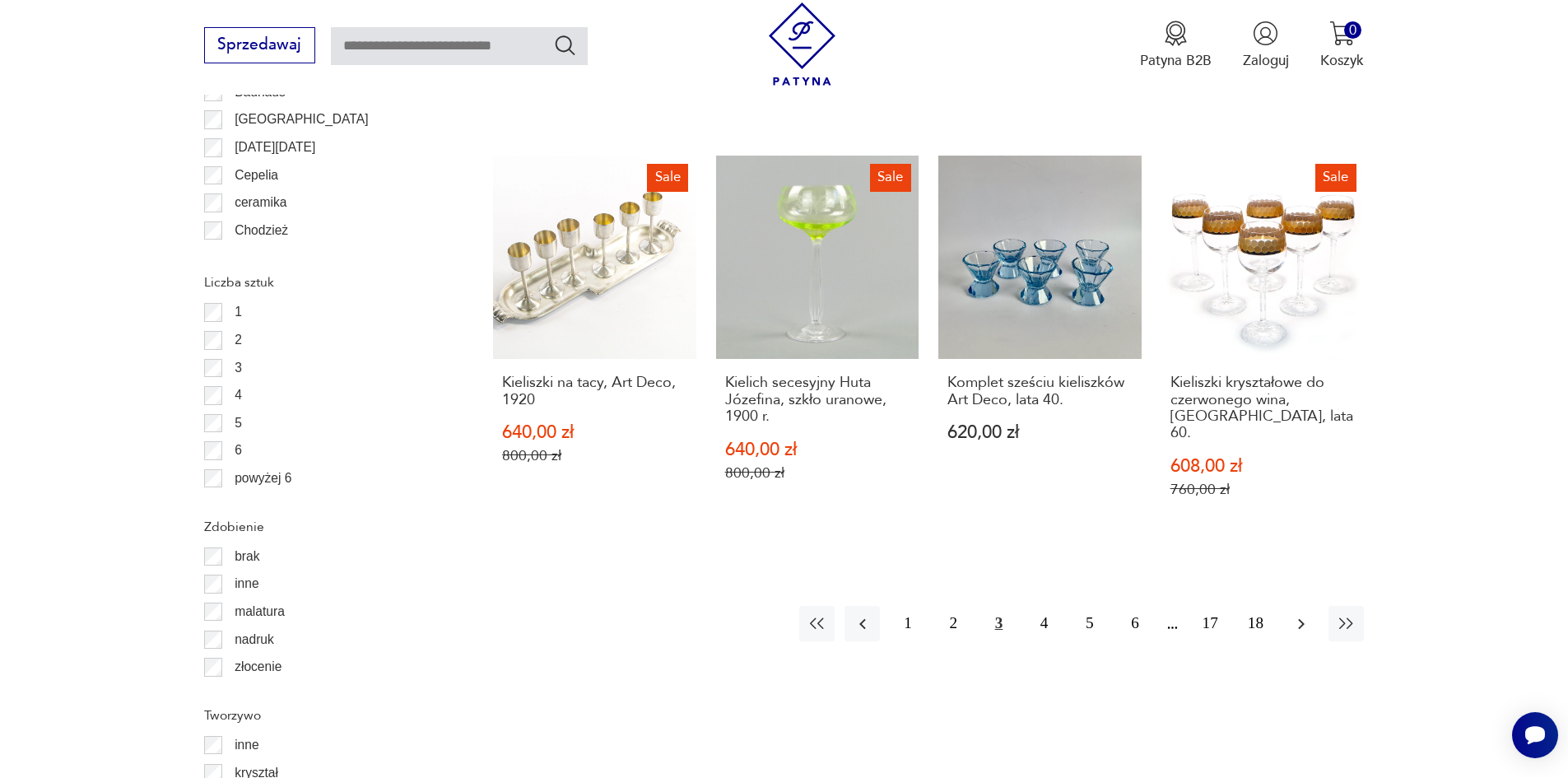
click at [1297, 614] on icon "button" at bounding box center [1301, 624] width 19 height 19
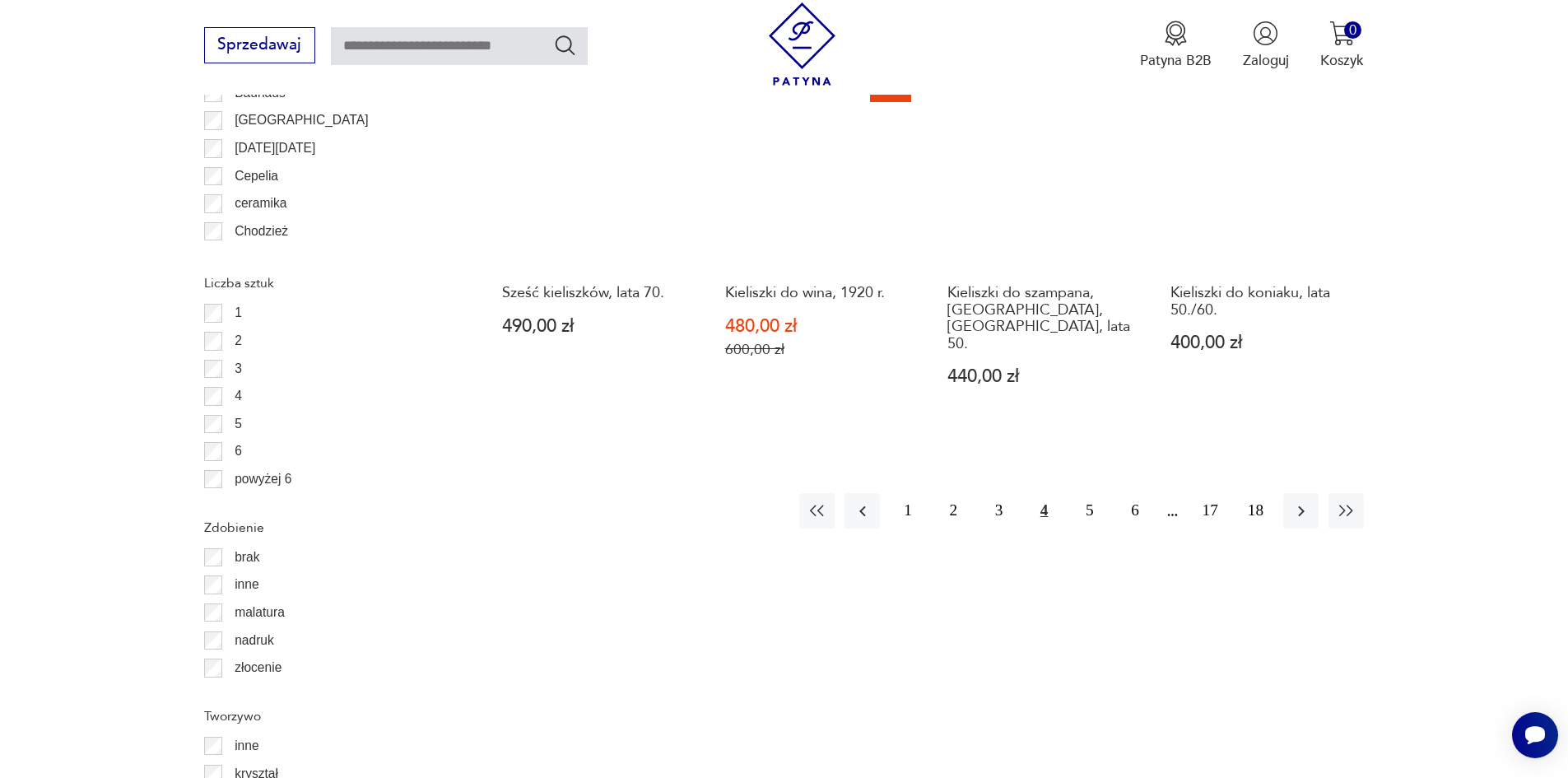
scroll to position [1948, 0]
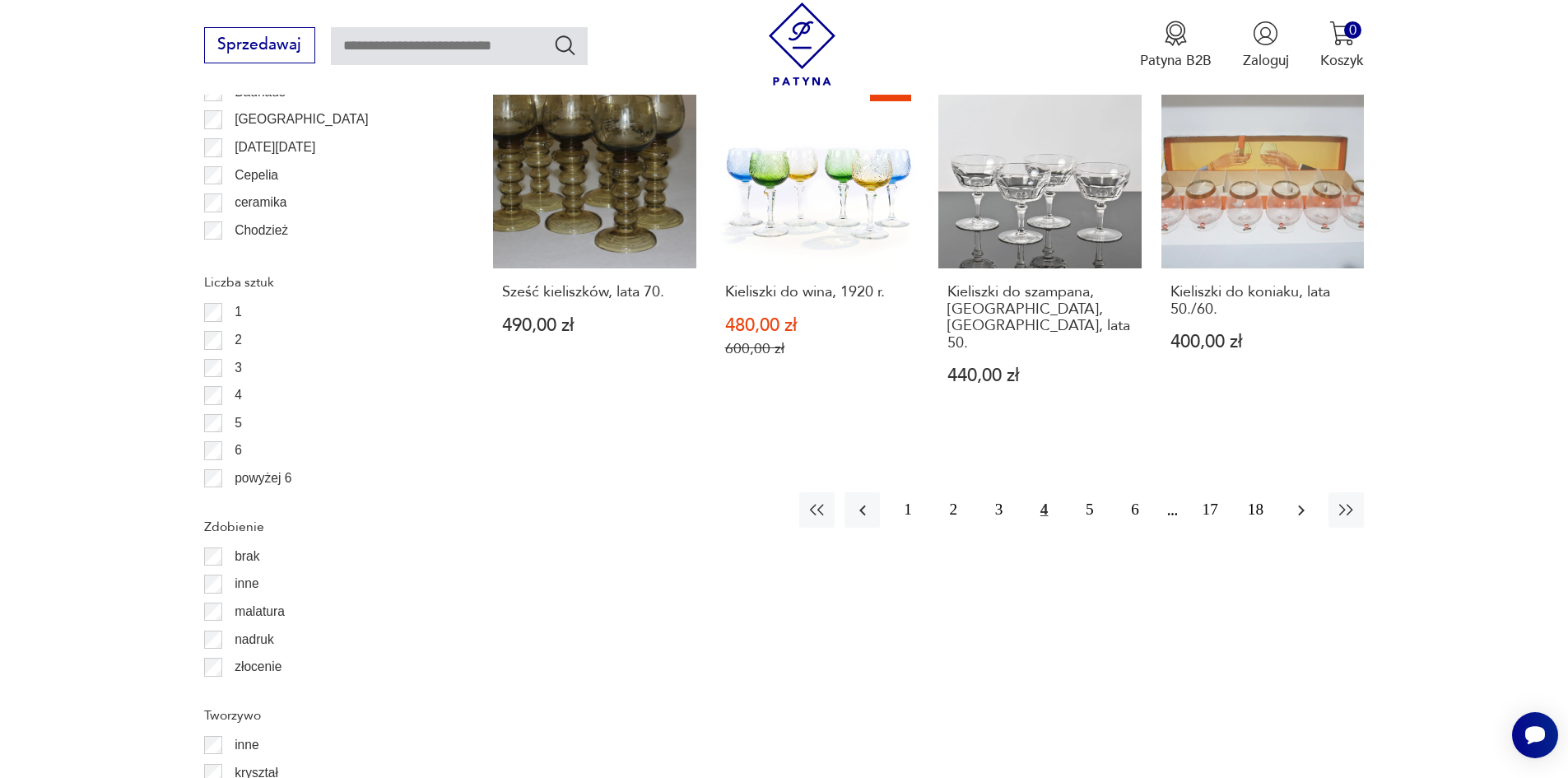
click at [1302, 502] on icon "button" at bounding box center [1301, 511] width 19 height 19
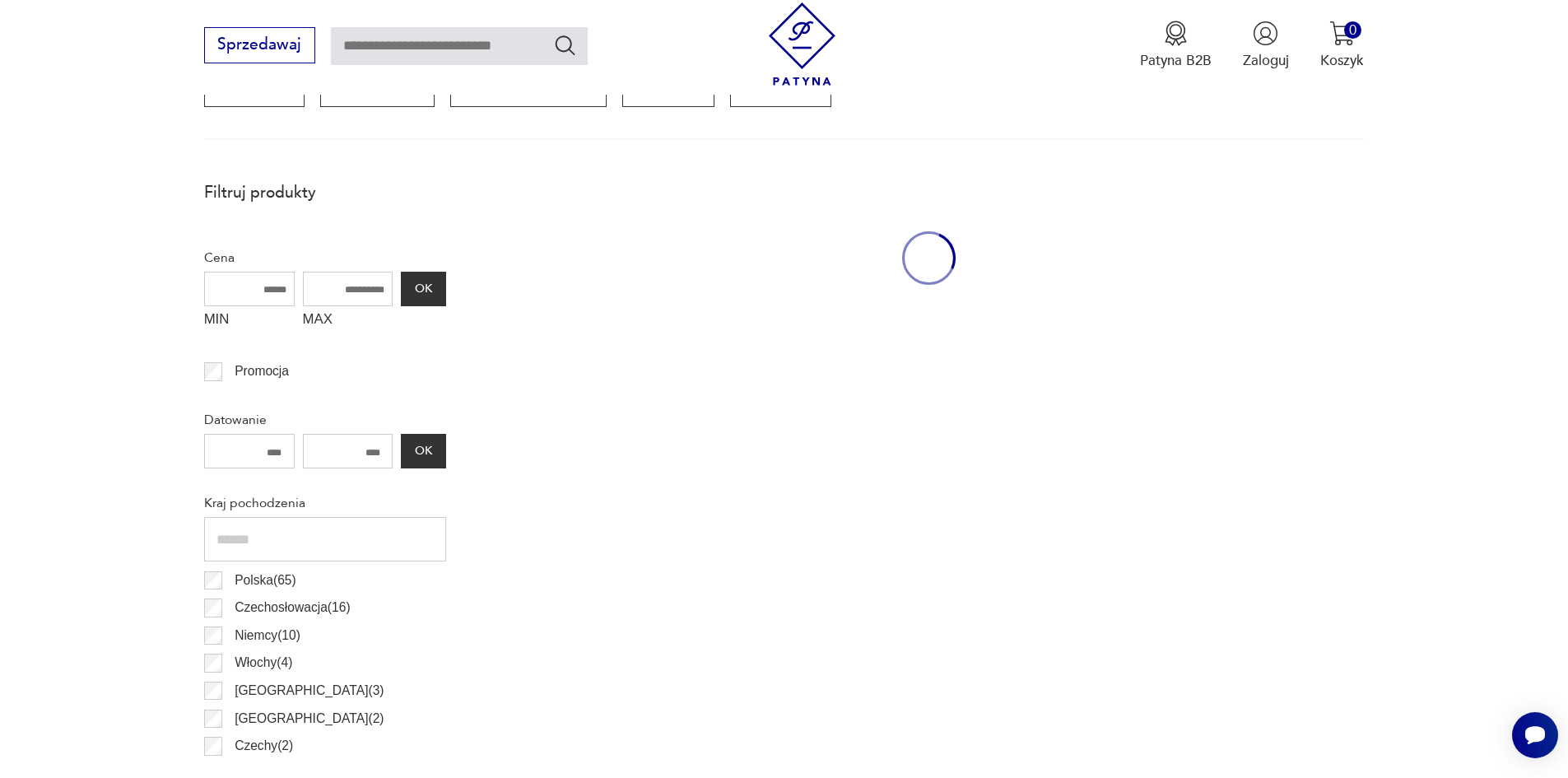
scroll to position [549, 0]
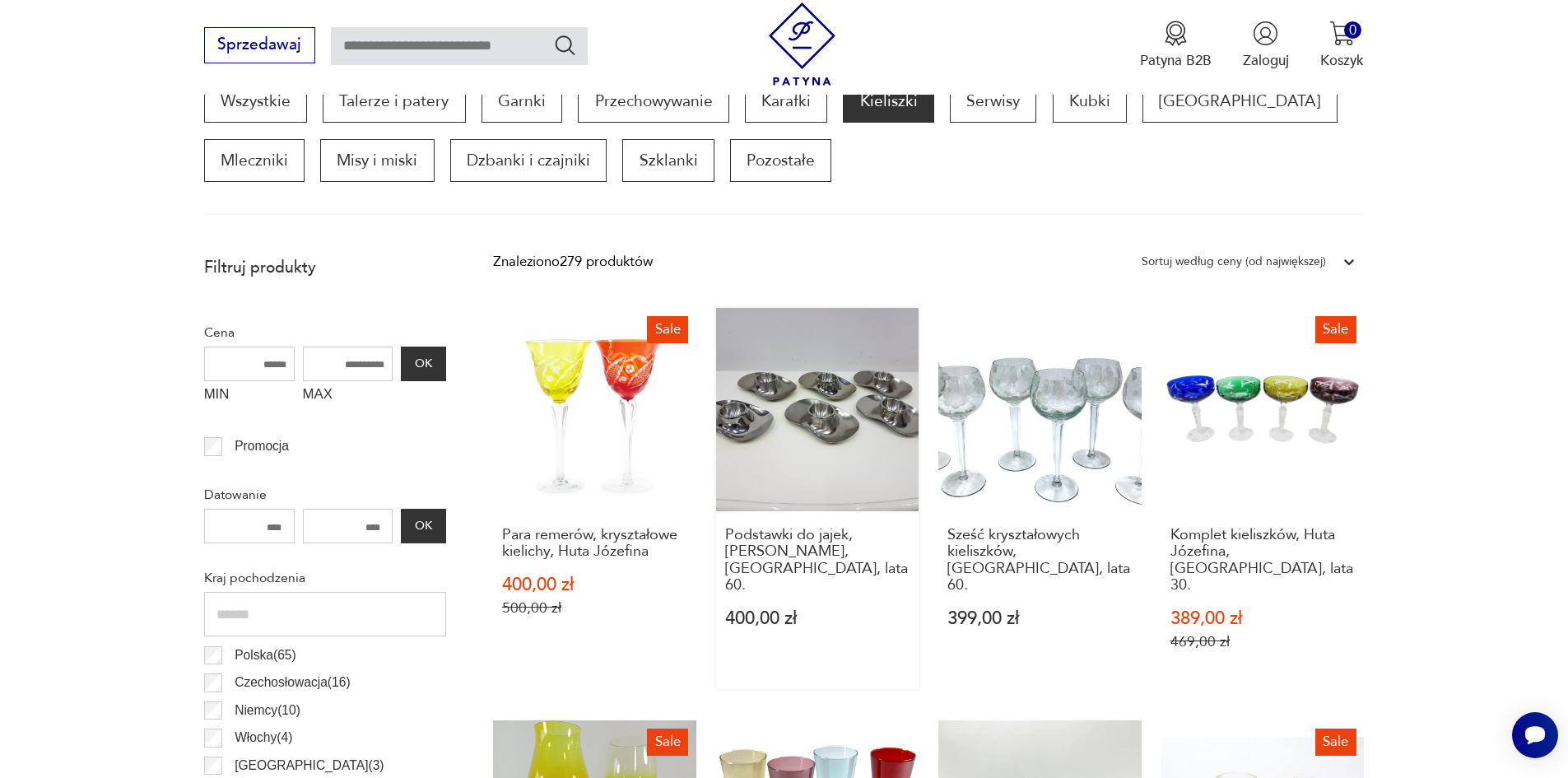
drag, startPoint x: 1310, startPoint y: 504, endPoint x: 792, endPoint y: 505, distance: 518.0
click at [1311, 504] on link "Sale Komplet kieliszków, Huta Józefina, [GEOGRAPHIC_DATA], lata 30. 389,00 zł 4…" at bounding box center [1263, 498] width 204 height 381
